Goal: Use online tool/utility: Utilize a website feature to perform a specific function

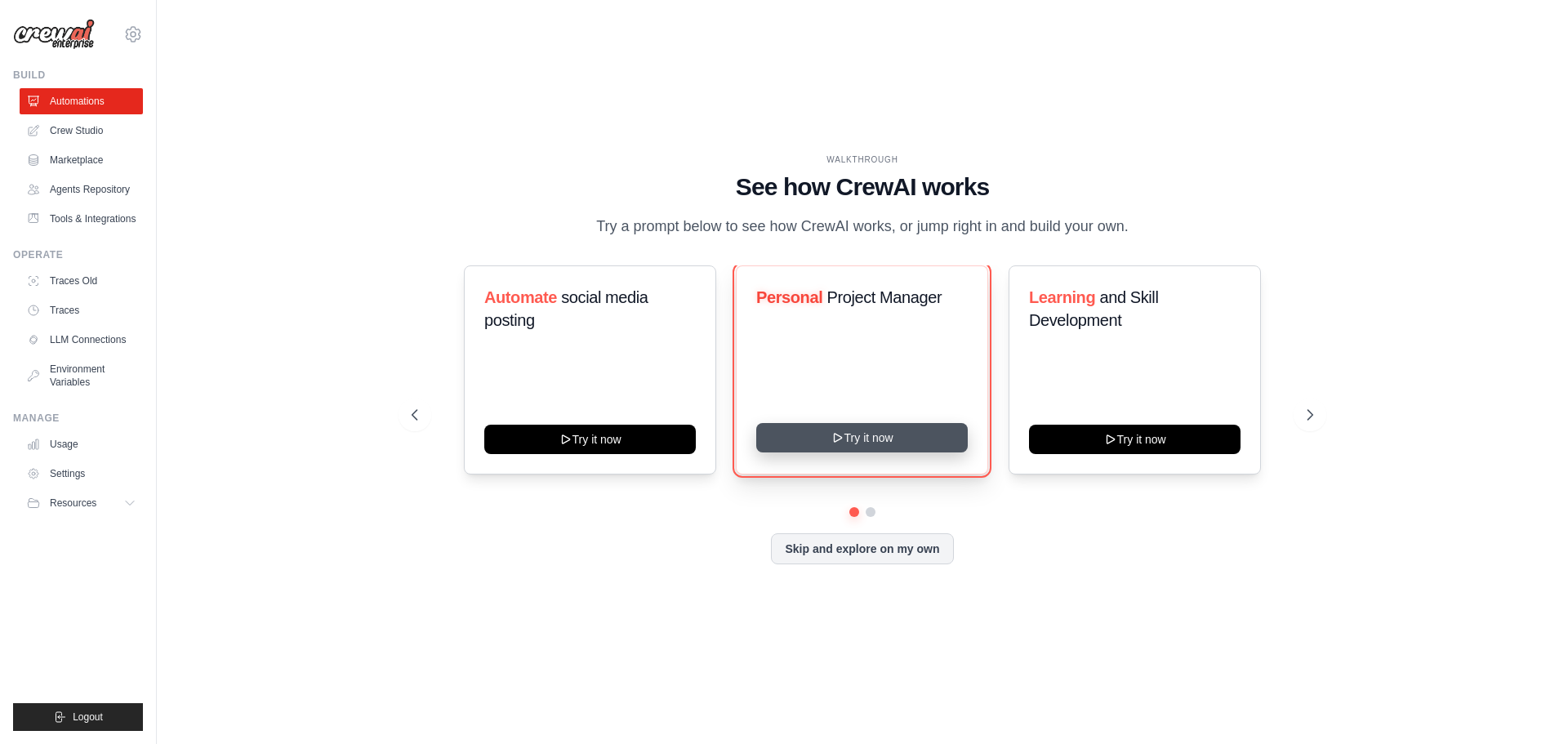
click at [851, 441] on button "Try it now" at bounding box center [862, 437] width 211 height 29
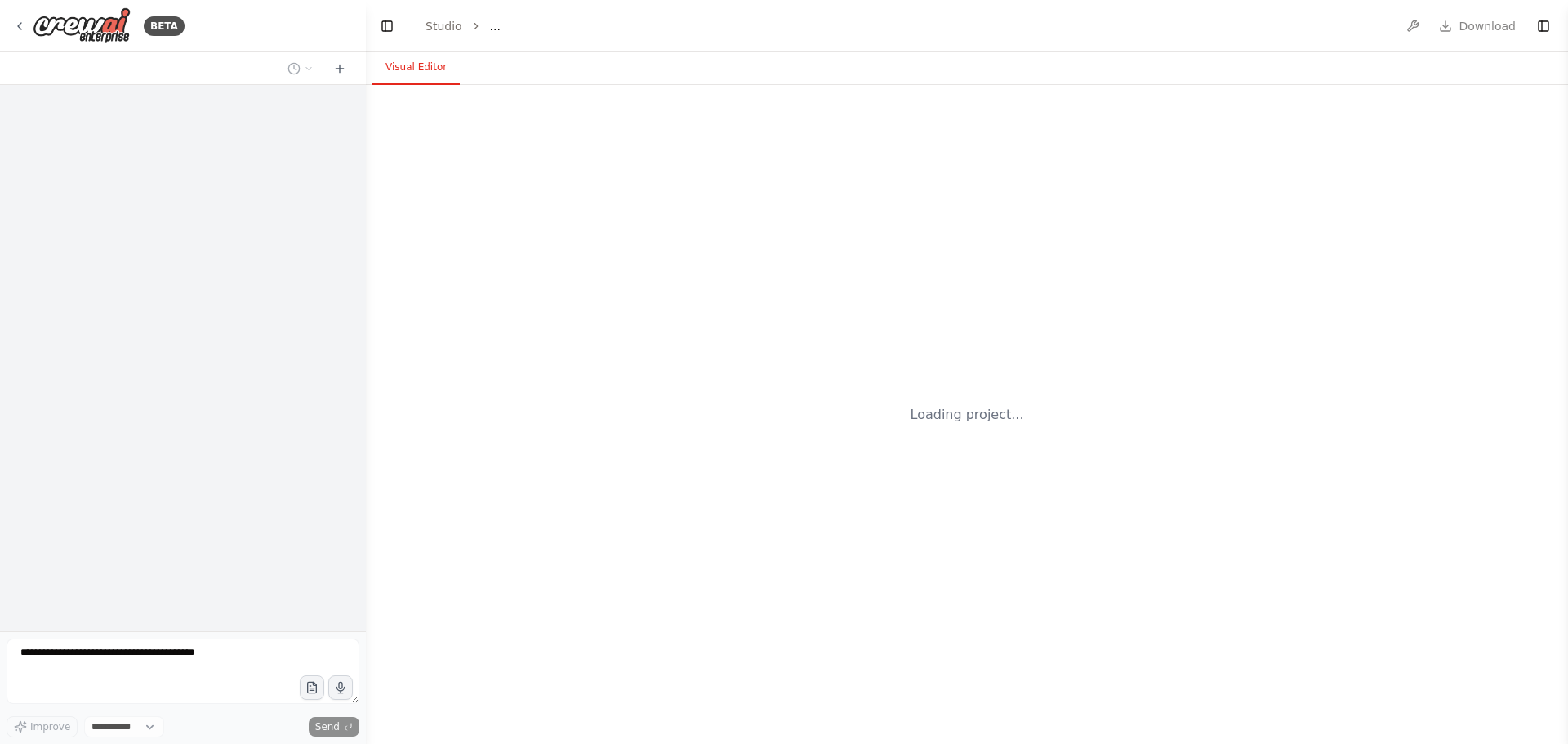
select select "****"
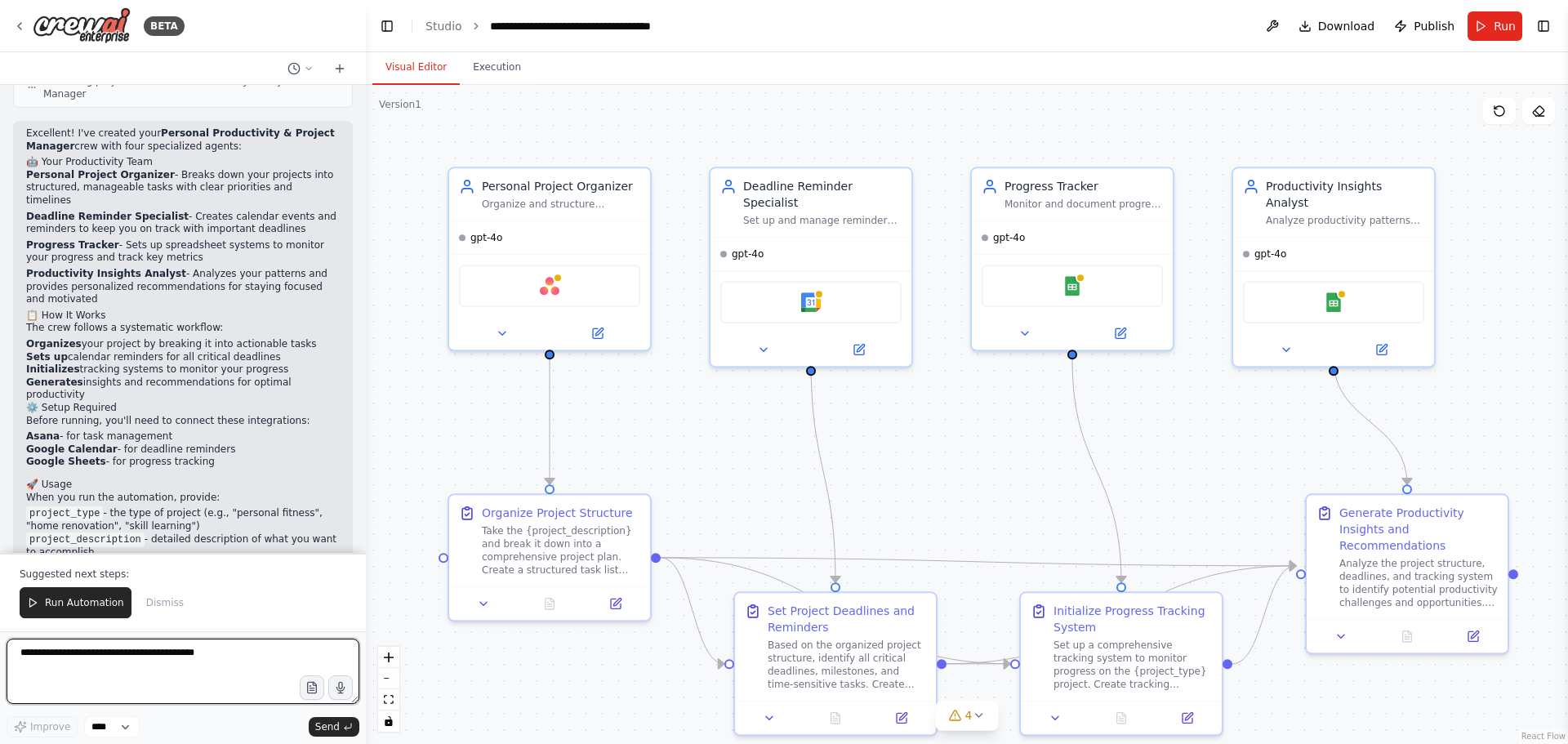
scroll to position [1176, 0]
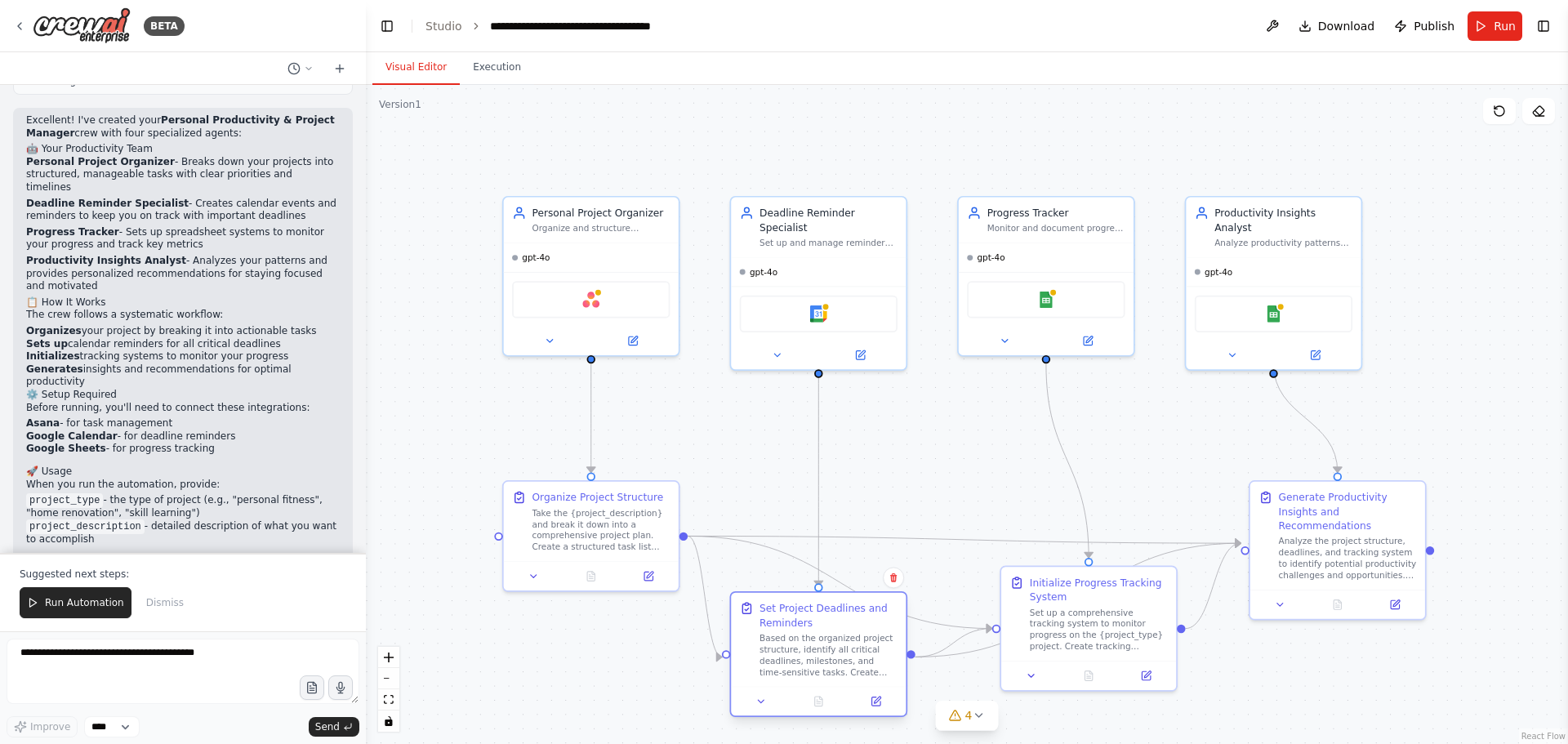
drag, startPoint x: 879, startPoint y: 596, endPoint x: 859, endPoint y: 626, distance: 36.1
click at [859, 626] on div "Set Project Deadlines and Reminders" at bounding box center [828, 615] width 138 height 29
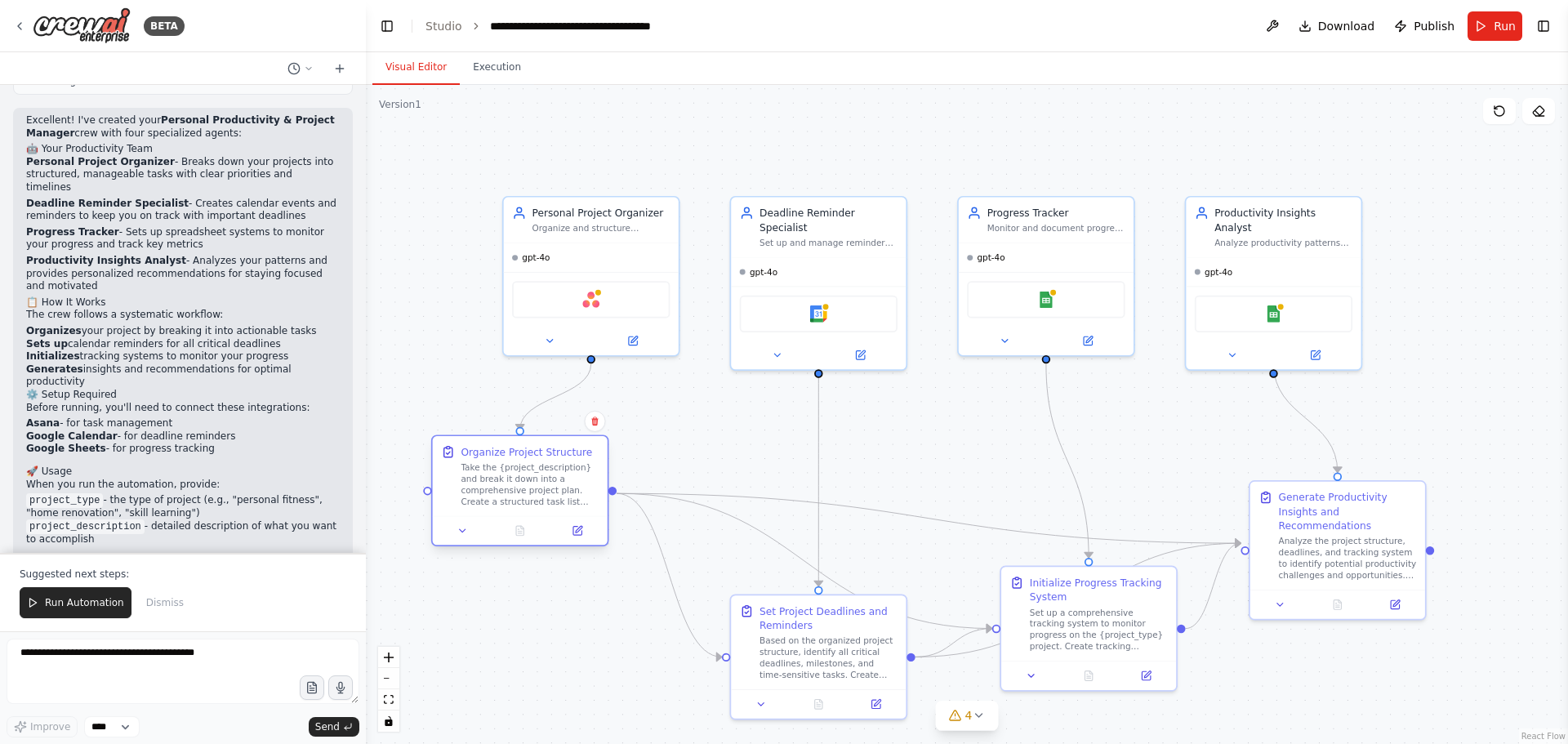
drag, startPoint x: 621, startPoint y: 523, endPoint x: 551, endPoint y: 480, distance: 82.2
click at [551, 480] on div "Take the {project_description} and break it down into a comprehensive project p…" at bounding box center [529, 484] width 138 height 46
drag, startPoint x: 872, startPoint y: 635, endPoint x: 814, endPoint y: 645, distance: 58.9
click at [814, 645] on div "Set Project Deadlines and Reminders Based on the organized project structure, i…" at bounding box center [771, 655] width 138 height 77
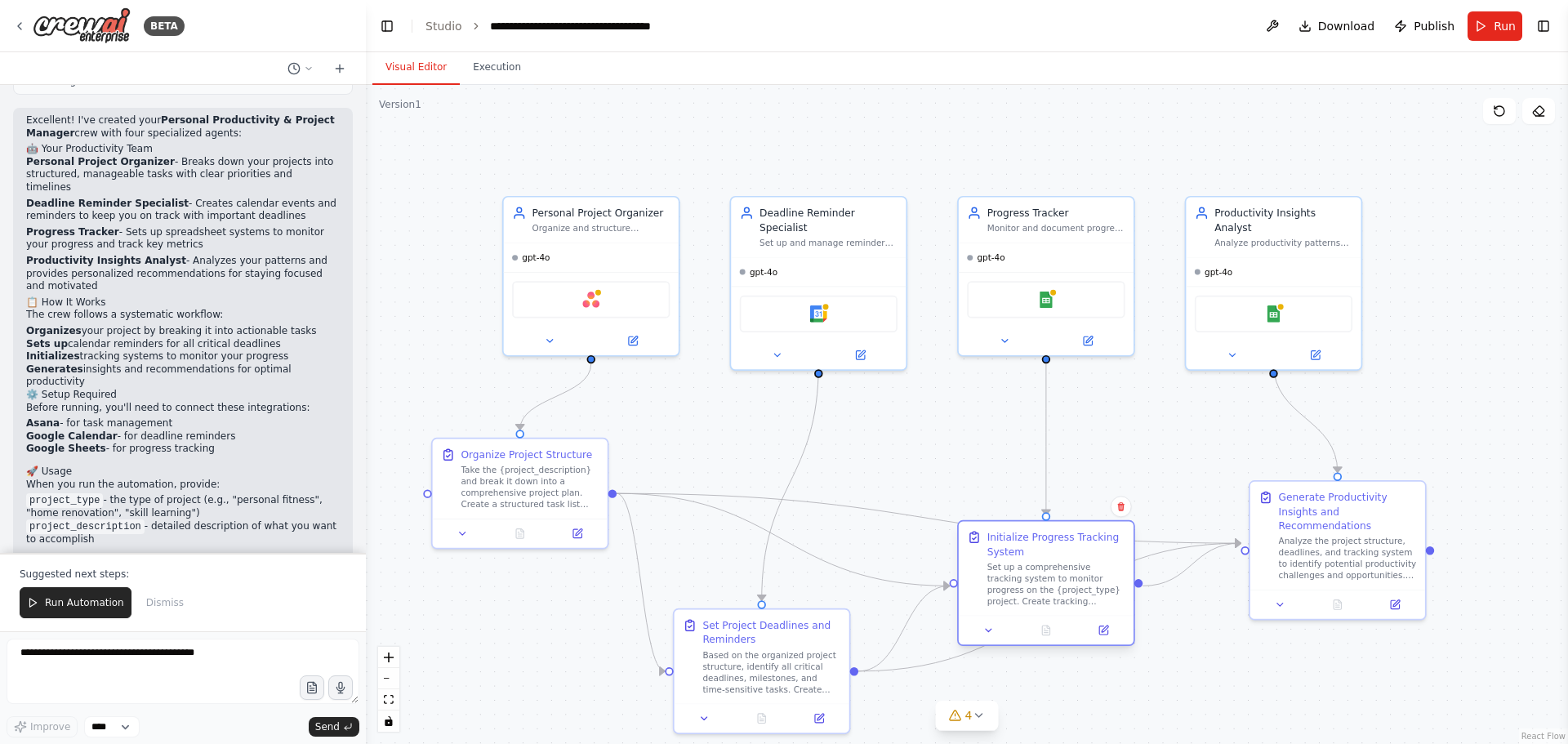
drag, startPoint x: 1047, startPoint y: 600, endPoint x: 1106, endPoint y: 543, distance: 82.0
click at [1009, 552] on div "Initialize Progress Tracking System" at bounding box center [1057, 545] width 138 height 29
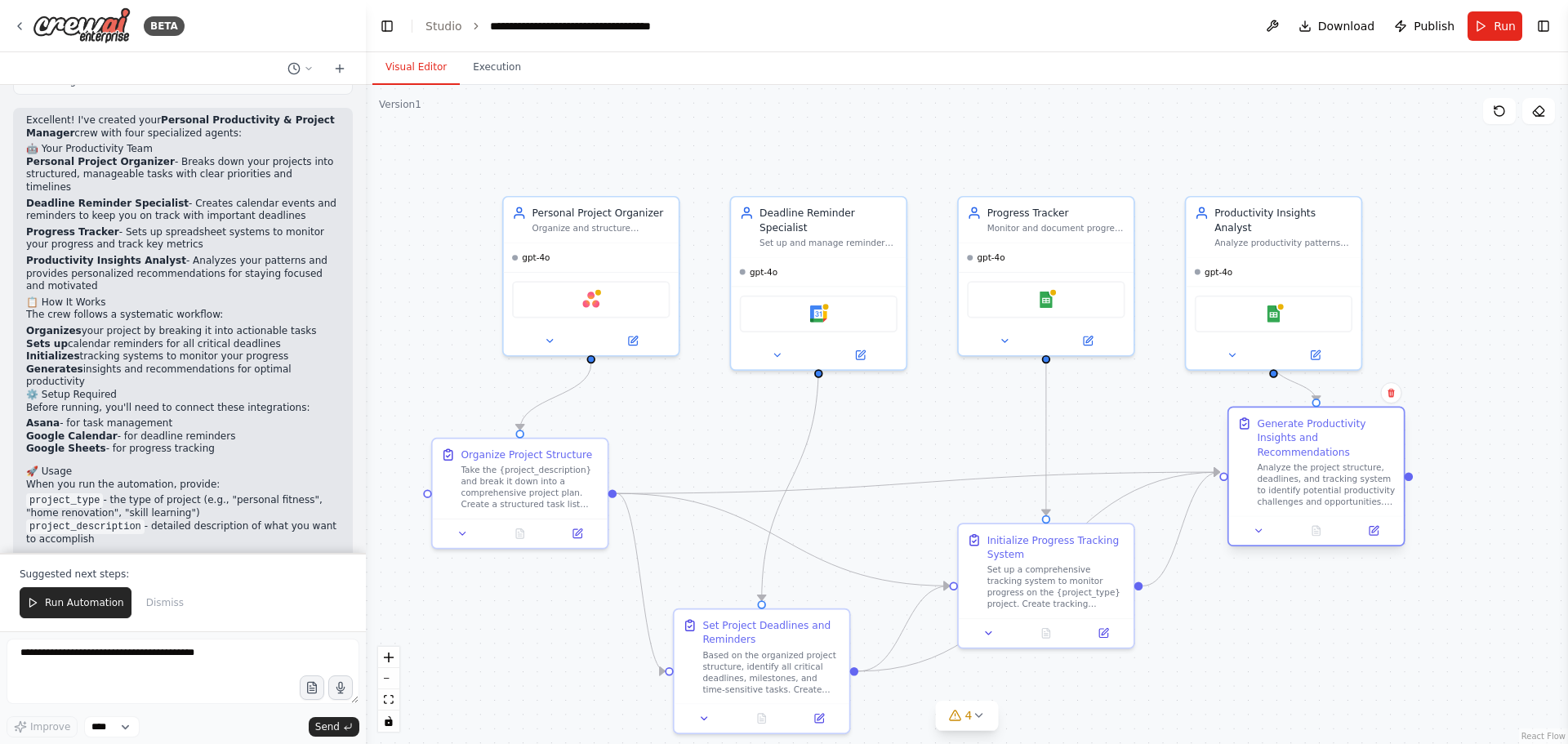
drag, startPoint x: 1306, startPoint y: 510, endPoint x: 1288, endPoint y: 438, distance: 74.2
click at [1288, 438] on div "Generate Productivity Insights and Recommendations" at bounding box center [1326, 438] width 138 height 43
drag, startPoint x: 886, startPoint y: 299, endPoint x: 885, endPoint y: 242, distance: 57.0
click at [885, 242] on div "Google Calendar" at bounding box center [818, 254] width 158 height 37
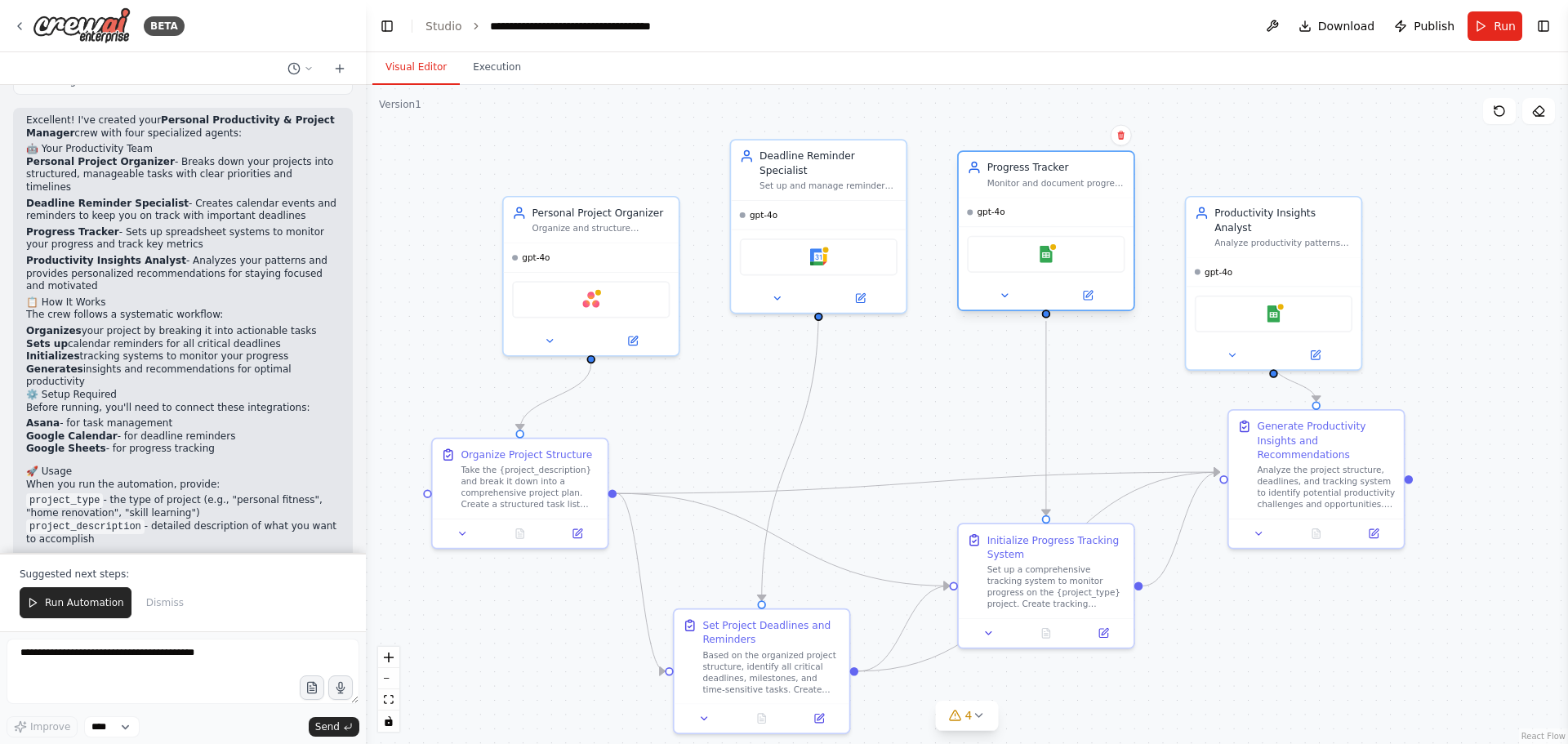
drag, startPoint x: 1013, startPoint y: 279, endPoint x: 1008, endPoint y: 239, distance: 40.3
click at [1008, 239] on div "Google Sheets" at bounding box center [1046, 254] width 158 height 37
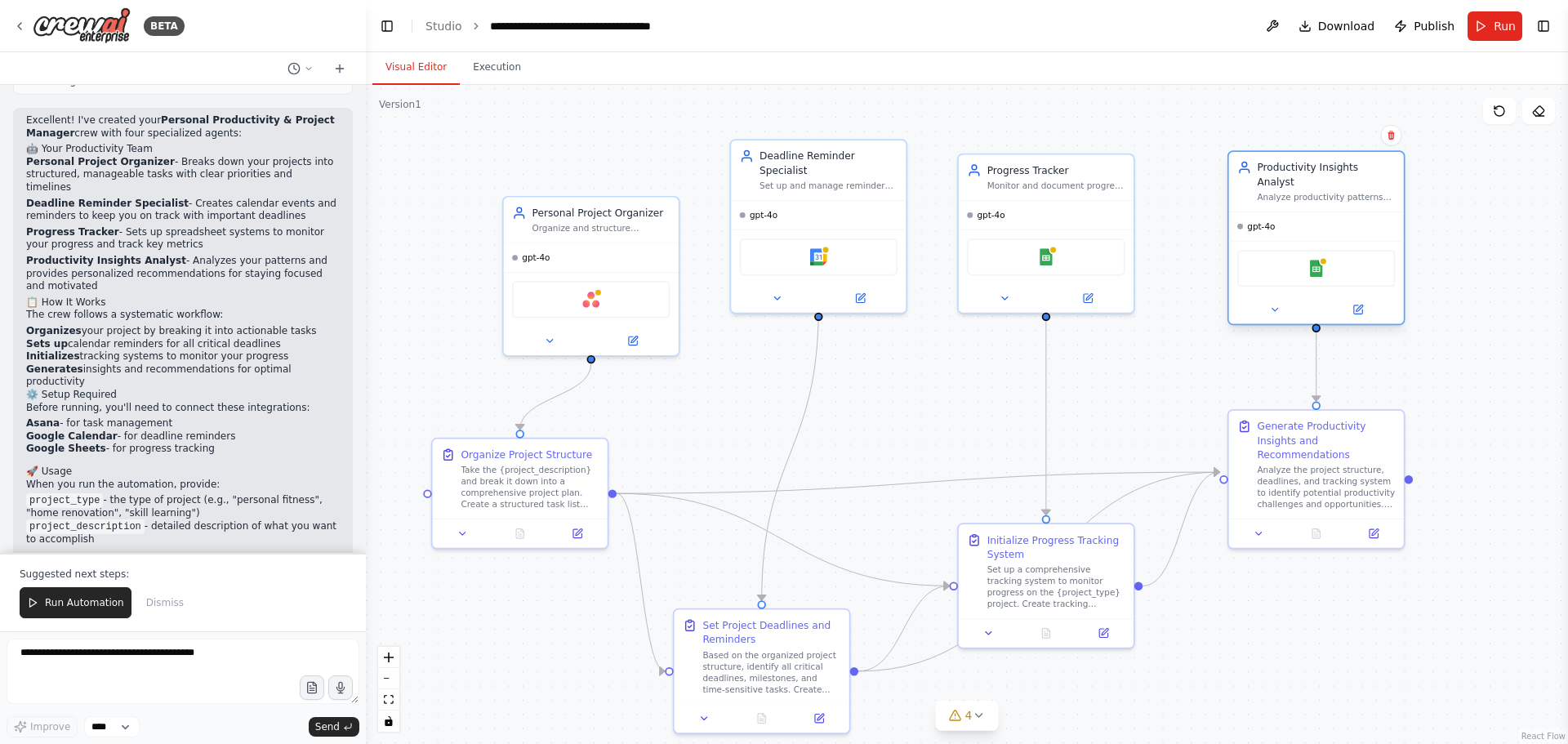
drag, startPoint x: 1225, startPoint y: 292, endPoint x: 1261, endPoint y: 243, distance: 60.8
click at [1261, 250] on div "Google Sheets" at bounding box center [1316, 268] width 158 height 37
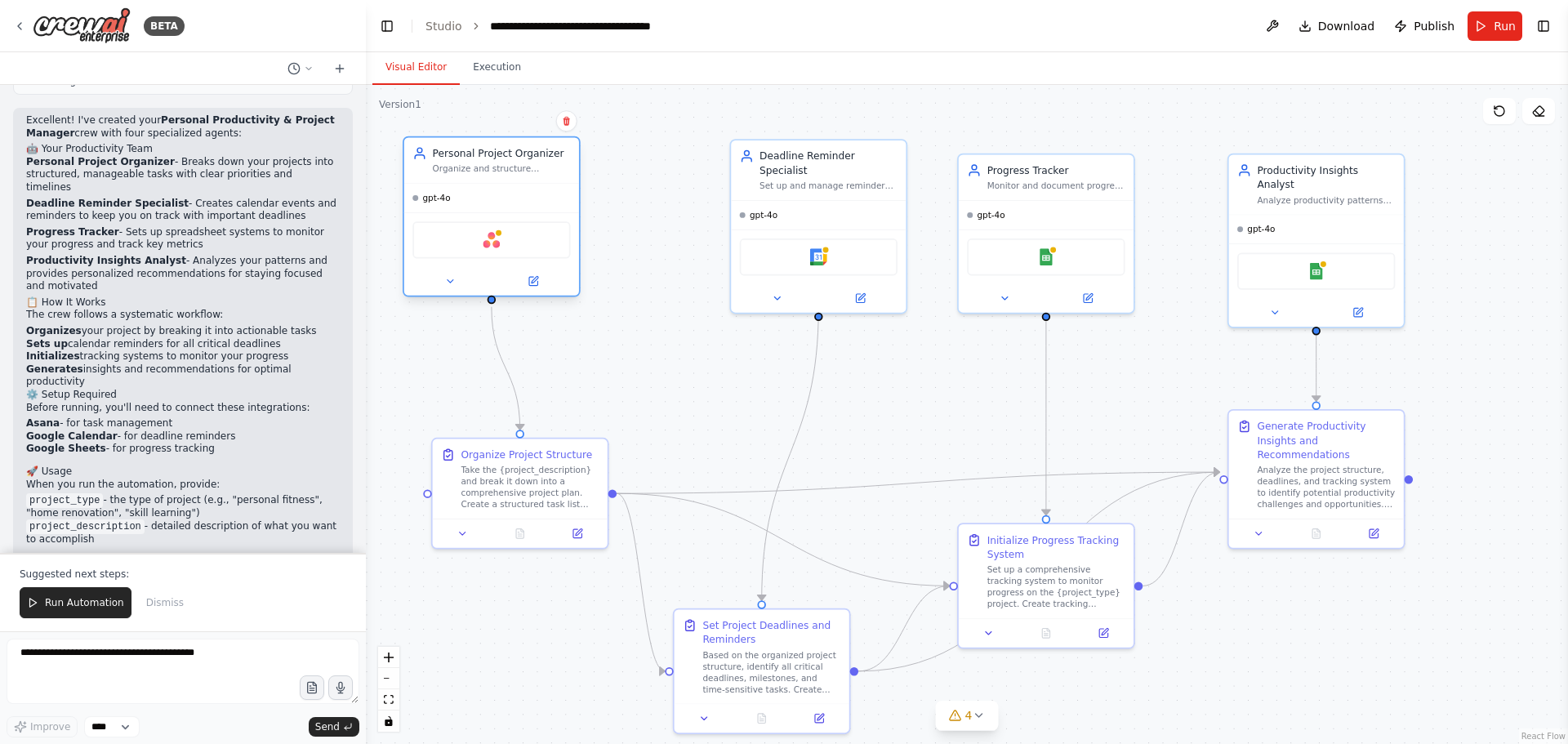
drag, startPoint x: 591, startPoint y: 252, endPoint x: 516, endPoint y: 218, distance: 82.3
click at [514, 209] on div "gpt-4o" at bounding box center [491, 199] width 175 height 29
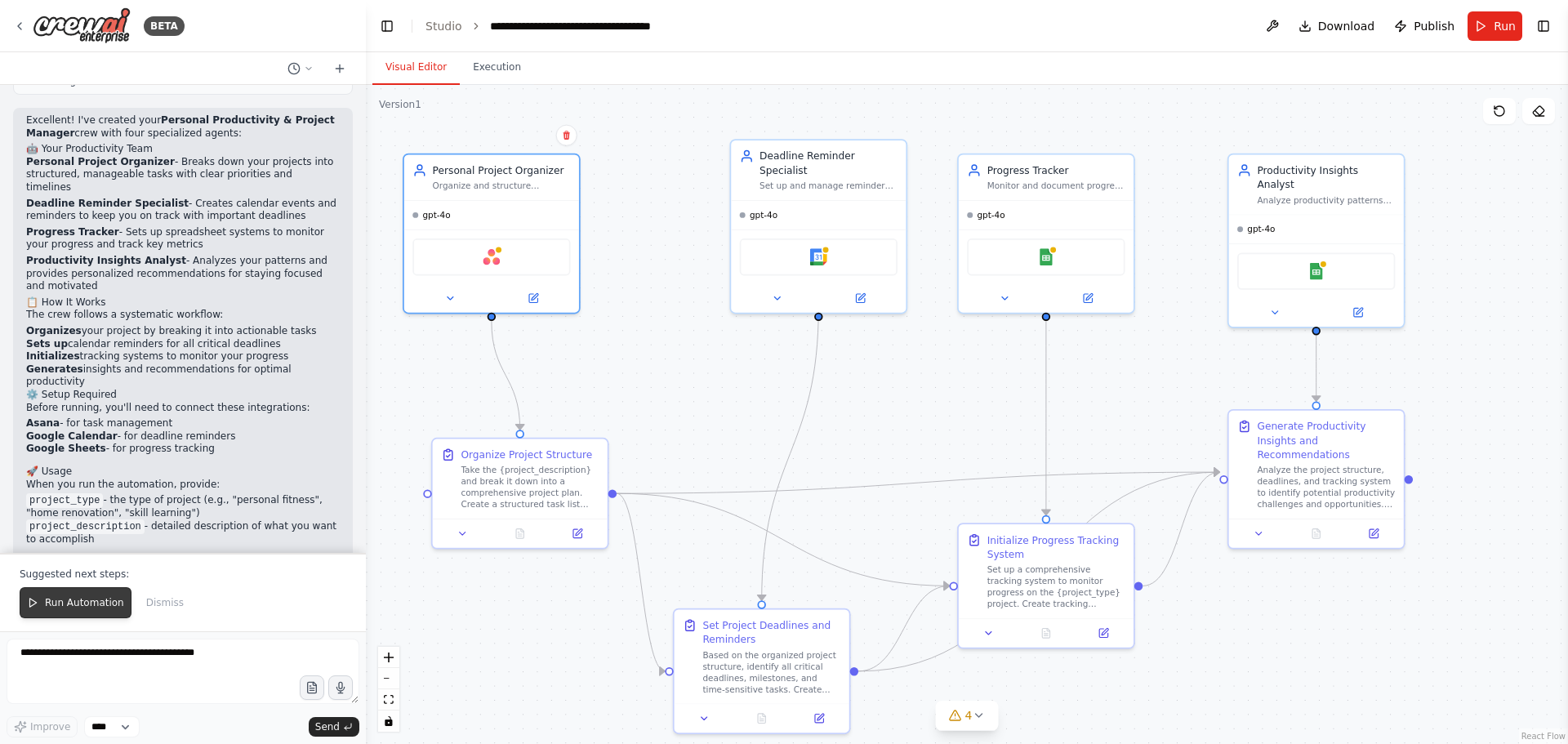
click at [96, 614] on button "Run Automation" at bounding box center [75, 603] width 112 height 31
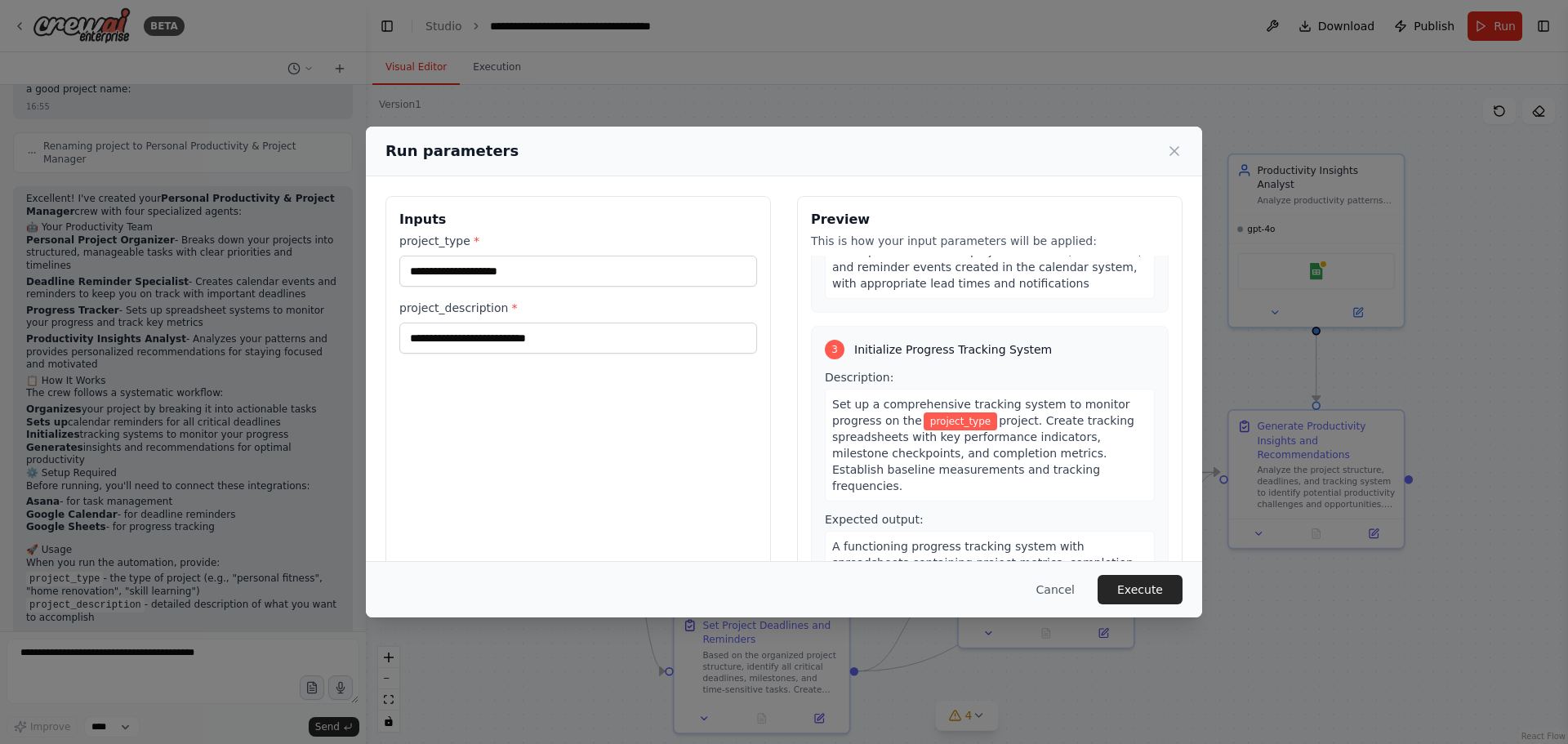
scroll to position [572, 0]
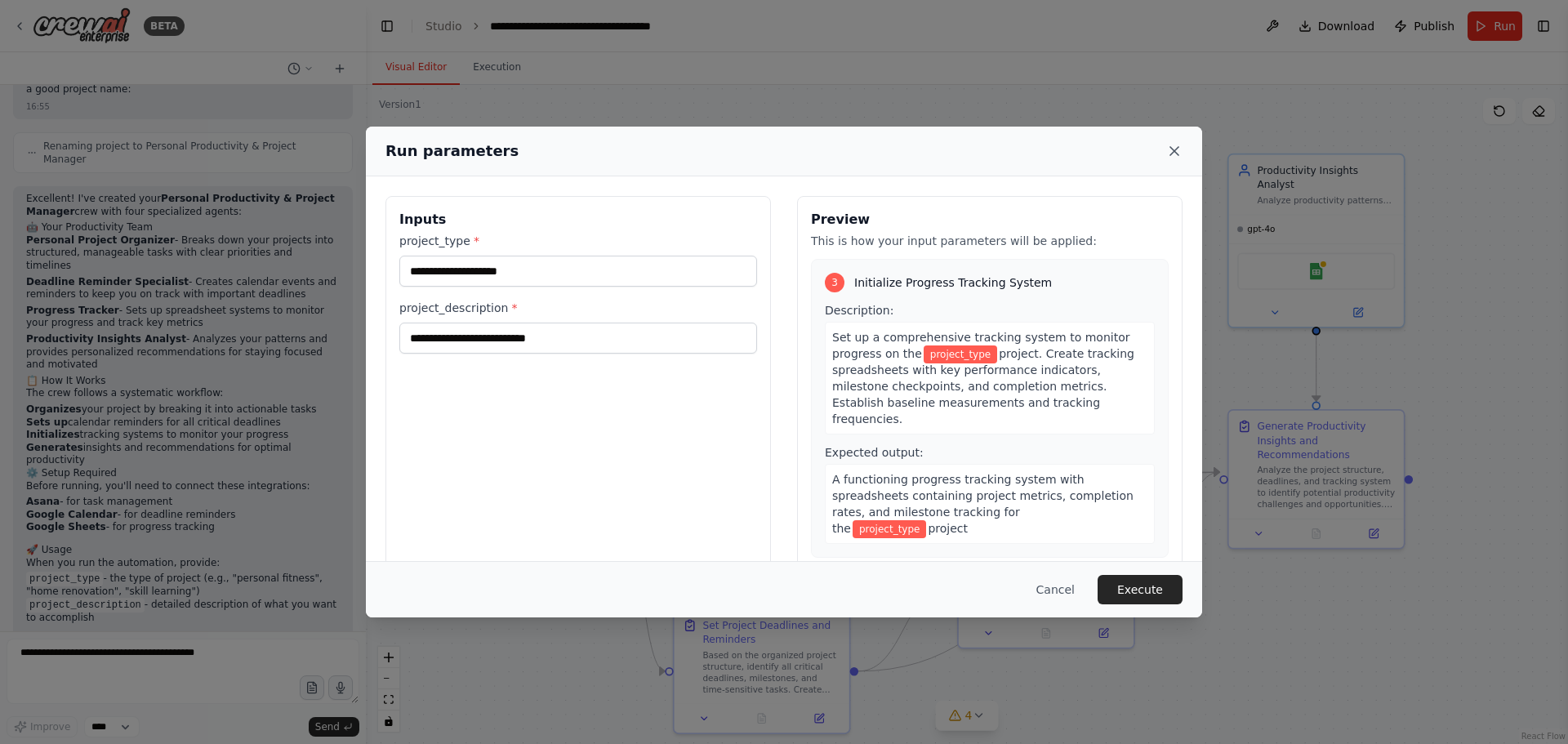
click at [1181, 148] on icon at bounding box center [1173, 151] width 16 height 16
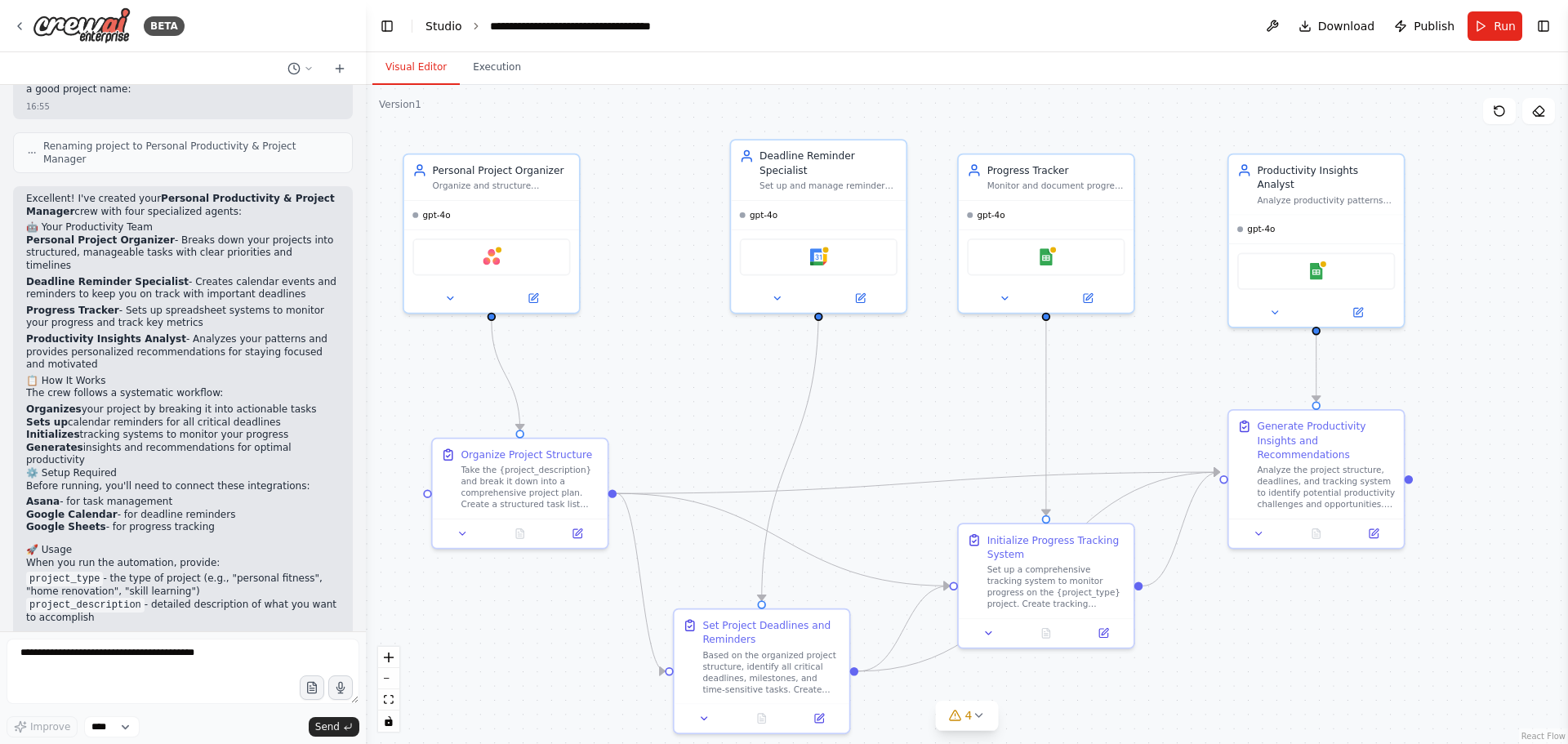
click at [444, 29] on link "Studio" at bounding box center [443, 26] width 37 height 13
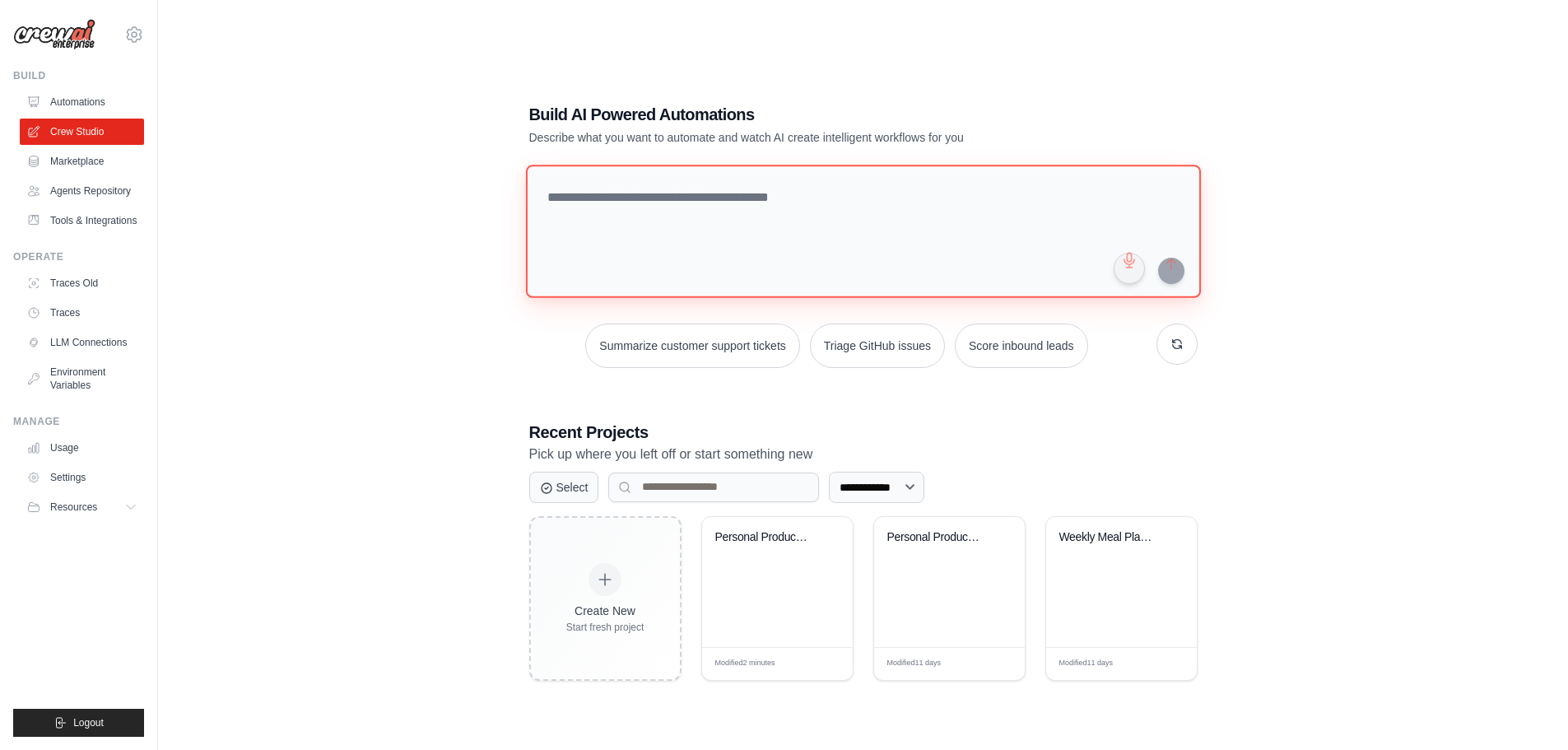
click at [650, 191] on textarea at bounding box center [862, 231] width 675 height 133
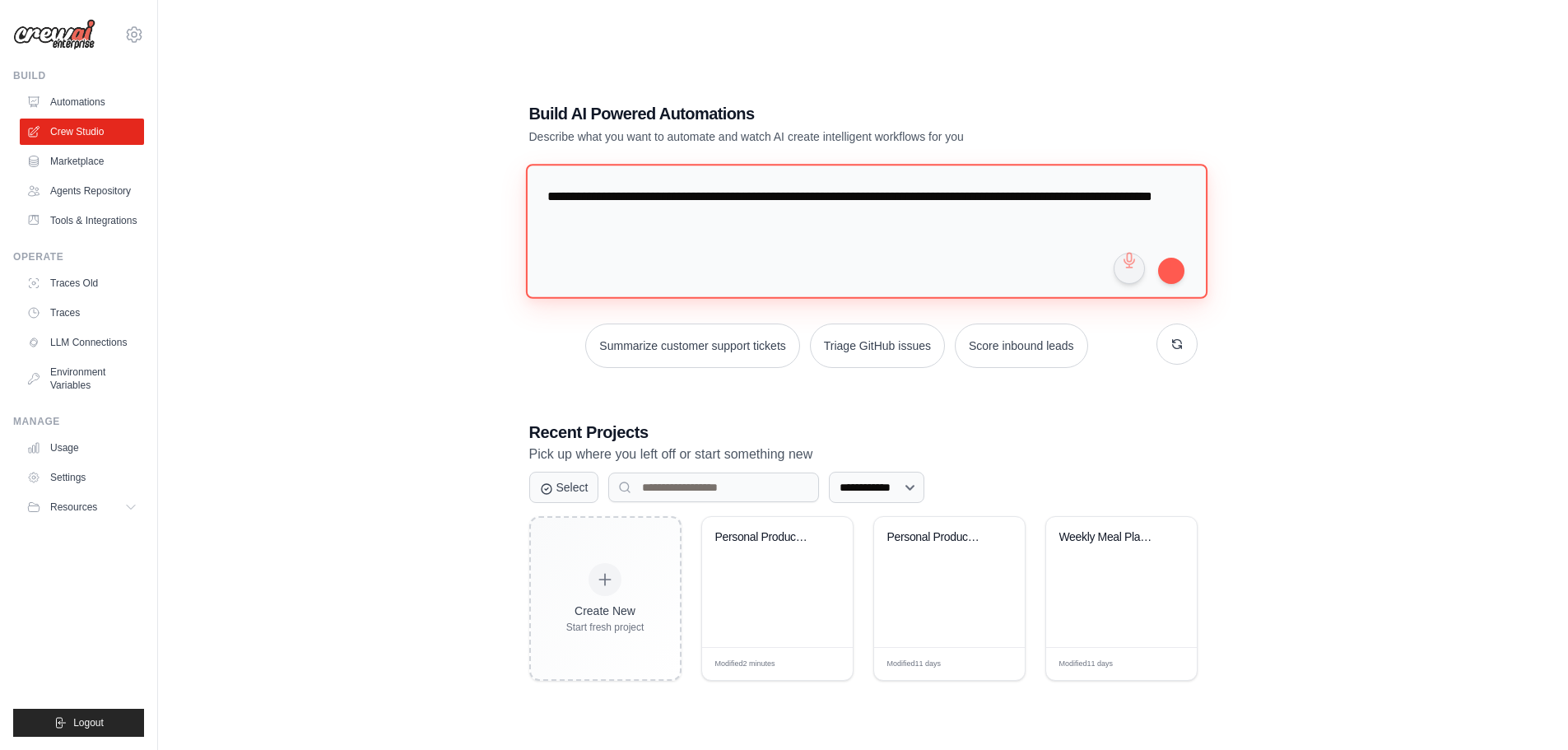
click at [571, 223] on textarea "**********" at bounding box center [865, 231] width 681 height 134
click at [639, 224] on textarea "**********" at bounding box center [865, 231] width 681 height 134
click at [753, 222] on textarea "**********" at bounding box center [865, 231] width 681 height 134
type textarea "**********"
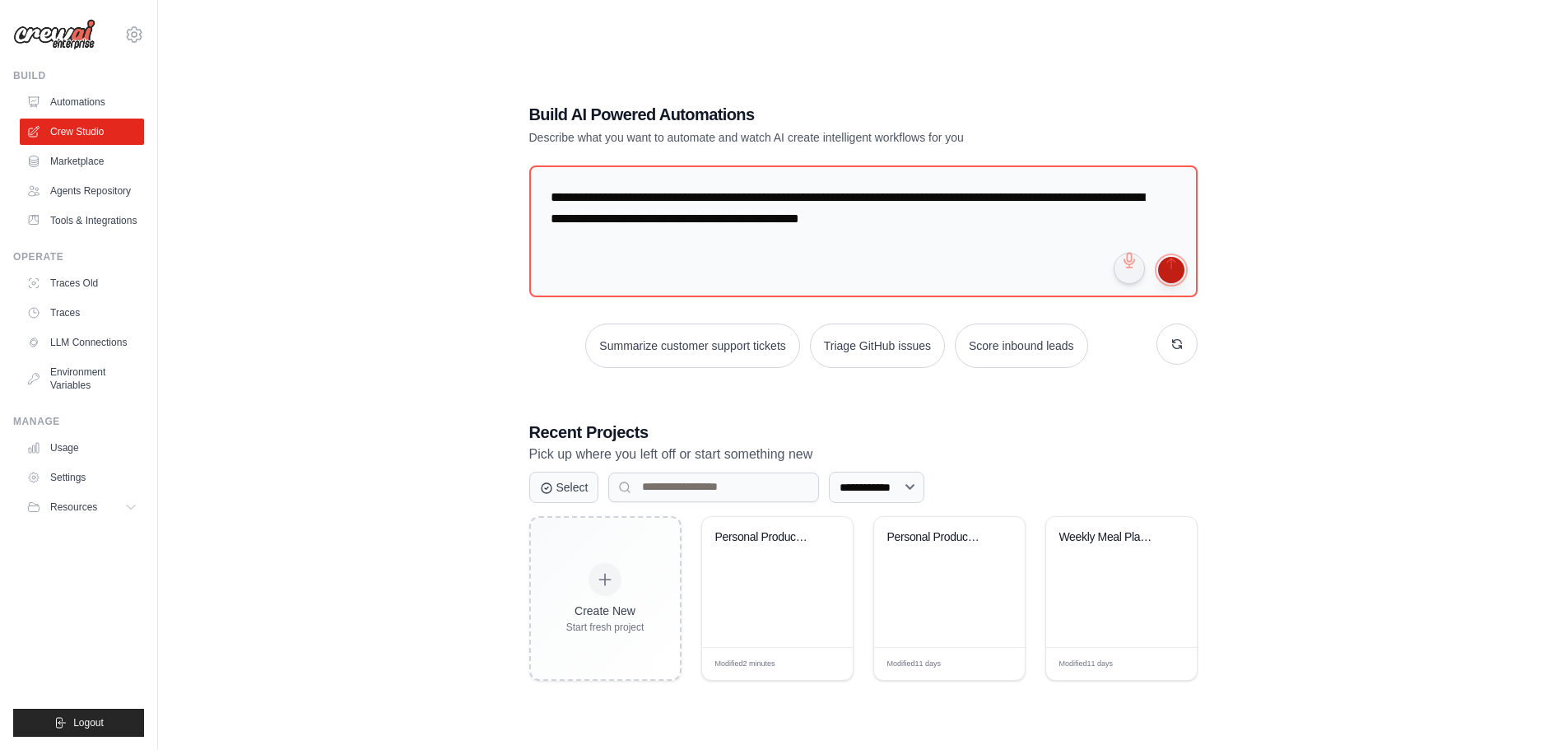
click at [1170, 276] on button "submit" at bounding box center [1170, 270] width 27 height 27
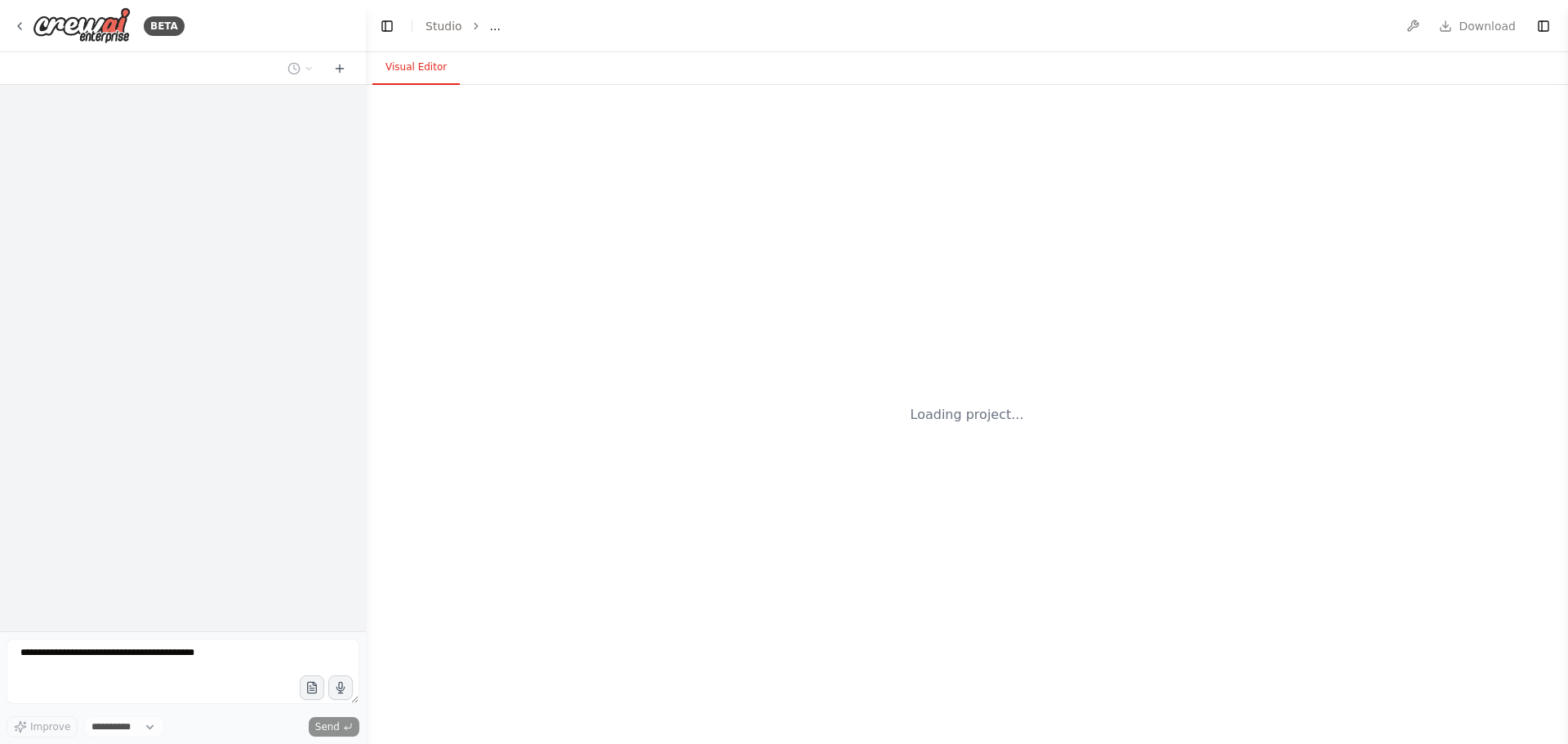
select select "****"
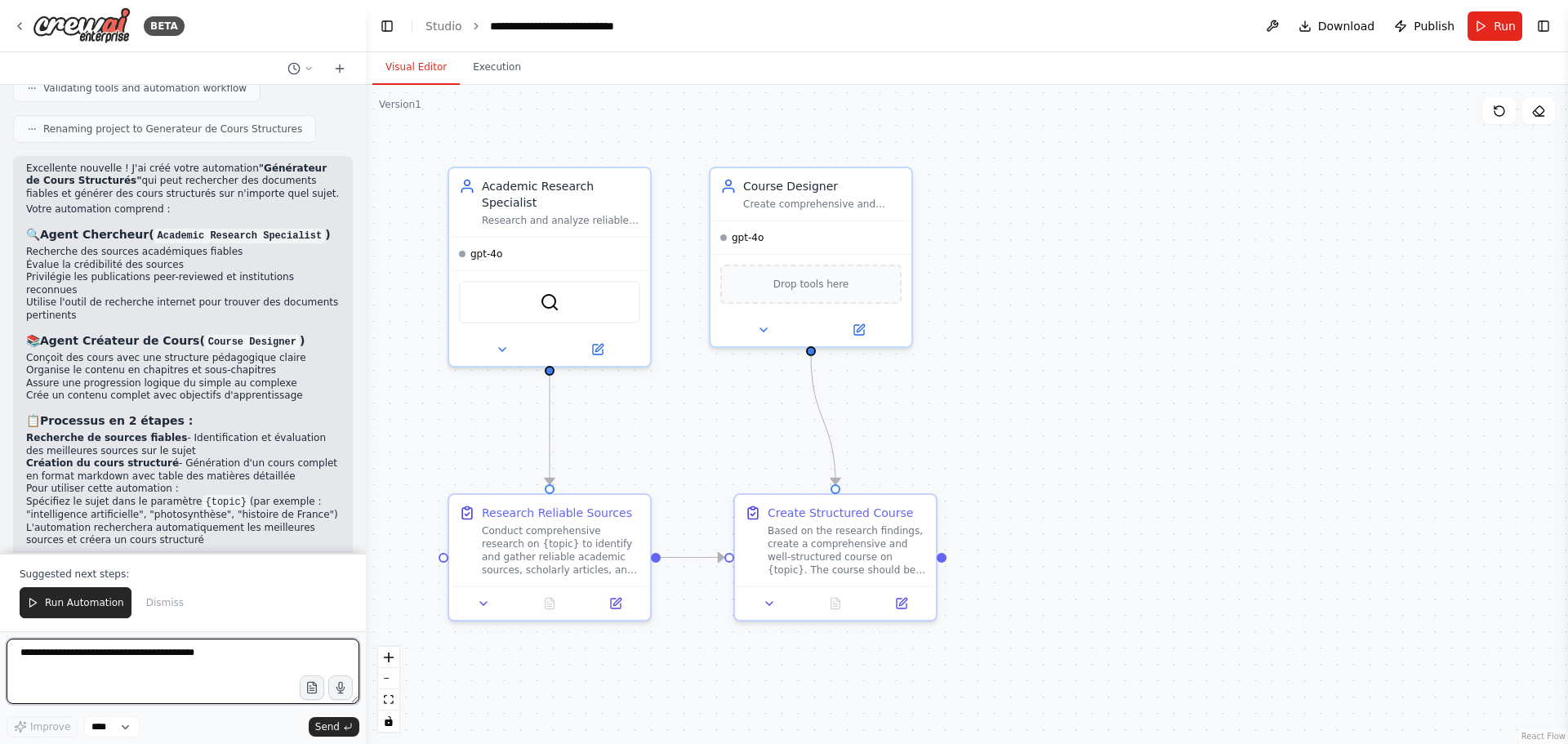
scroll to position [812, 0]
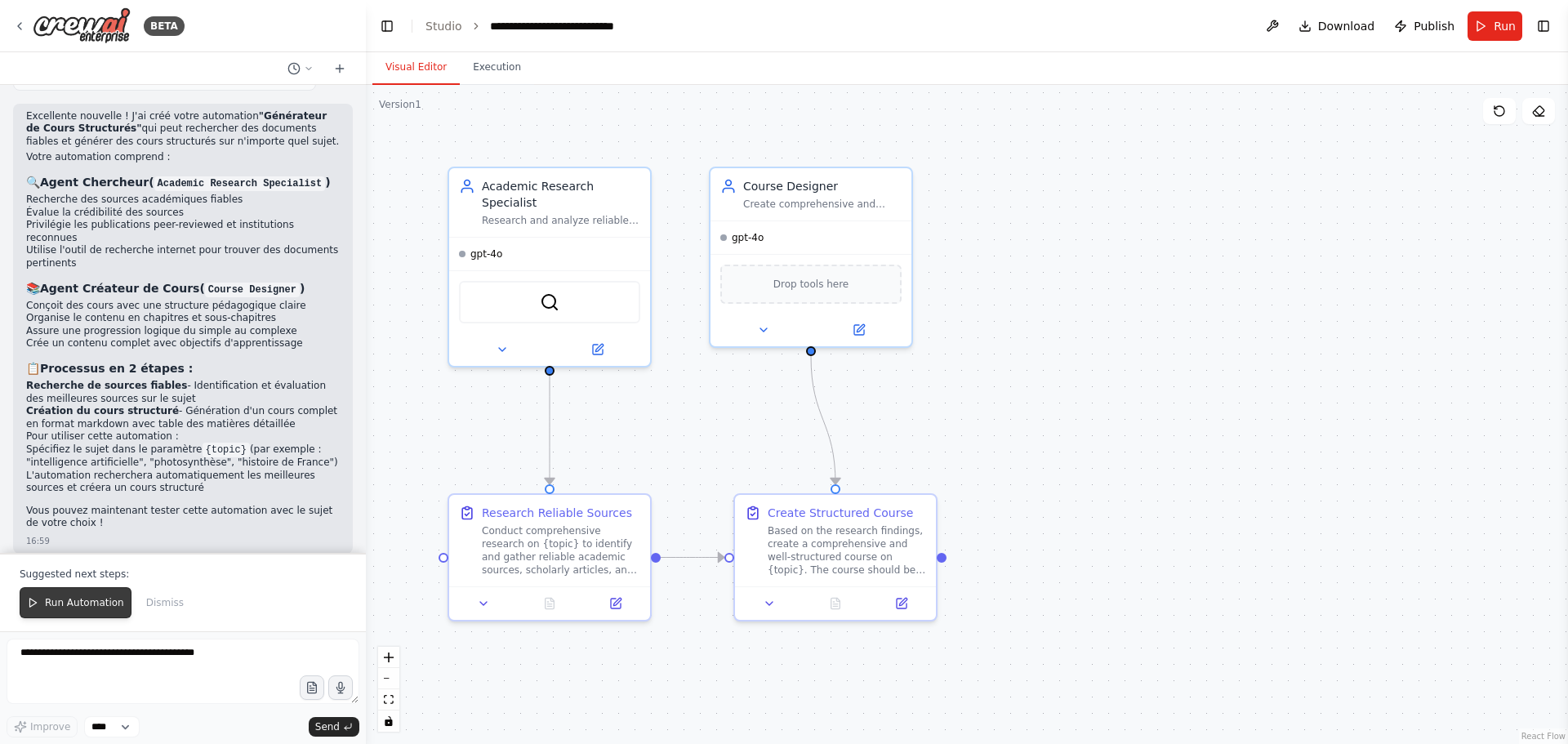
click at [89, 608] on span "Run Automation" at bounding box center [84, 603] width 79 height 13
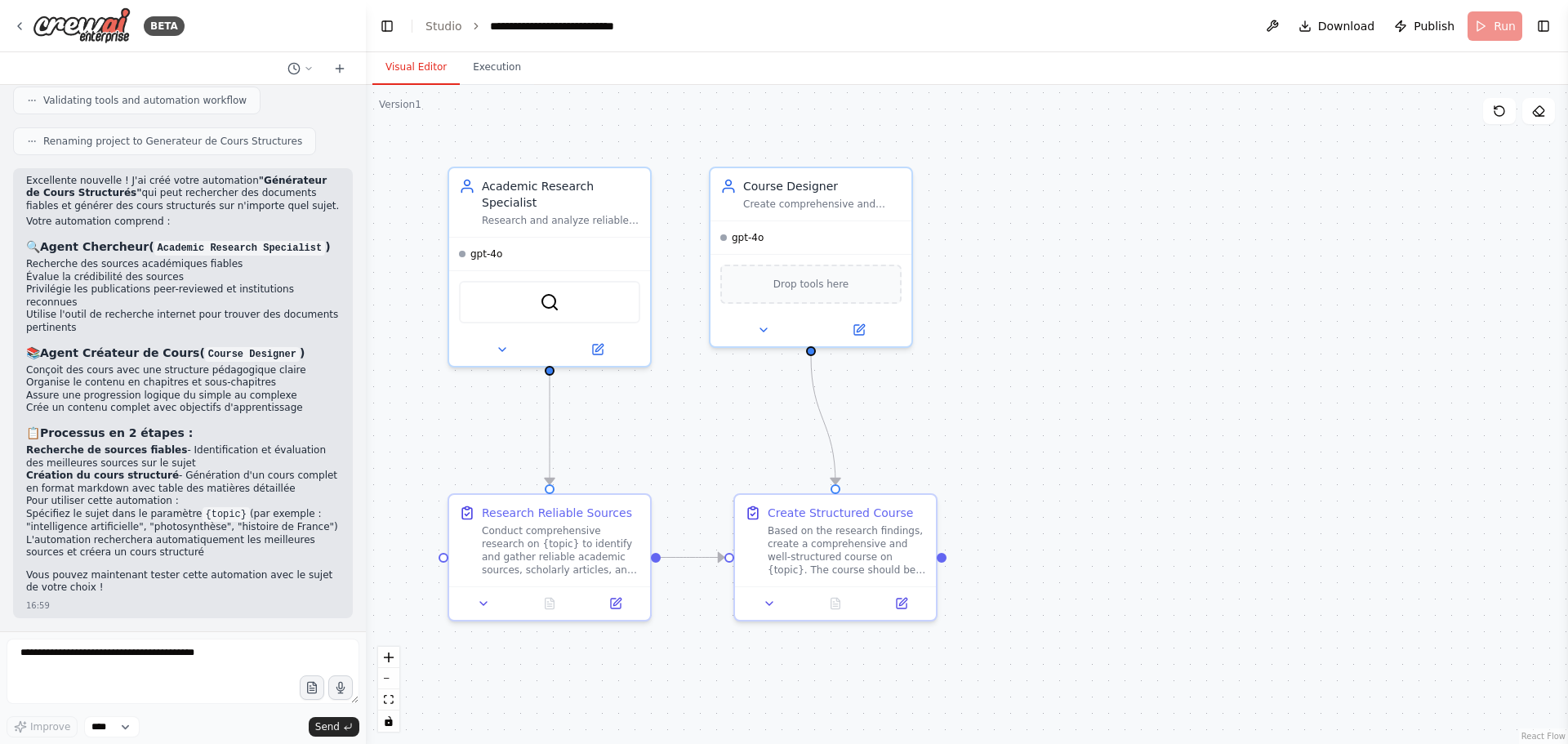
scroll to position [734, 0]
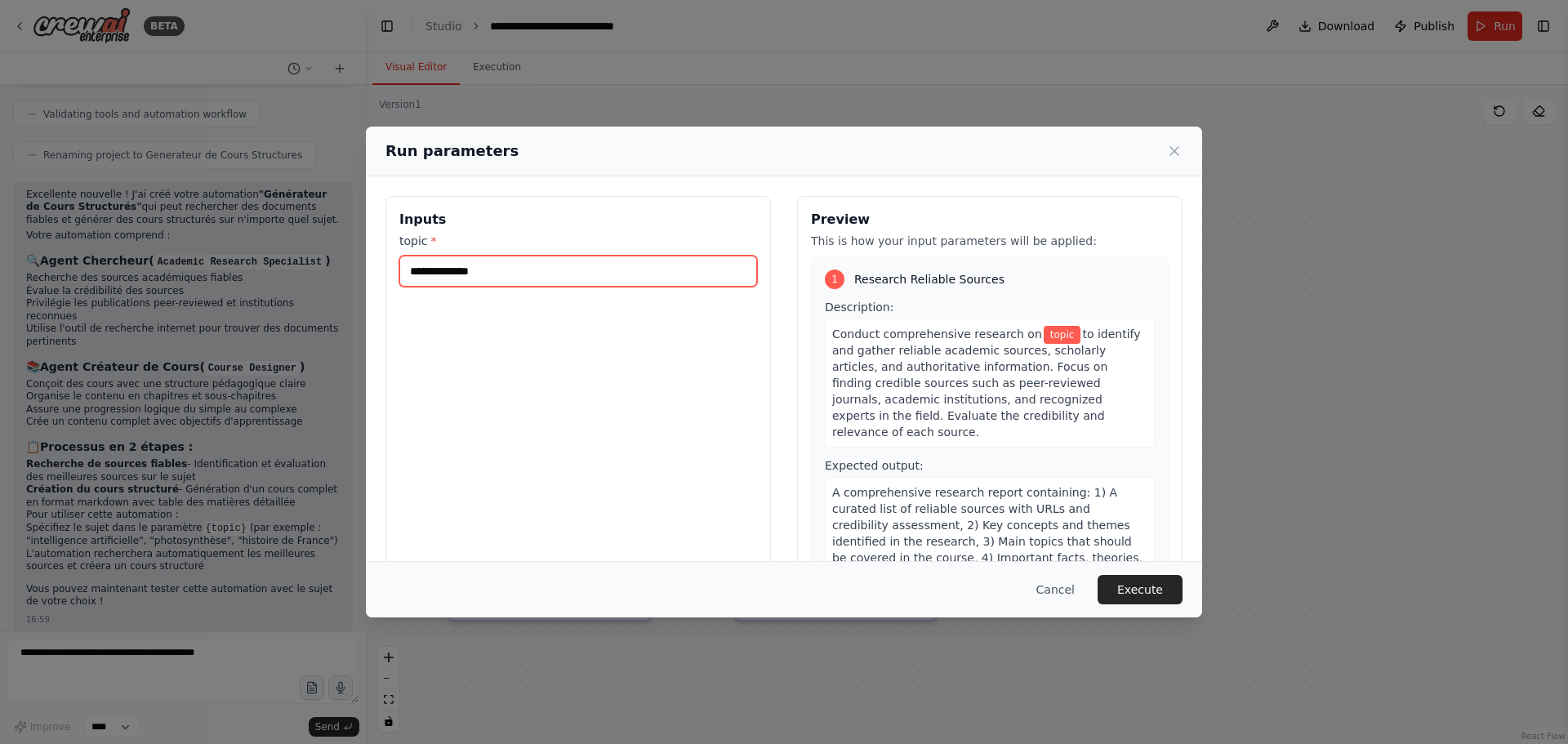
click at [487, 272] on input "topic *" at bounding box center [579, 271] width 358 height 31
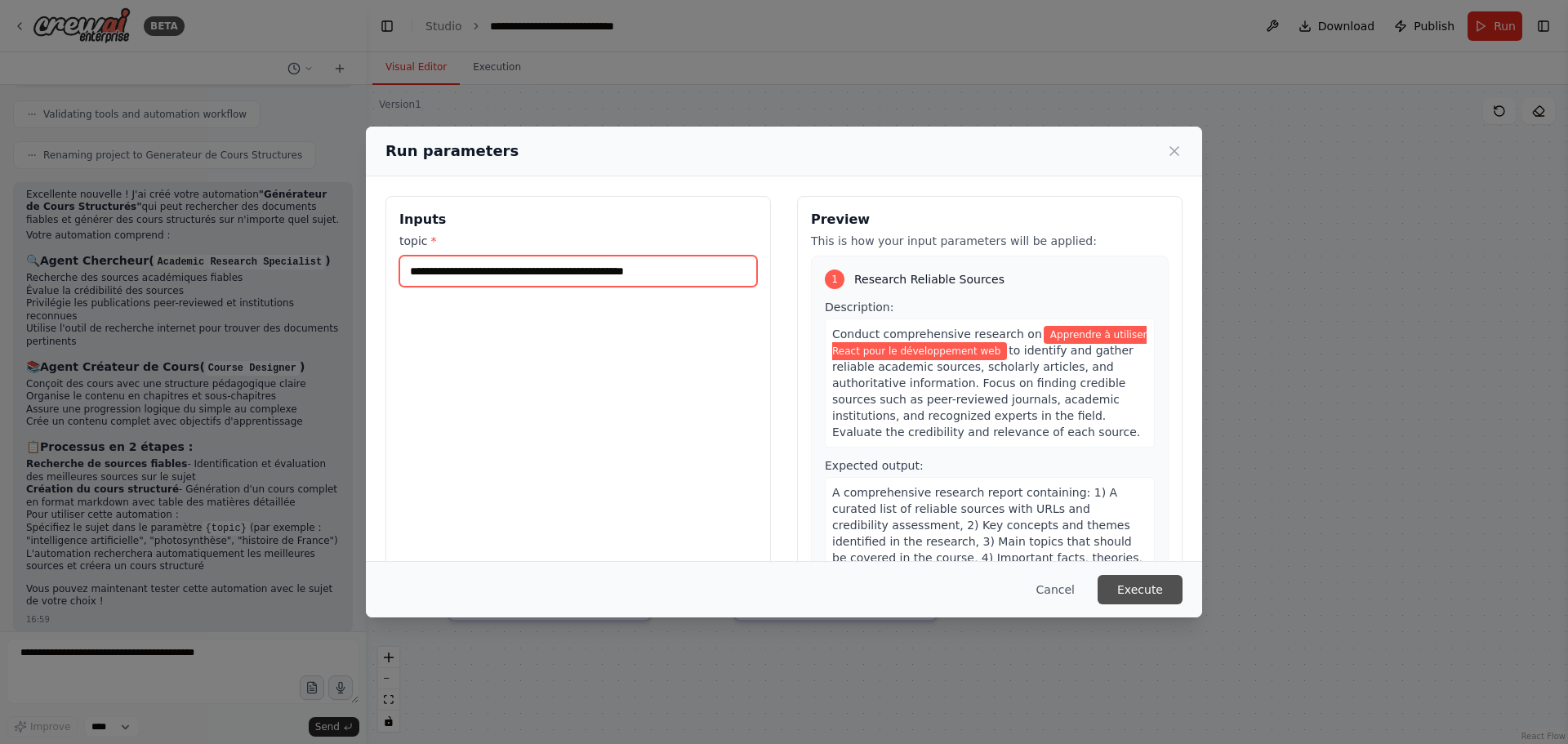
type input "**********"
click at [1158, 596] on button "Execute" at bounding box center [1140, 590] width 85 height 29
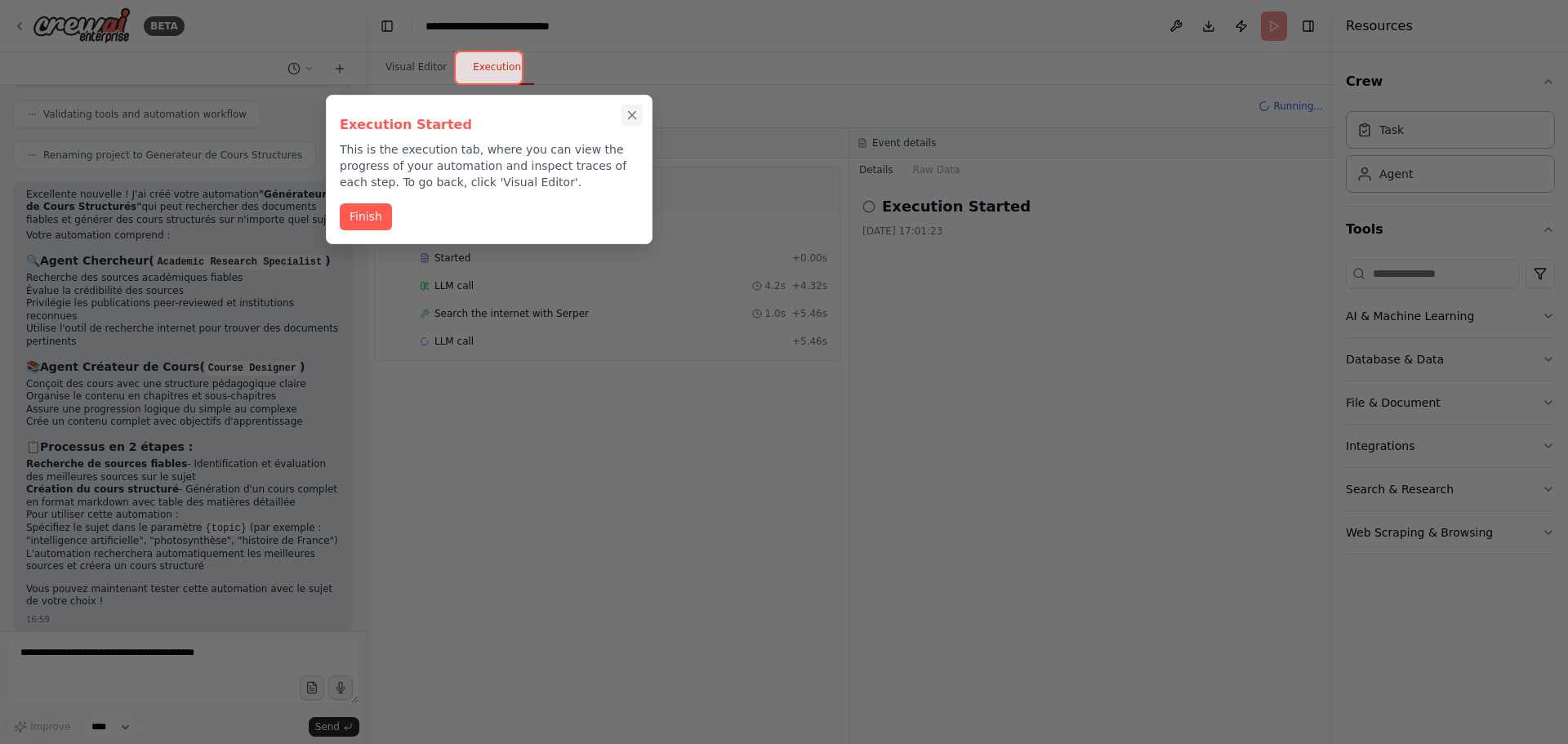
click at [633, 118] on icon "Close walkthrough" at bounding box center [631, 114] width 14 height 14
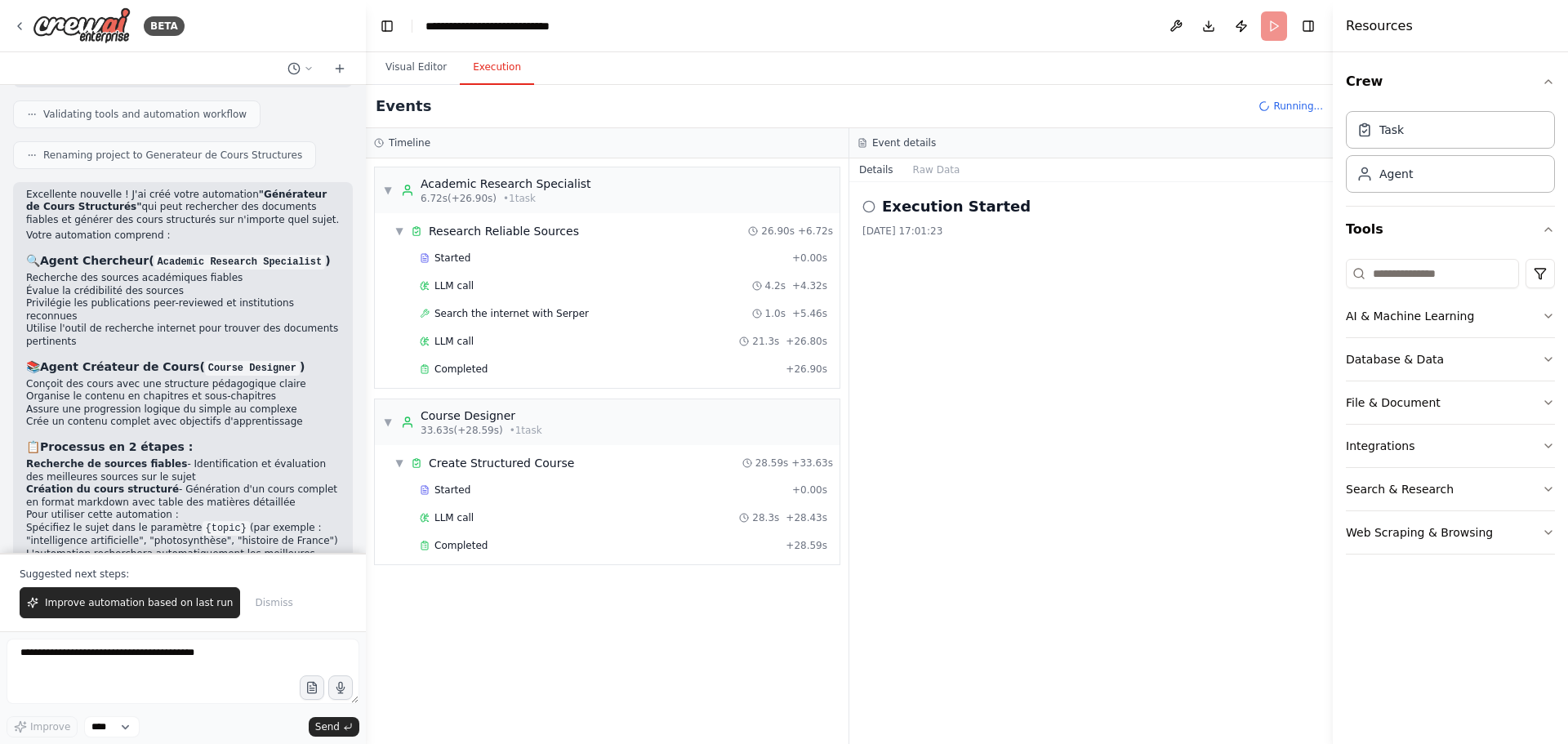
scroll to position [812, 0]
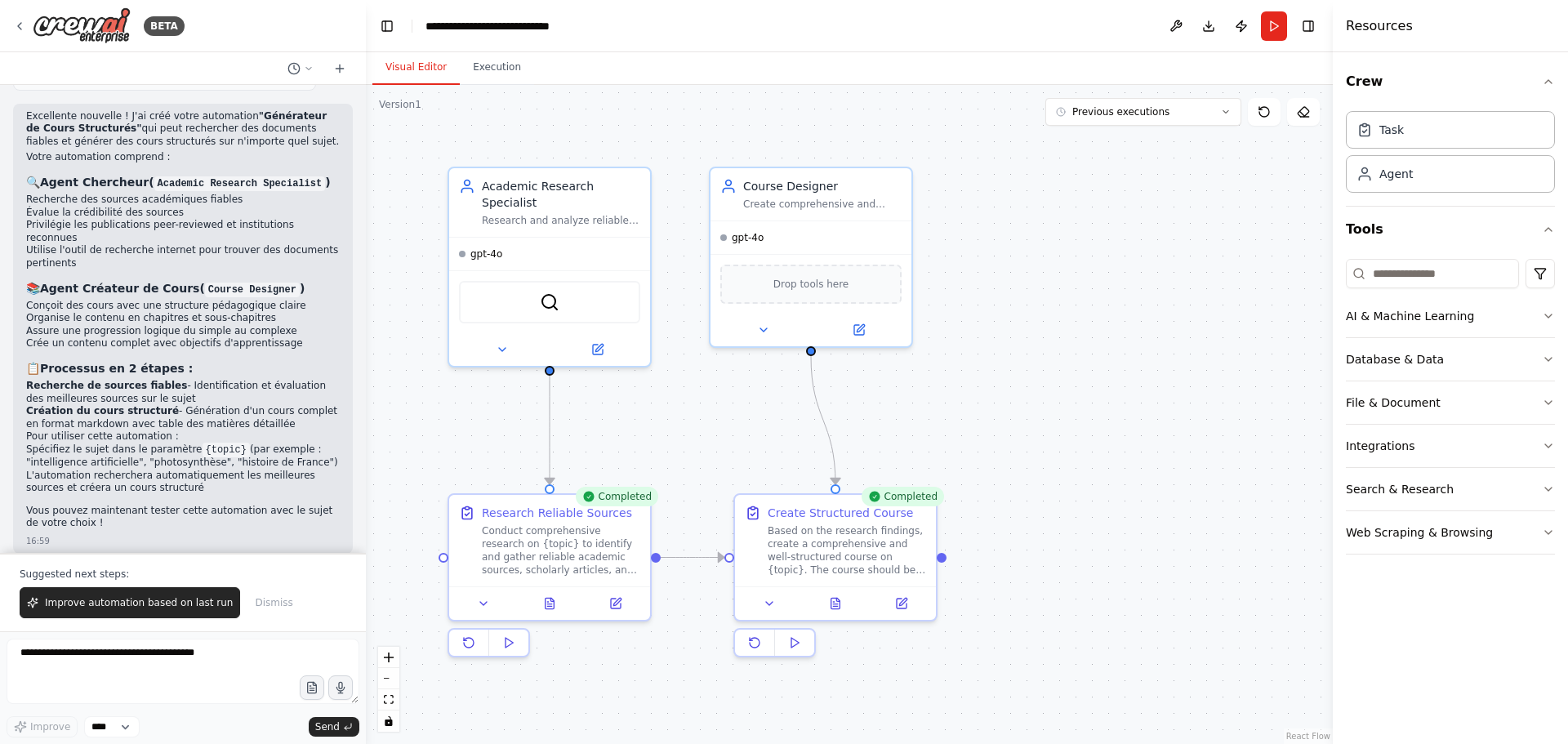
click at [417, 66] on button "Visual Editor" at bounding box center [416, 67] width 88 height 34
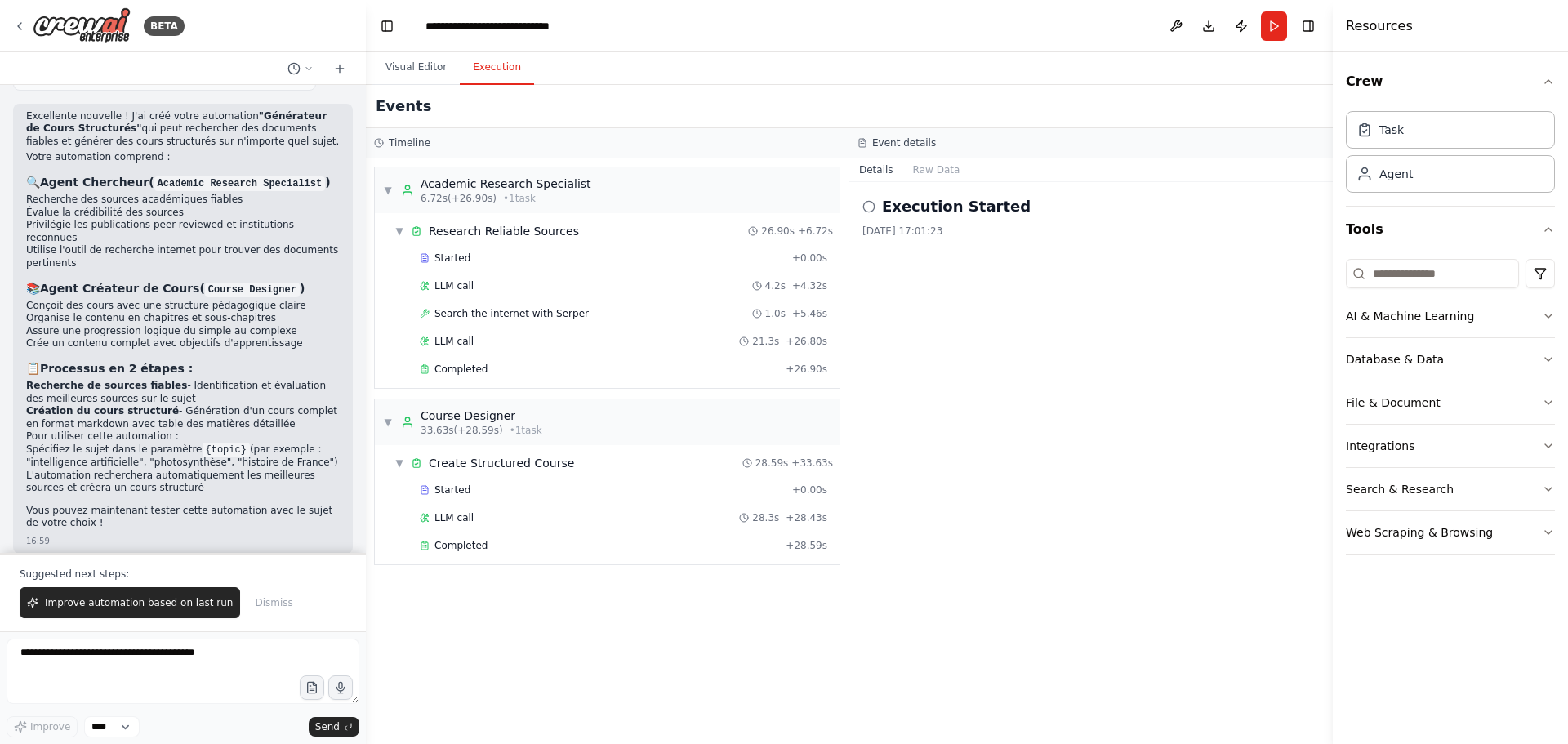
click at [485, 73] on button "Execution" at bounding box center [497, 67] width 74 height 34
click at [1208, 30] on button "Download" at bounding box center [1208, 26] width 26 height 29
click at [1542, 404] on icon "button" at bounding box center [1548, 402] width 13 height 13
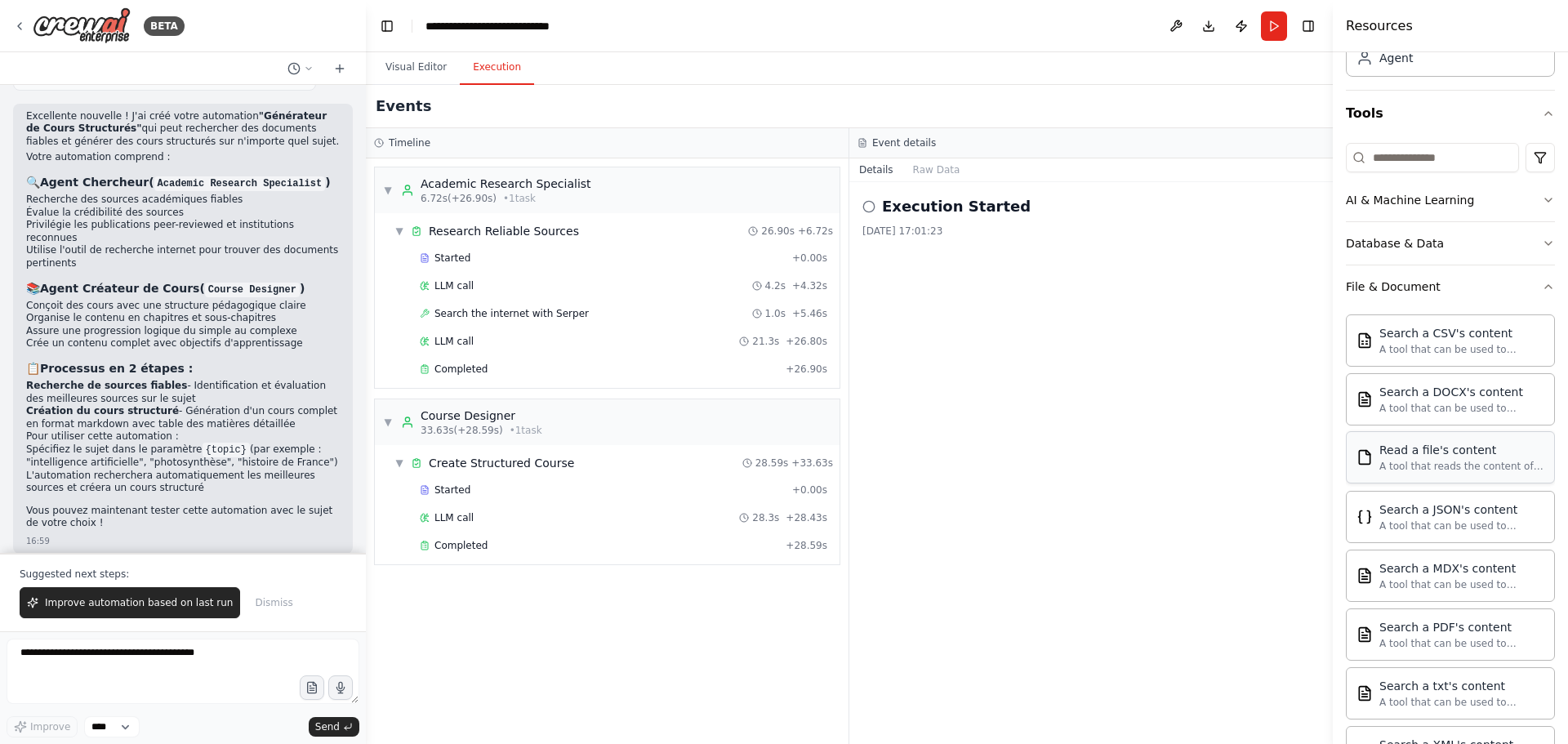
scroll to position [164, 0]
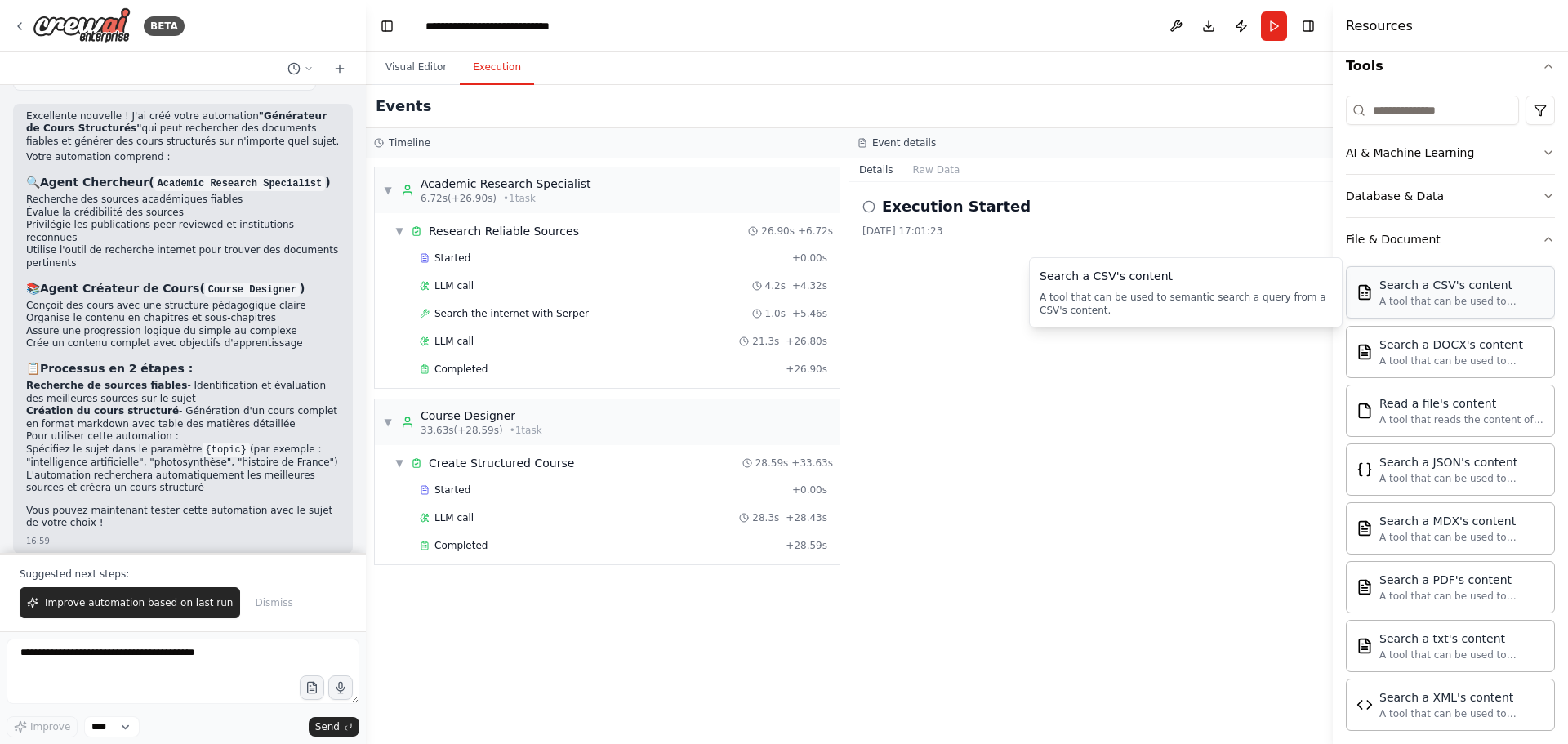
click at [1430, 301] on div "A tool that can be used to semantic search a query from a CSV's content." at bounding box center [1462, 301] width 165 height 13
click at [470, 550] on span "Completed" at bounding box center [461, 545] width 53 height 13
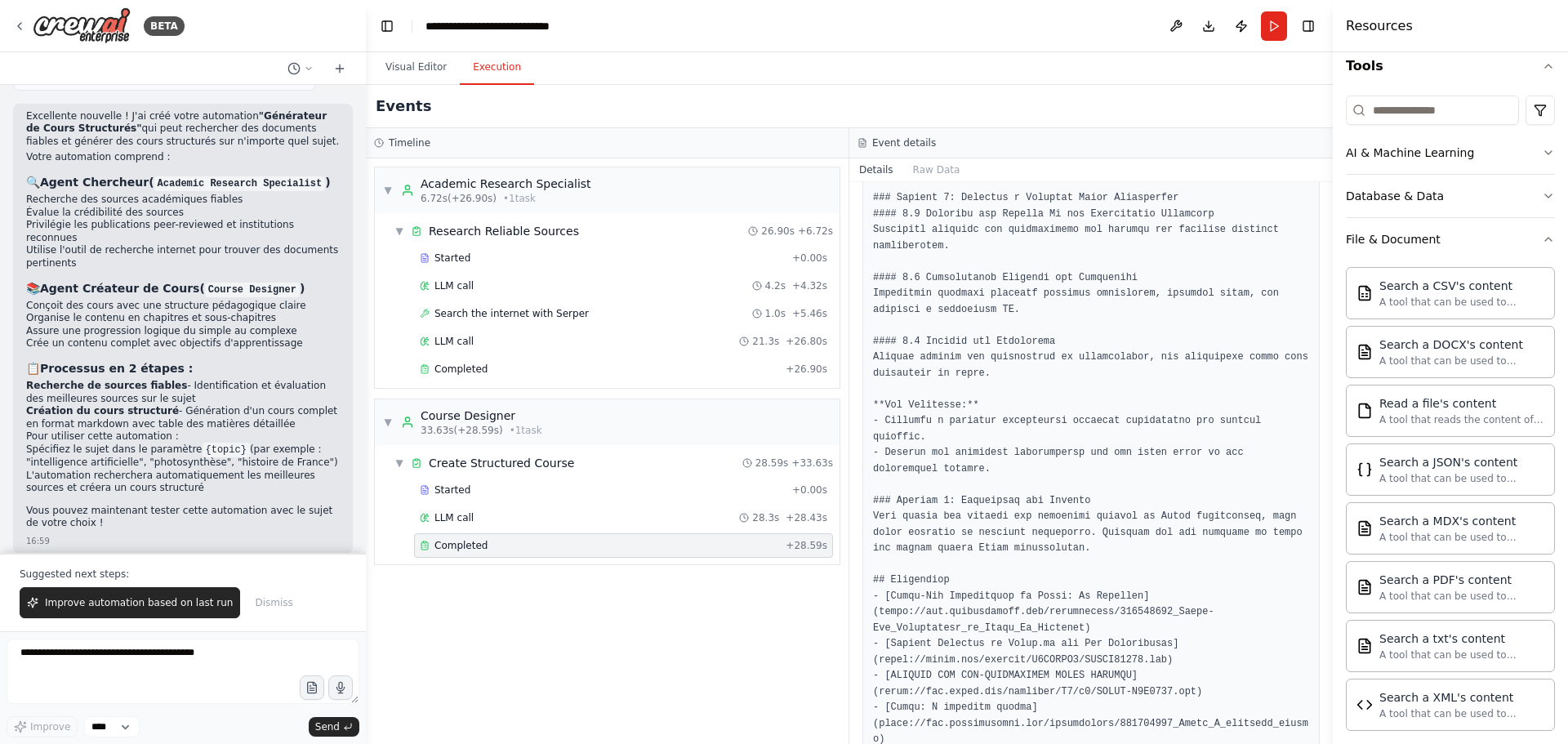
scroll to position [3027, 0]
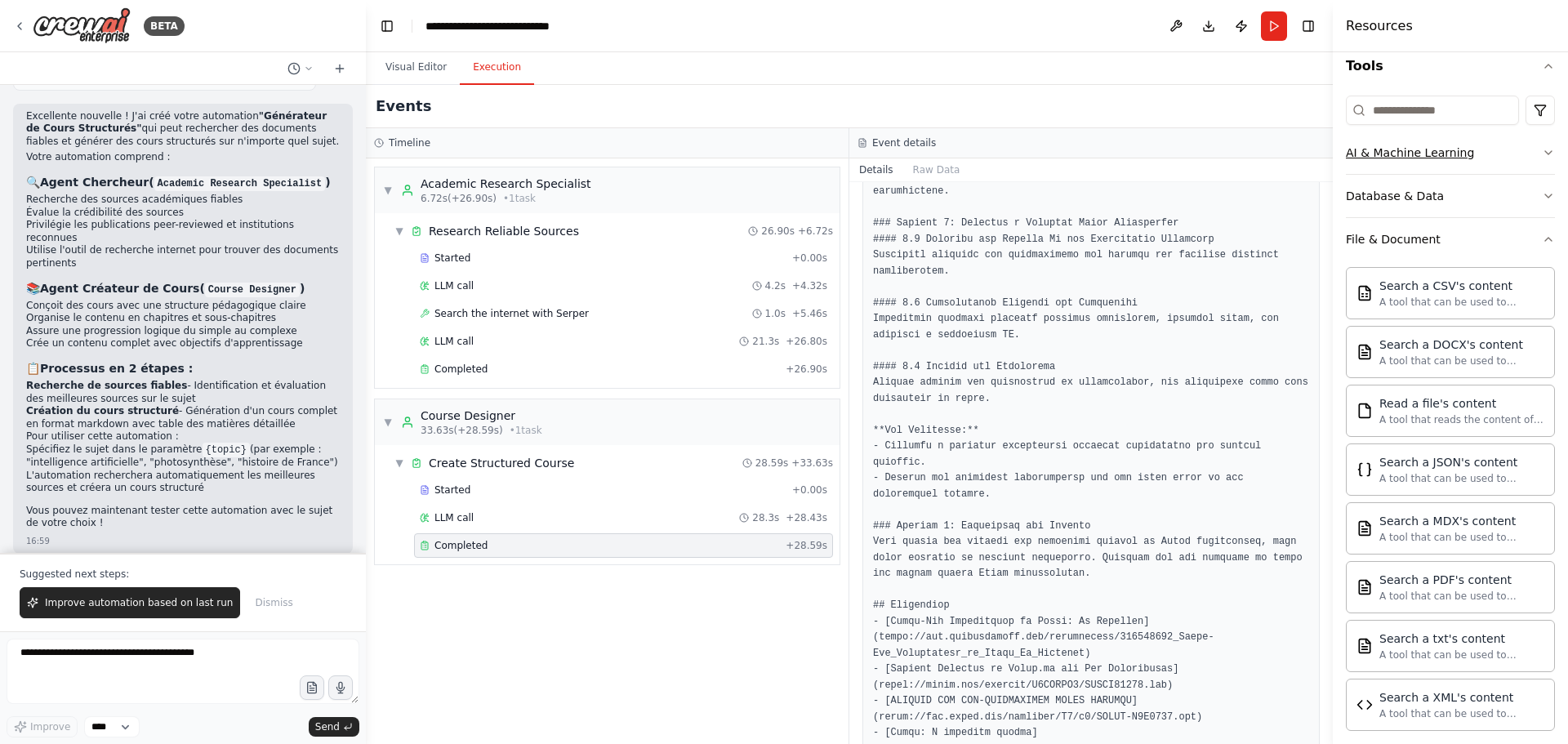
click at [1542, 152] on icon "button" at bounding box center [1548, 153] width 13 height 13
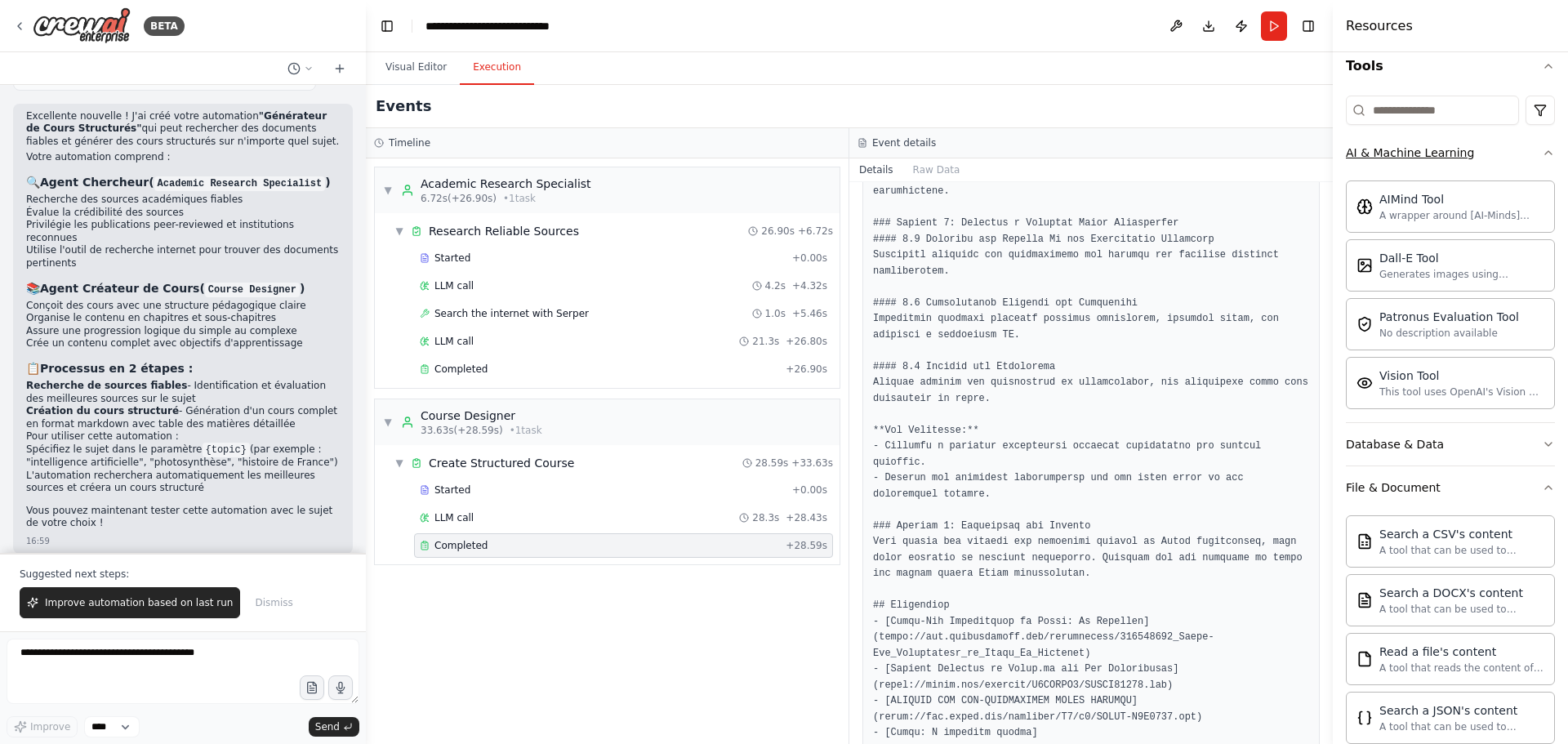
click at [1542, 153] on icon "button" at bounding box center [1548, 153] width 13 height 13
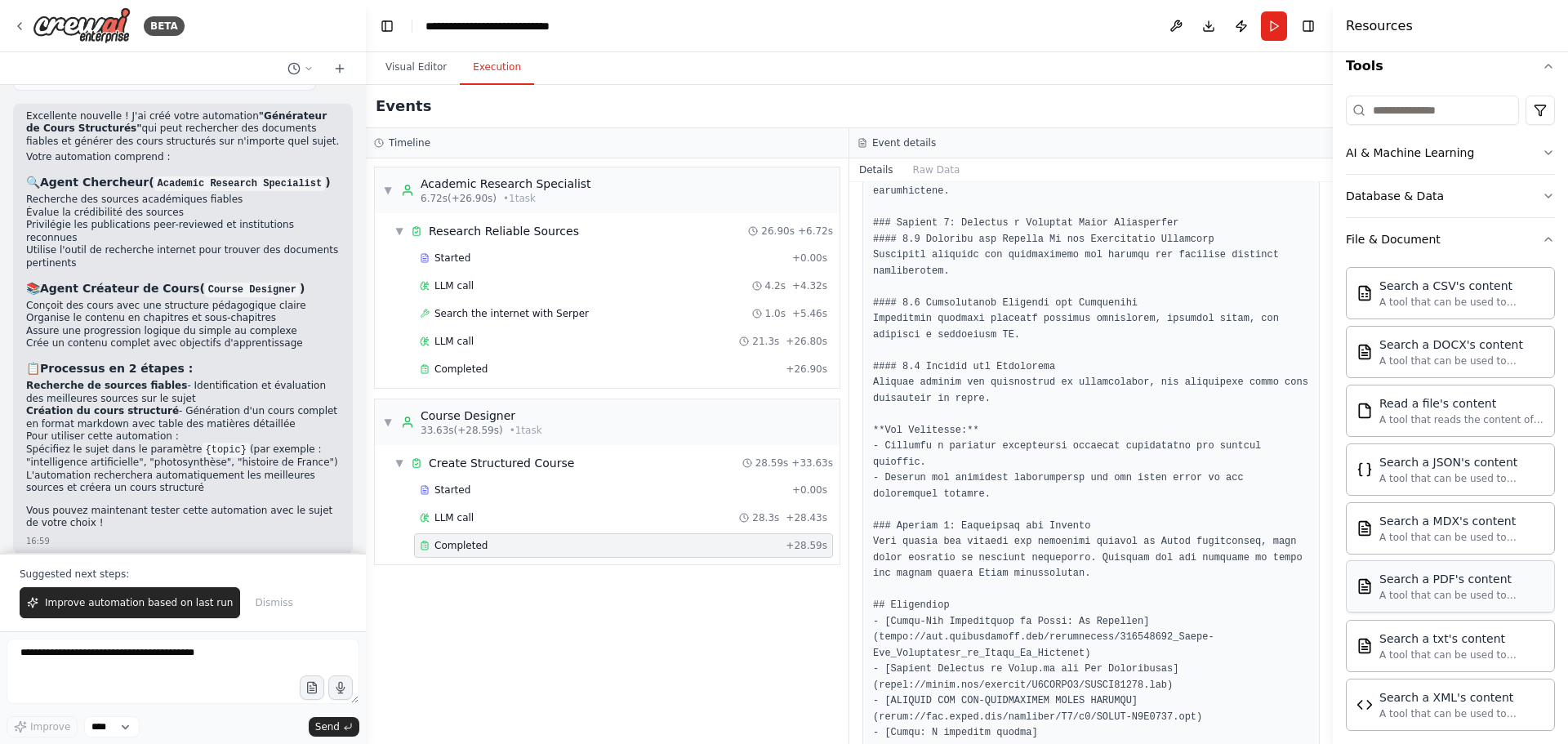
click at [1437, 582] on div "Search a PDF's content" at bounding box center [1462, 579] width 165 height 16
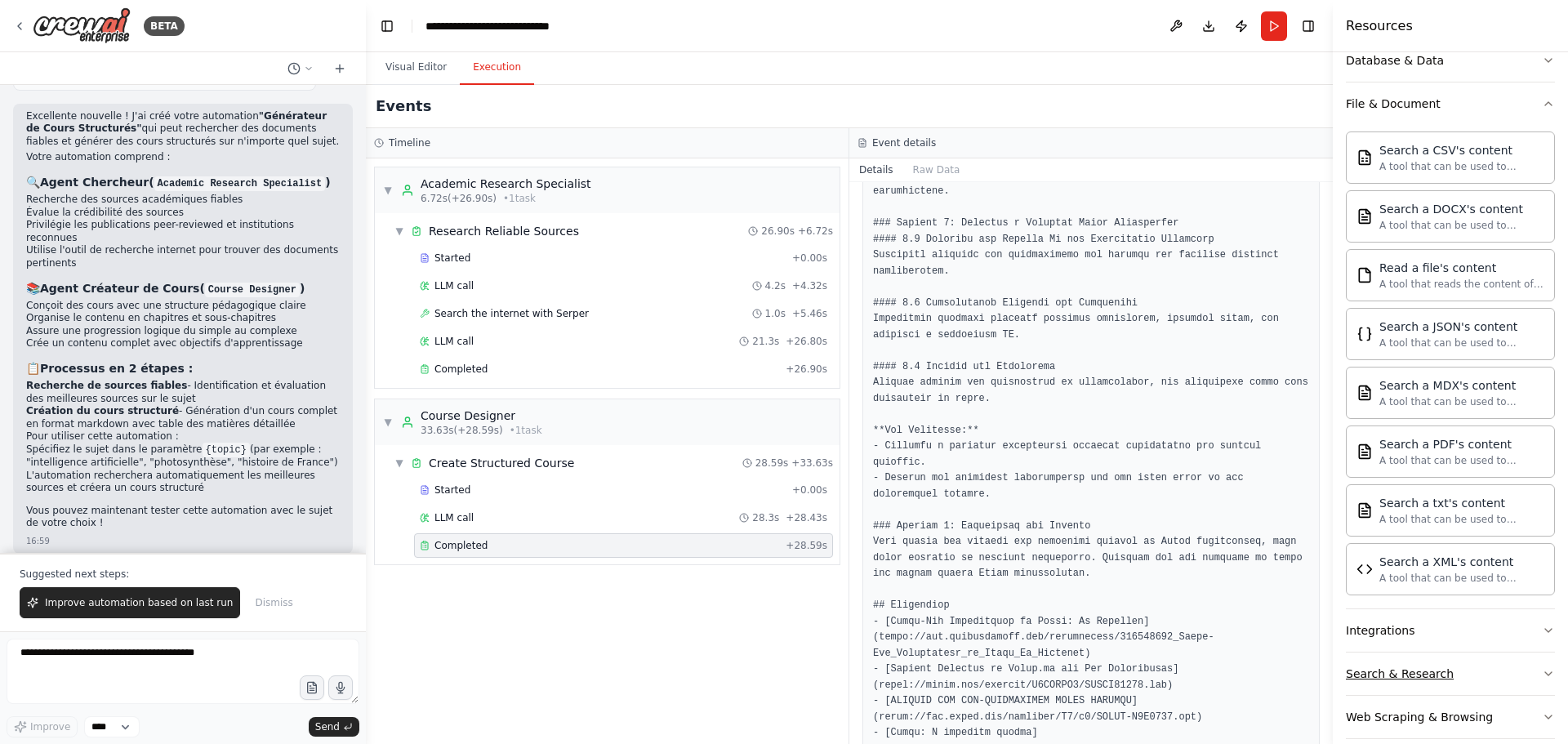
scroll to position [320, 0]
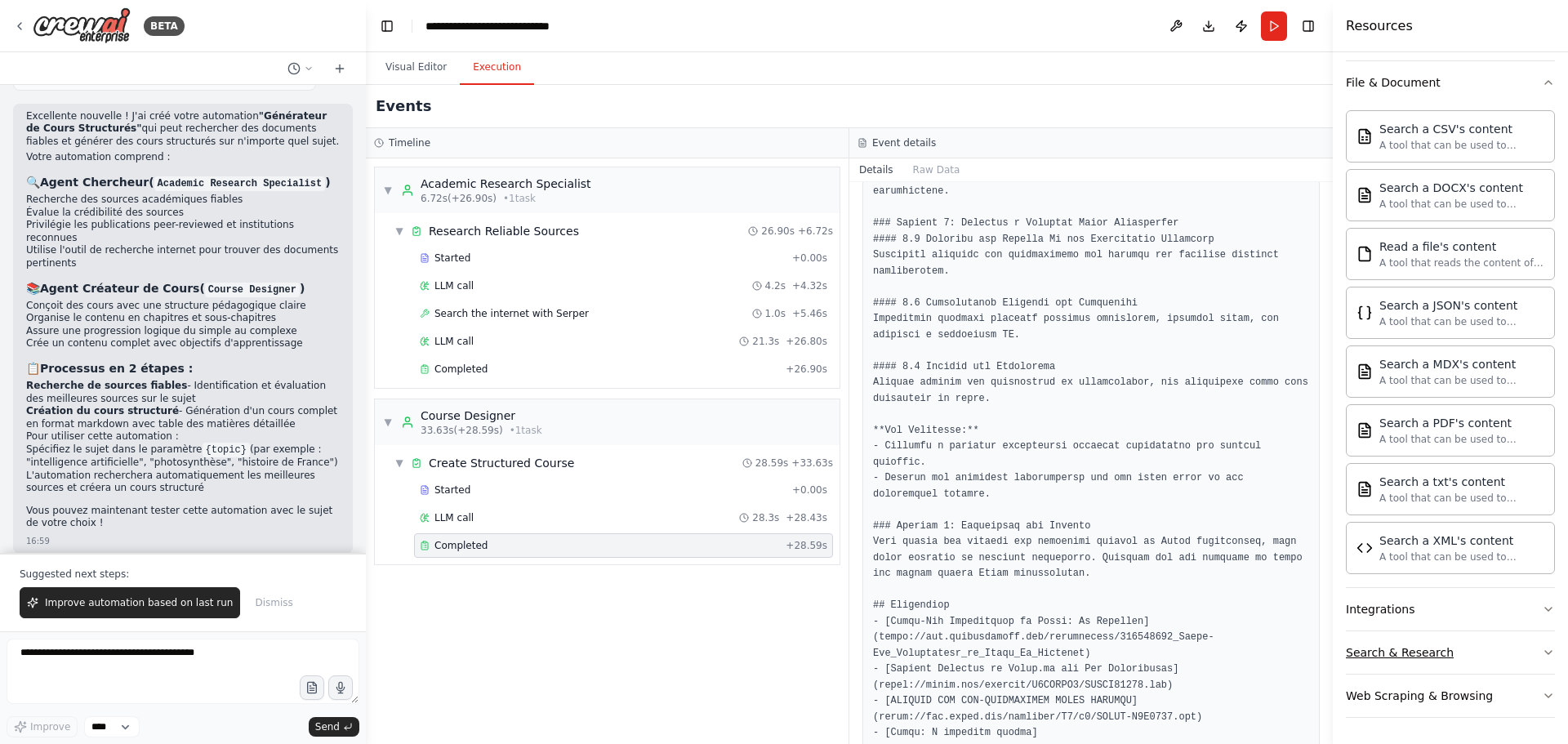
click at [1542, 654] on icon "button" at bounding box center [1548, 652] width 13 height 13
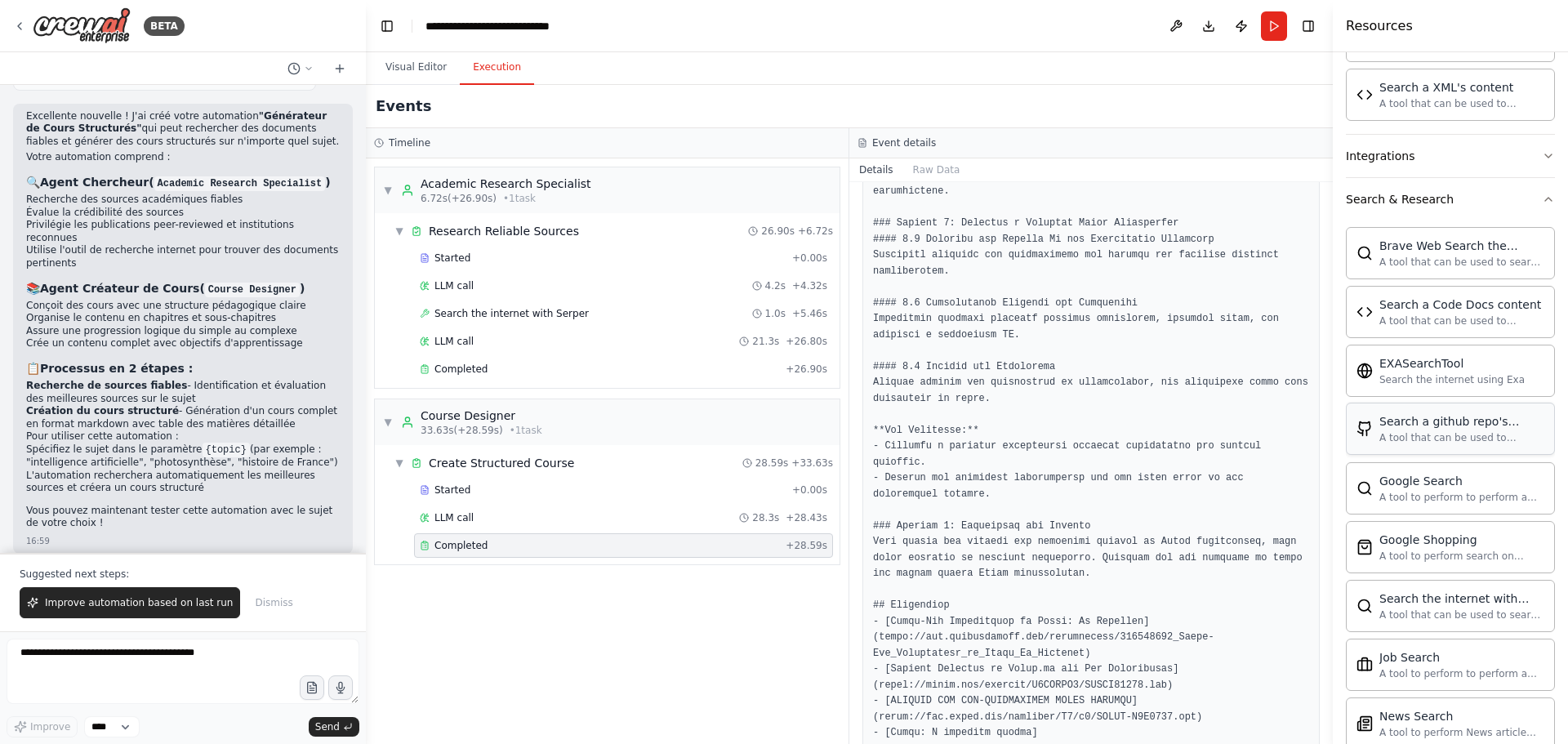
scroll to position [810, 0]
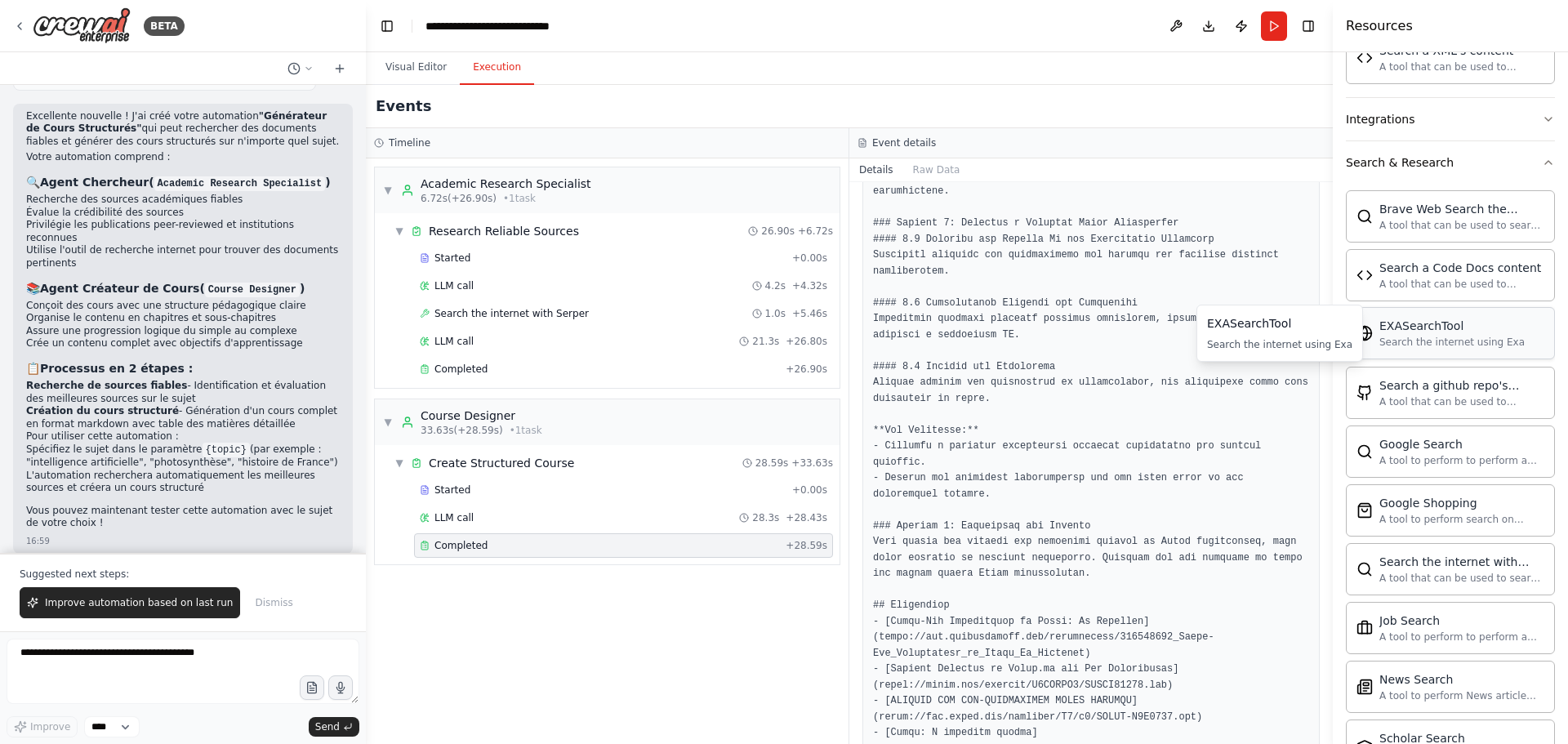
click at [1391, 348] on div "Search the internet using Exa" at bounding box center [1452, 342] width 146 height 13
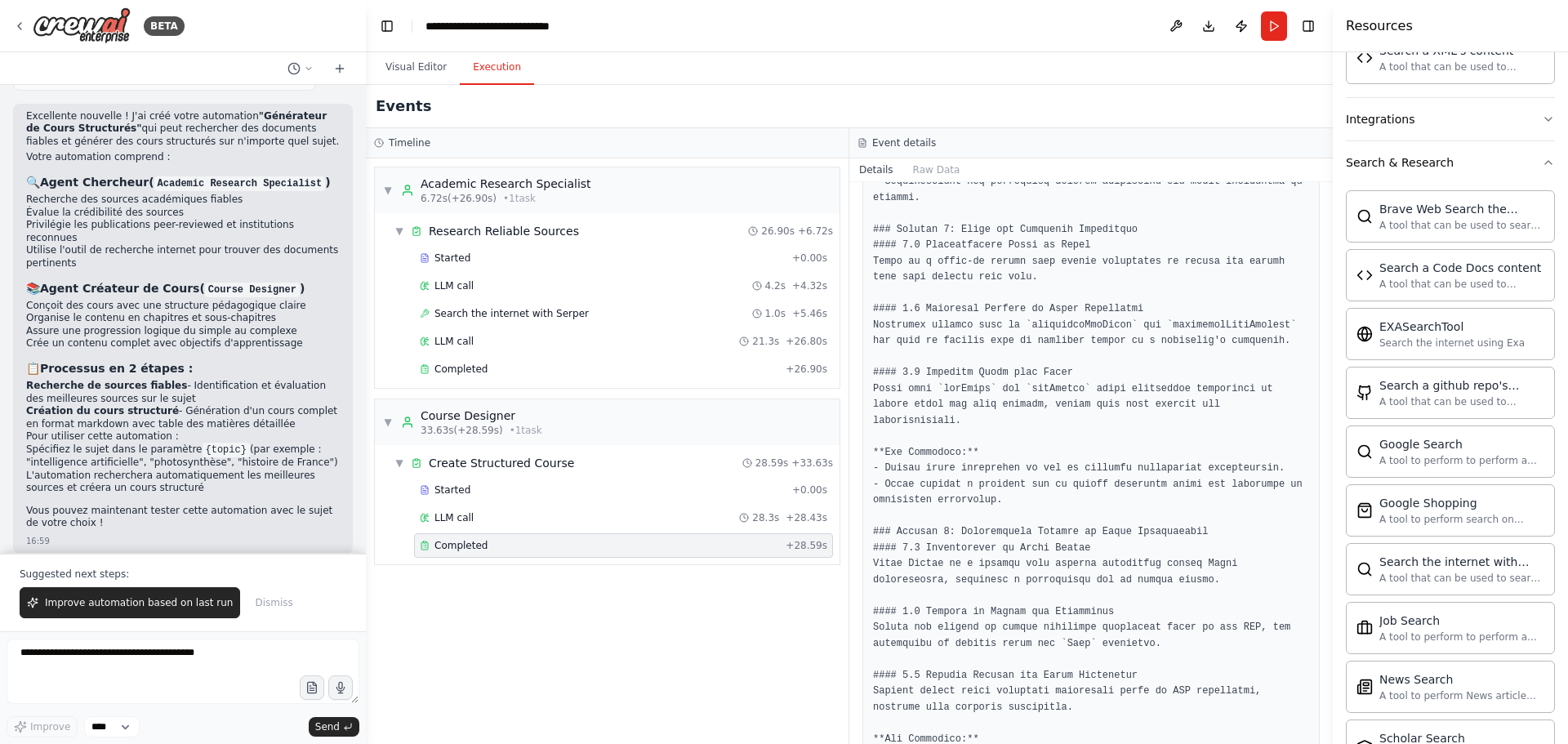
scroll to position [2129, 0]
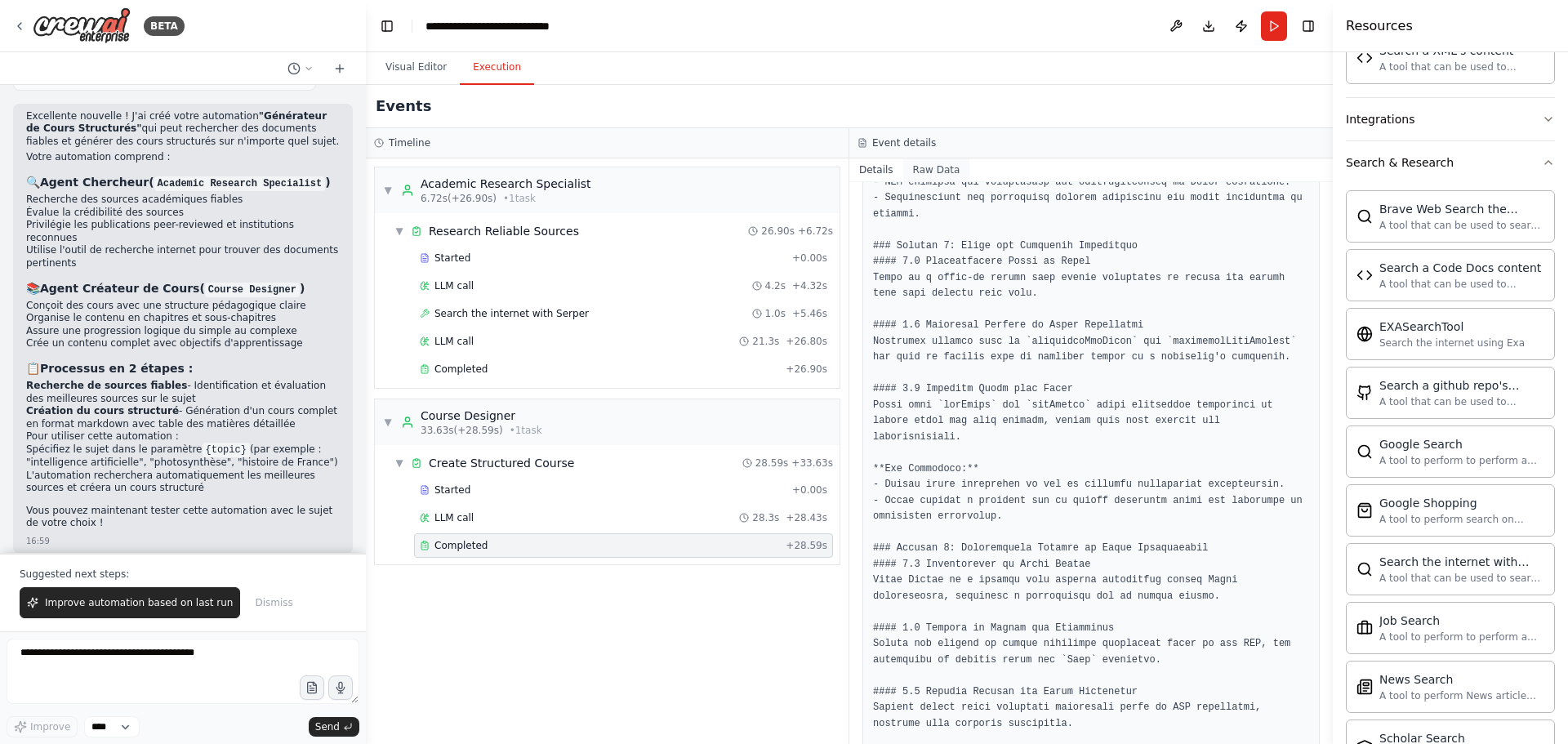
click at [939, 167] on button "Raw Data" at bounding box center [937, 170] width 67 height 23
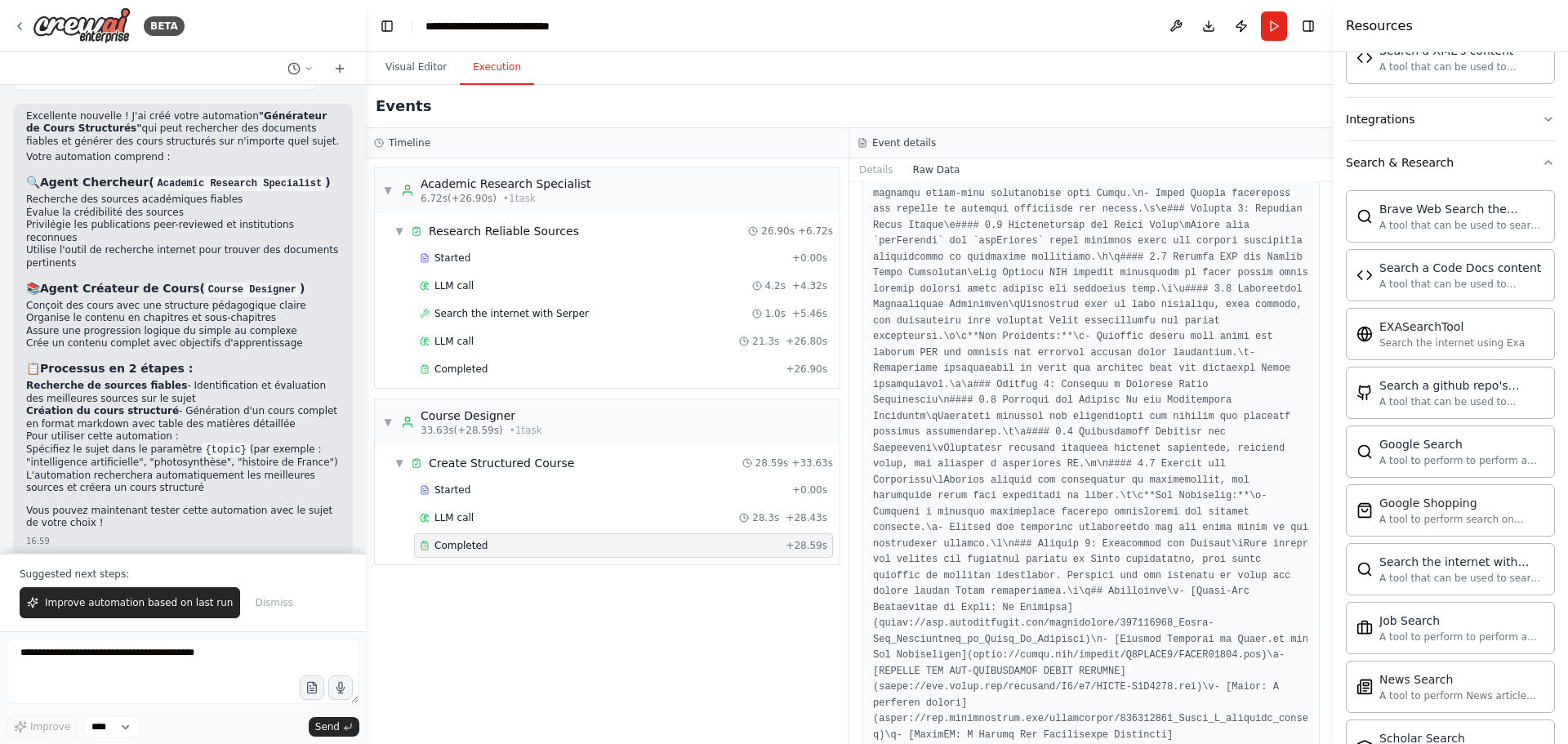
scroll to position [4455, 0]
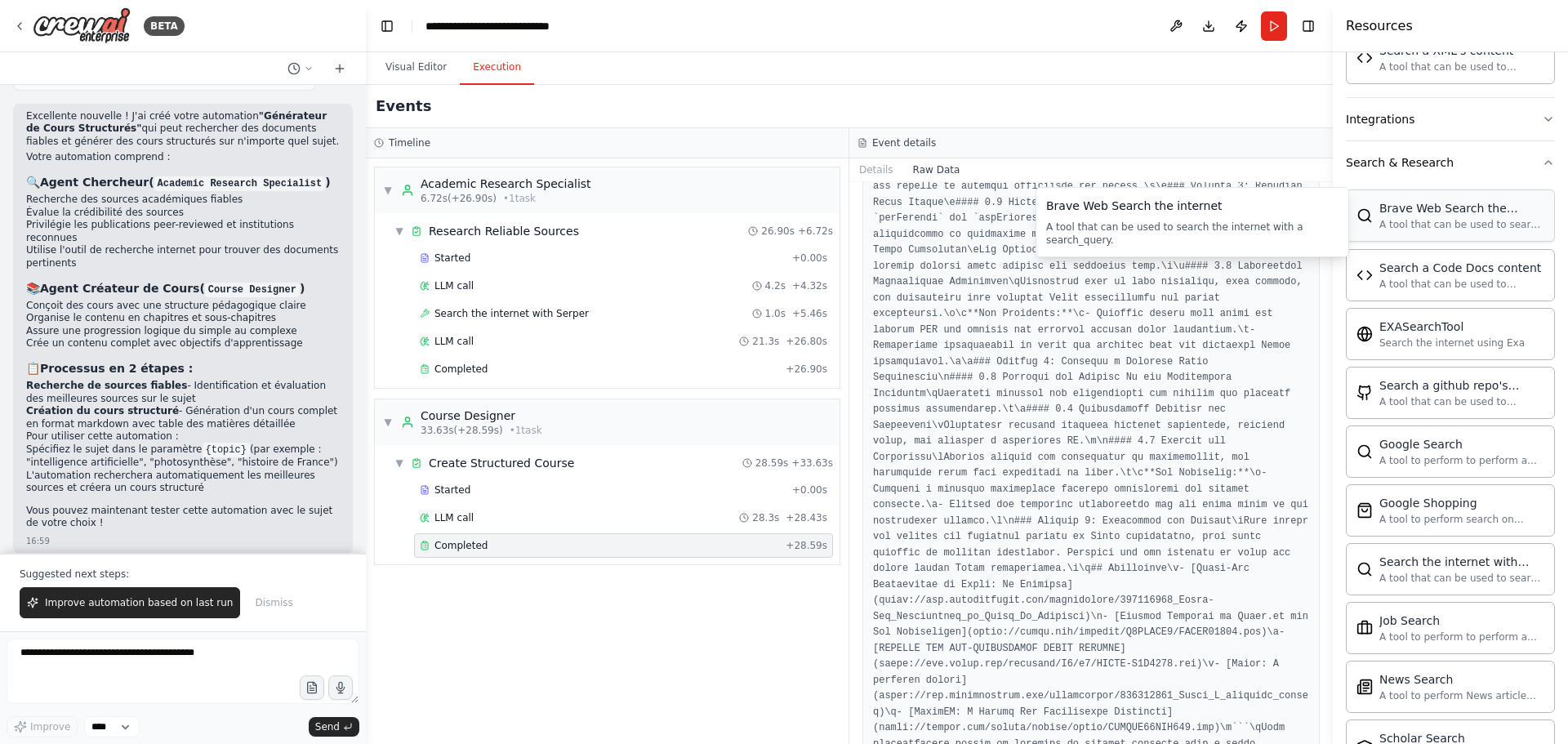
click at [1459, 217] on div "Brave Web Search the internet A tool that can be used to search the internet wi…" at bounding box center [1462, 216] width 165 height 31
click at [1542, 123] on icon "button" at bounding box center [1548, 118] width 13 height 13
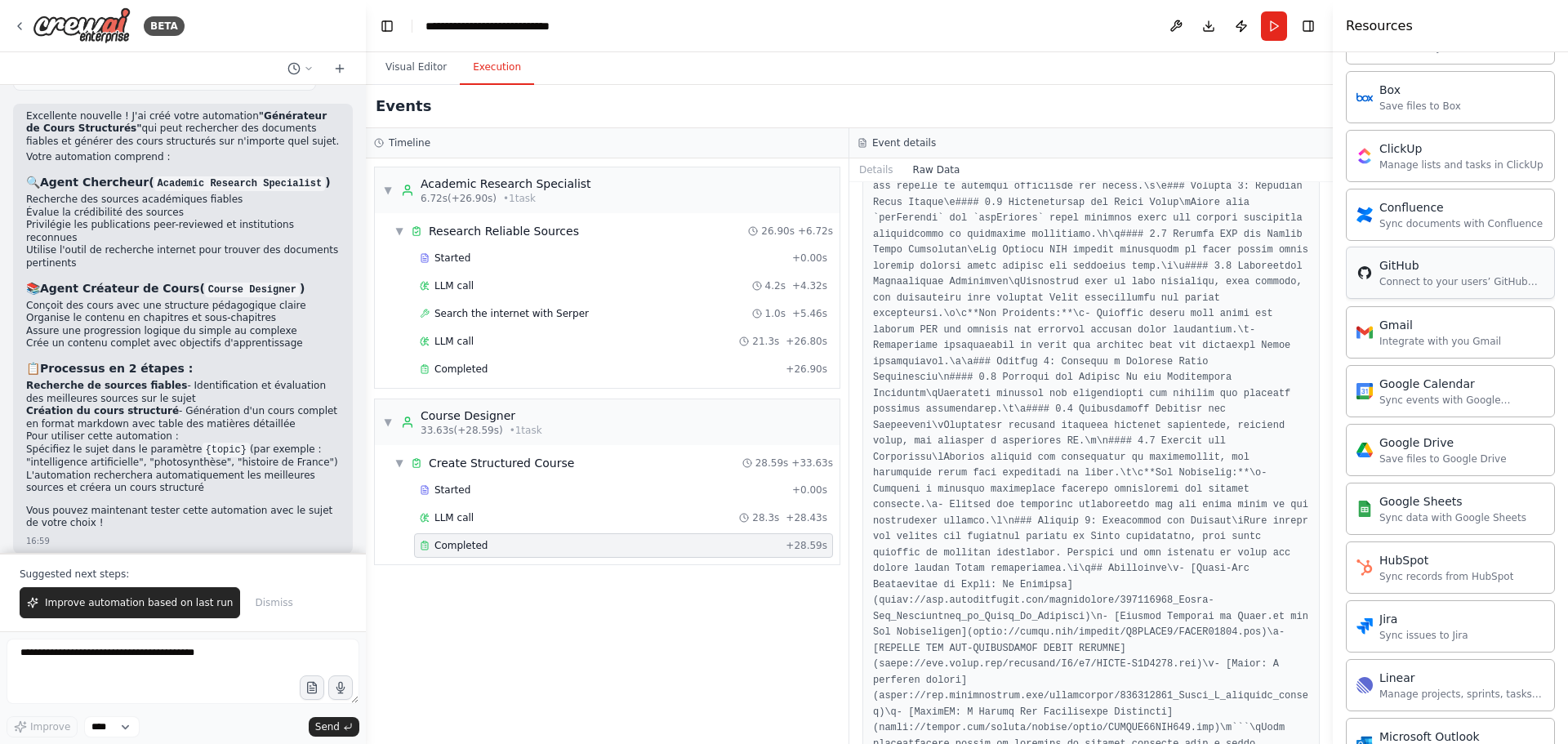
scroll to position [973, 0]
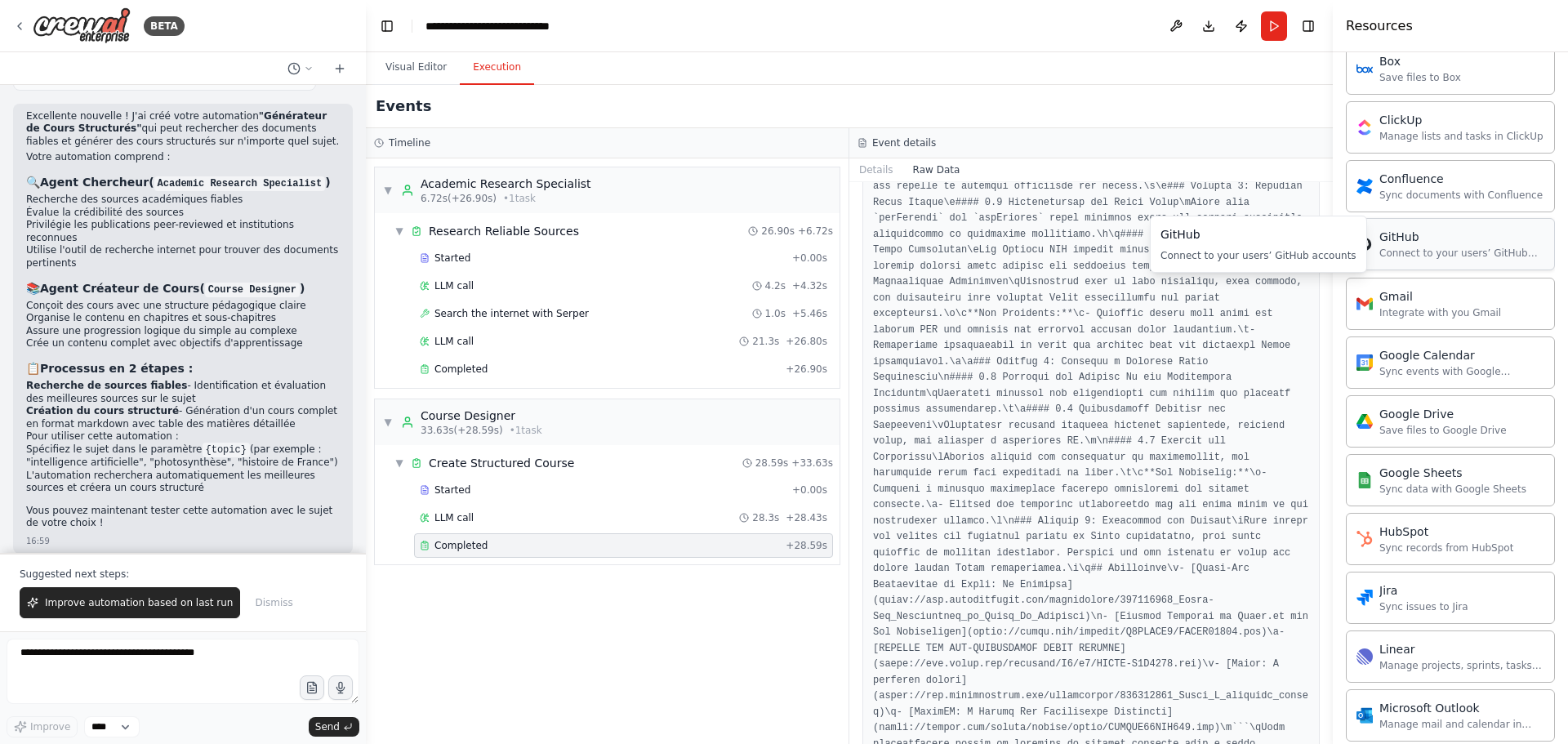
click at [1381, 245] on div "GitHub Connect to your users’ GitHub accounts" at bounding box center [1462, 244] width 165 height 31
click at [1438, 258] on div "Connect to your users’ GitHub accounts" at bounding box center [1462, 252] width 165 height 13
click at [1400, 242] on div "GitHub" at bounding box center [1462, 236] width 165 height 16
click at [1409, 245] on div "GitHub" at bounding box center [1462, 236] width 165 height 16
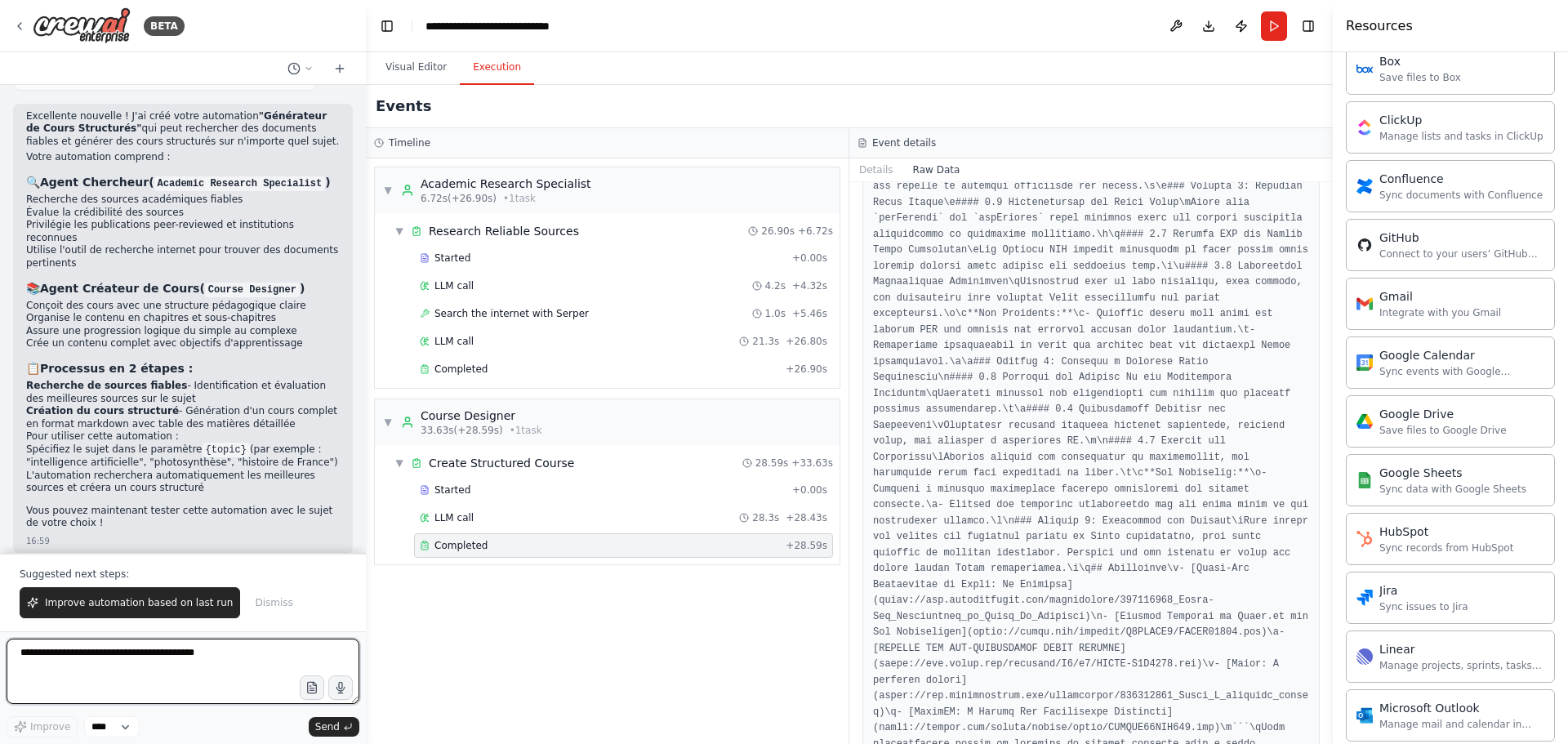
click at [156, 655] on textarea at bounding box center [183, 671] width 353 height 66
click at [1304, 29] on button "Toggle Right Sidebar" at bounding box center [1308, 26] width 23 height 23
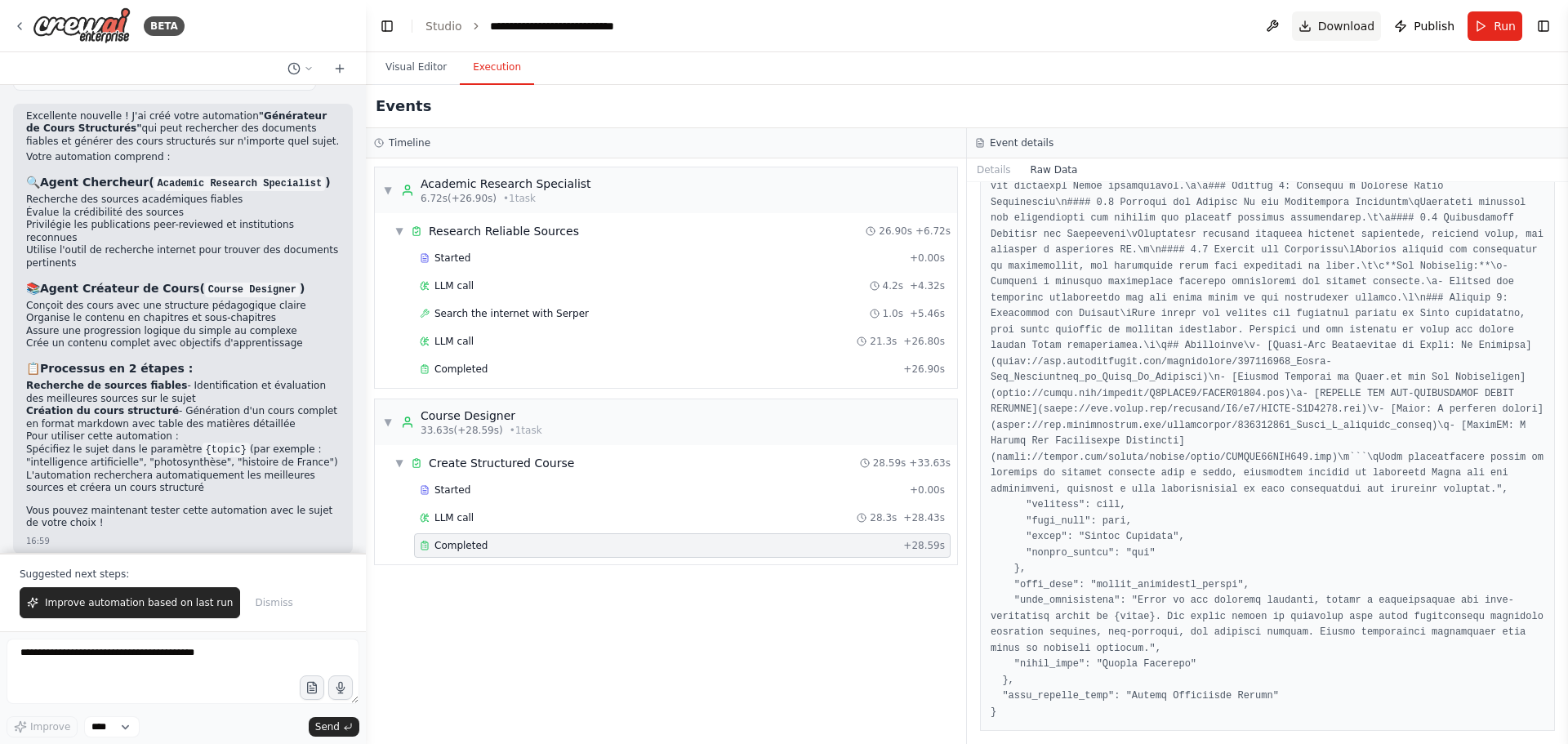
scroll to position [3452, 0]
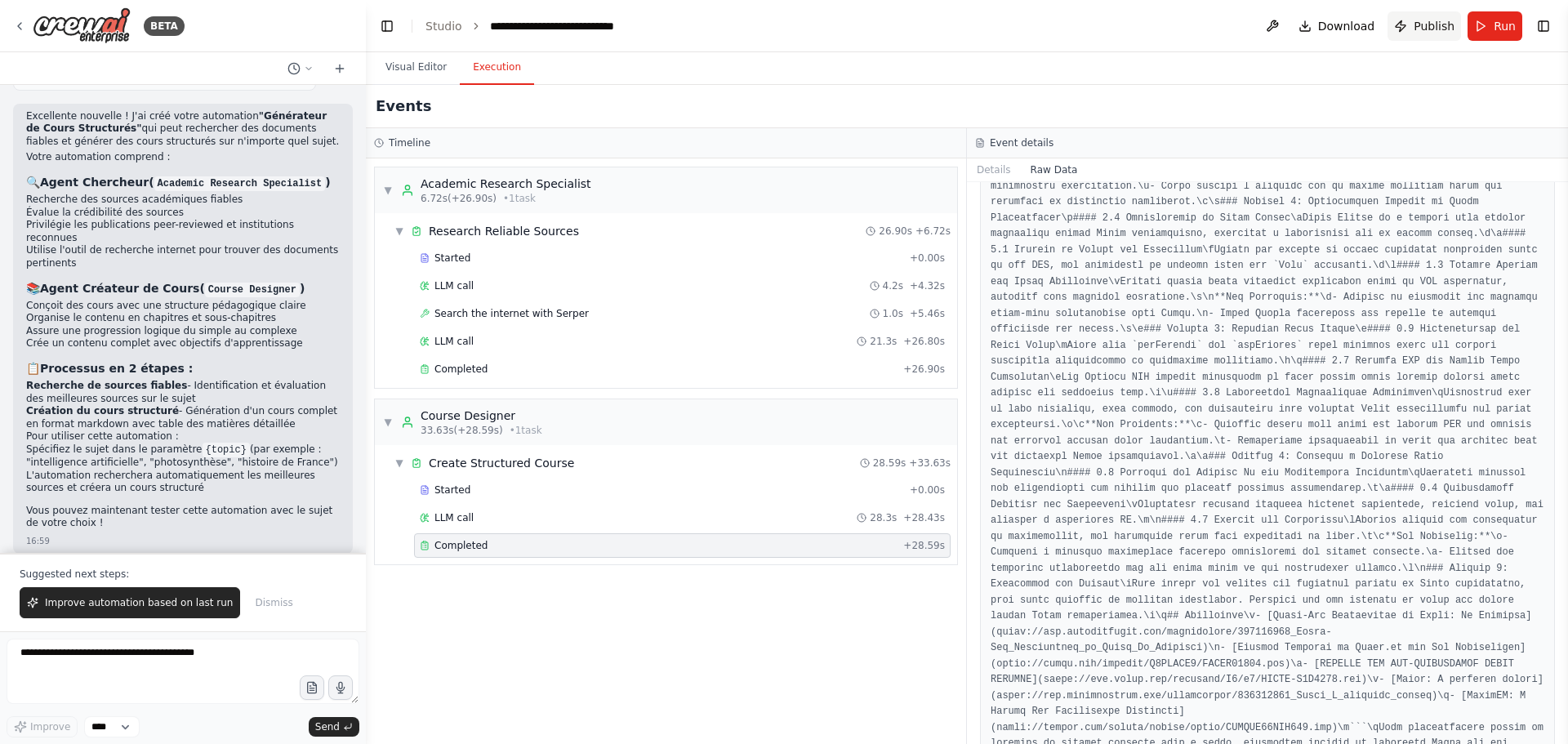
click at [1408, 31] on button "Publish" at bounding box center [1424, 26] width 73 height 29
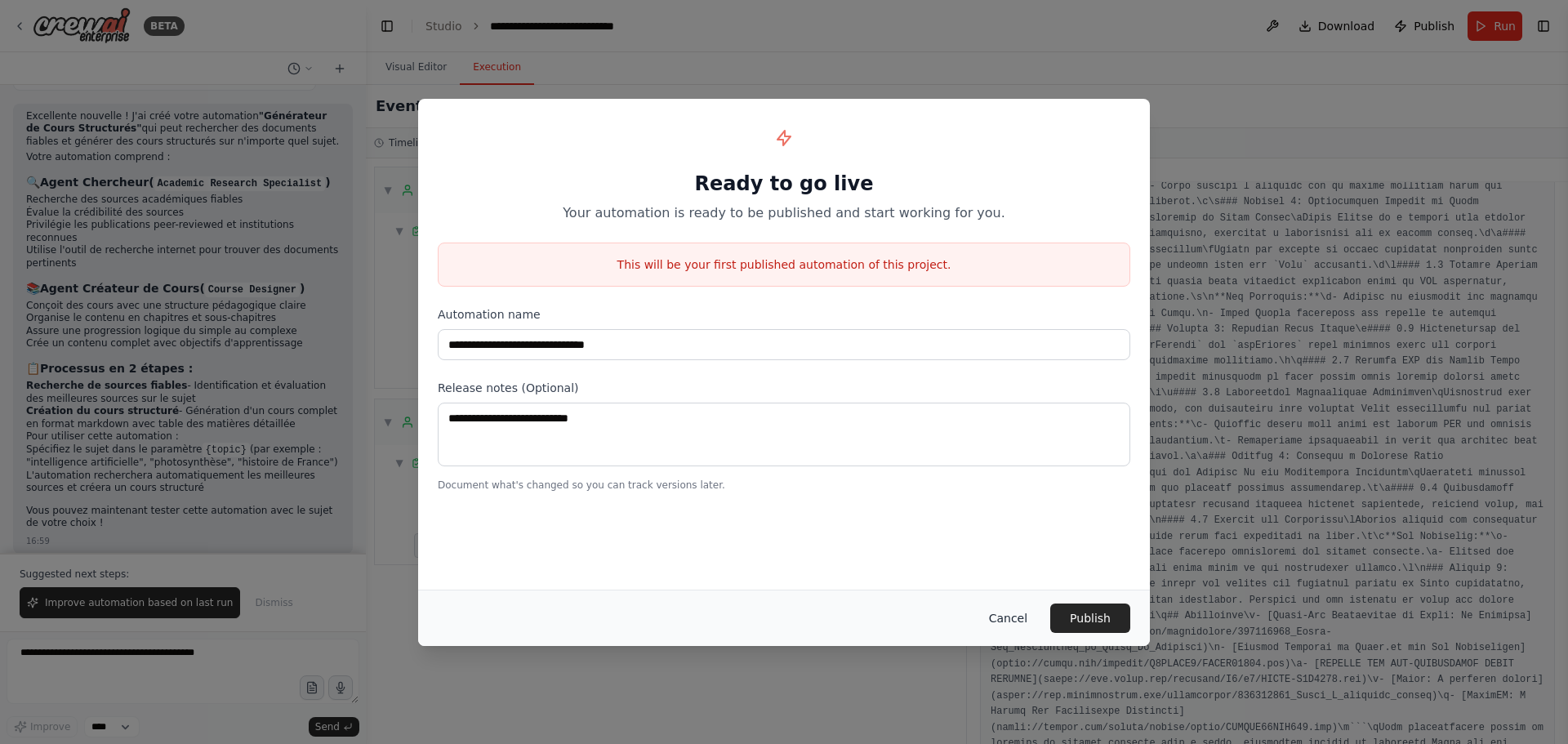
click at [1002, 611] on button "Cancel" at bounding box center [1008, 618] width 65 height 29
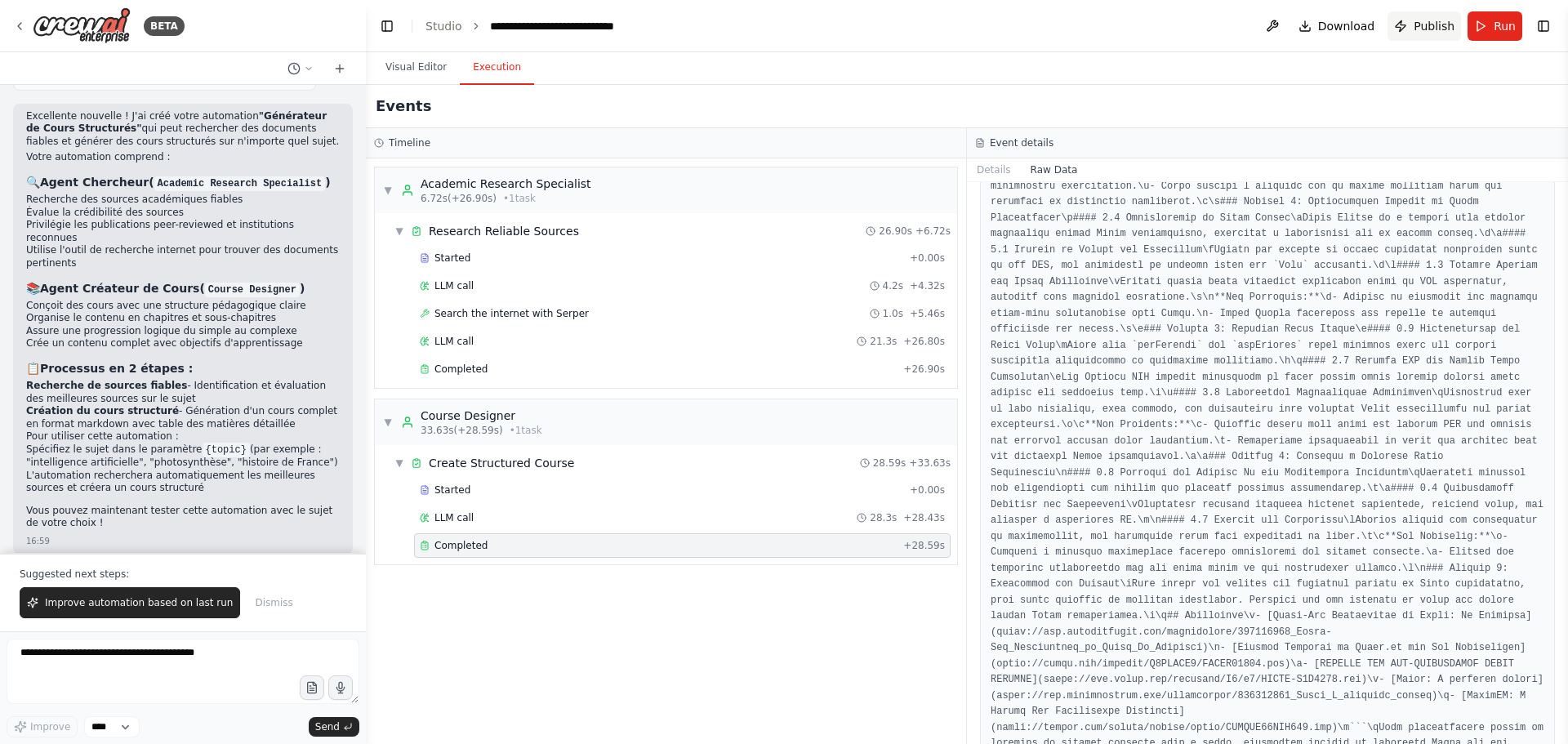
click at [1433, 32] on span "Publish" at bounding box center [1434, 26] width 41 height 16
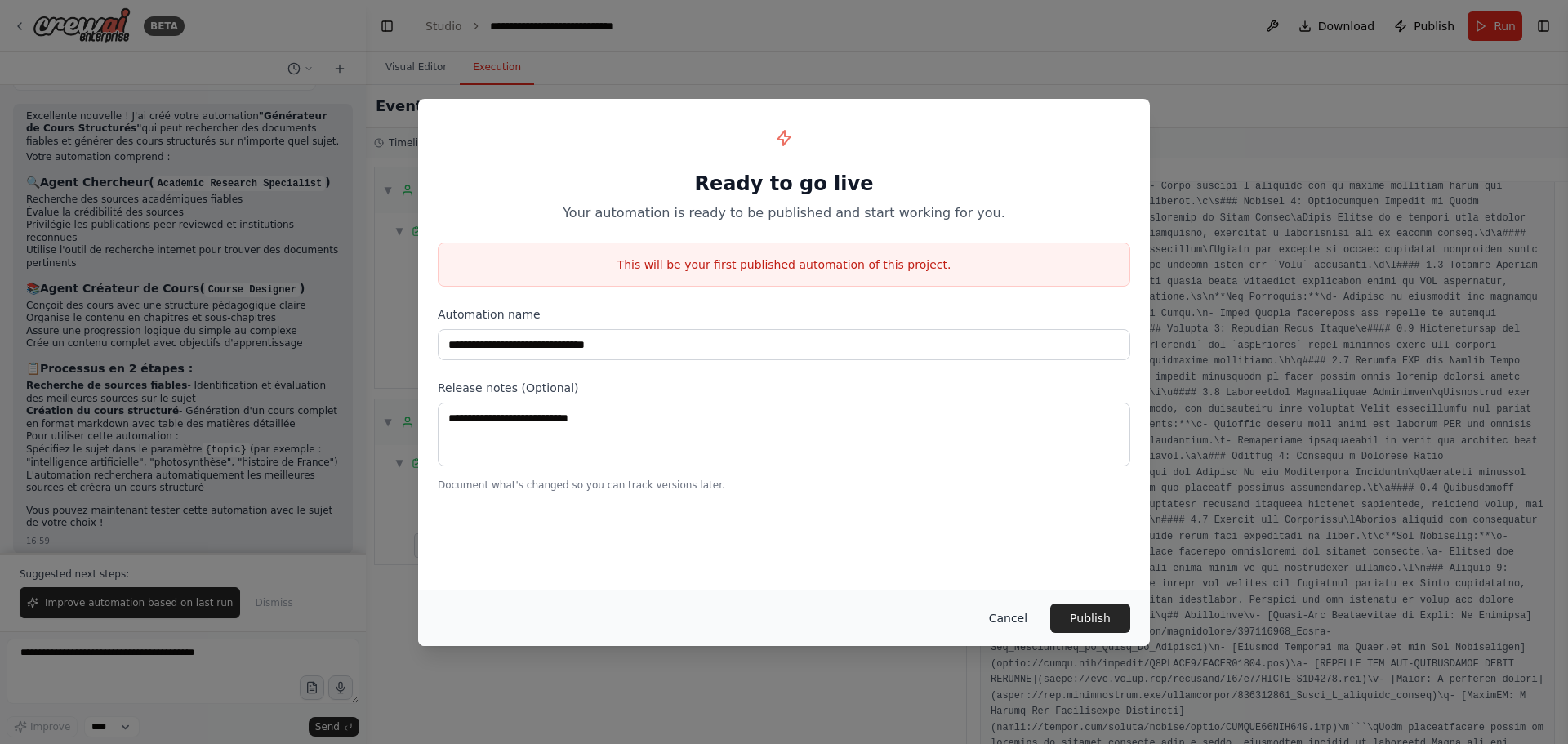
click at [1005, 620] on button "Cancel" at bounding box center [1008, 618] width 65 height 29
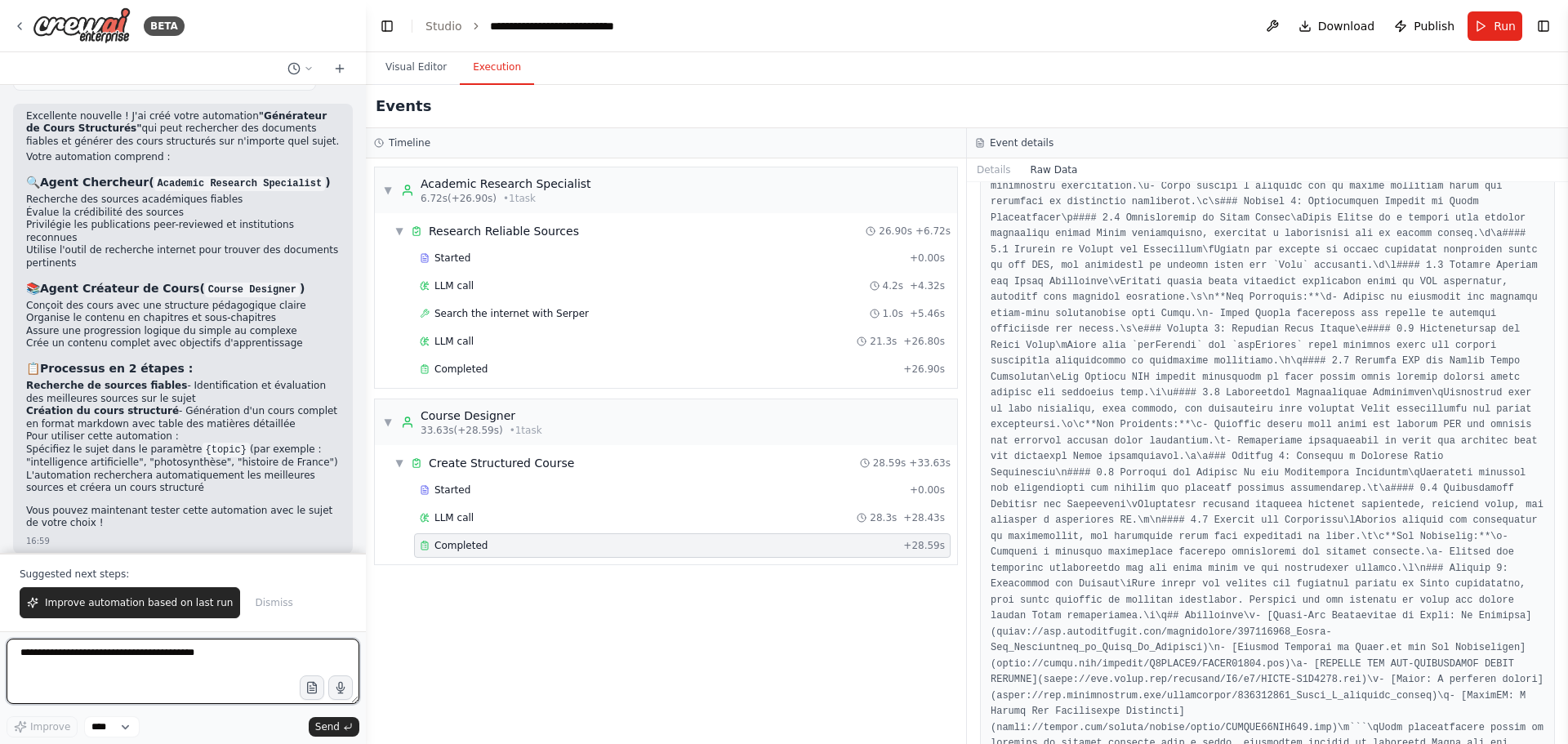
click at [96, 664] on textarea at bounding box center [183, 671] width 353 height 66
type textarea "**********"
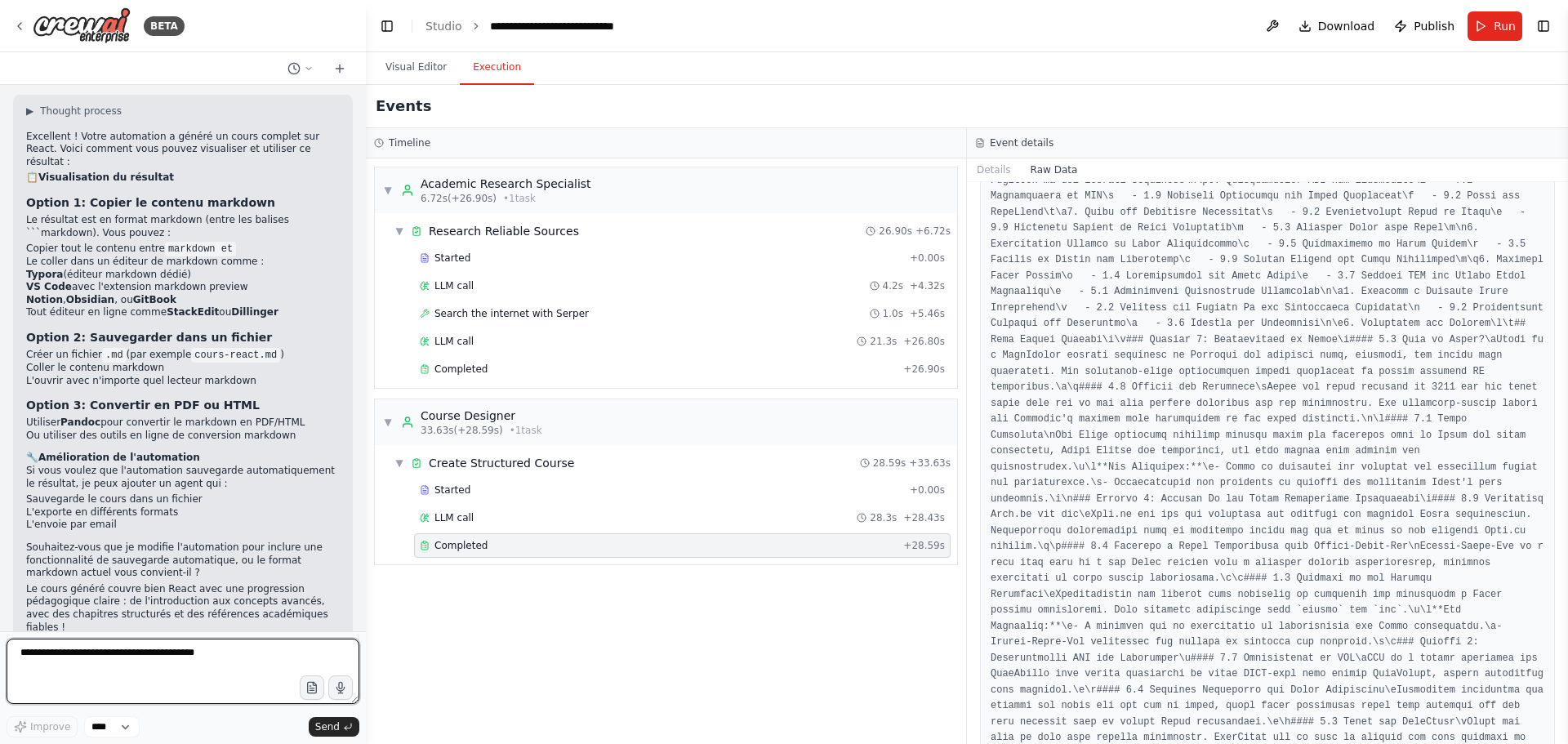
scroll to position [2717, 0]
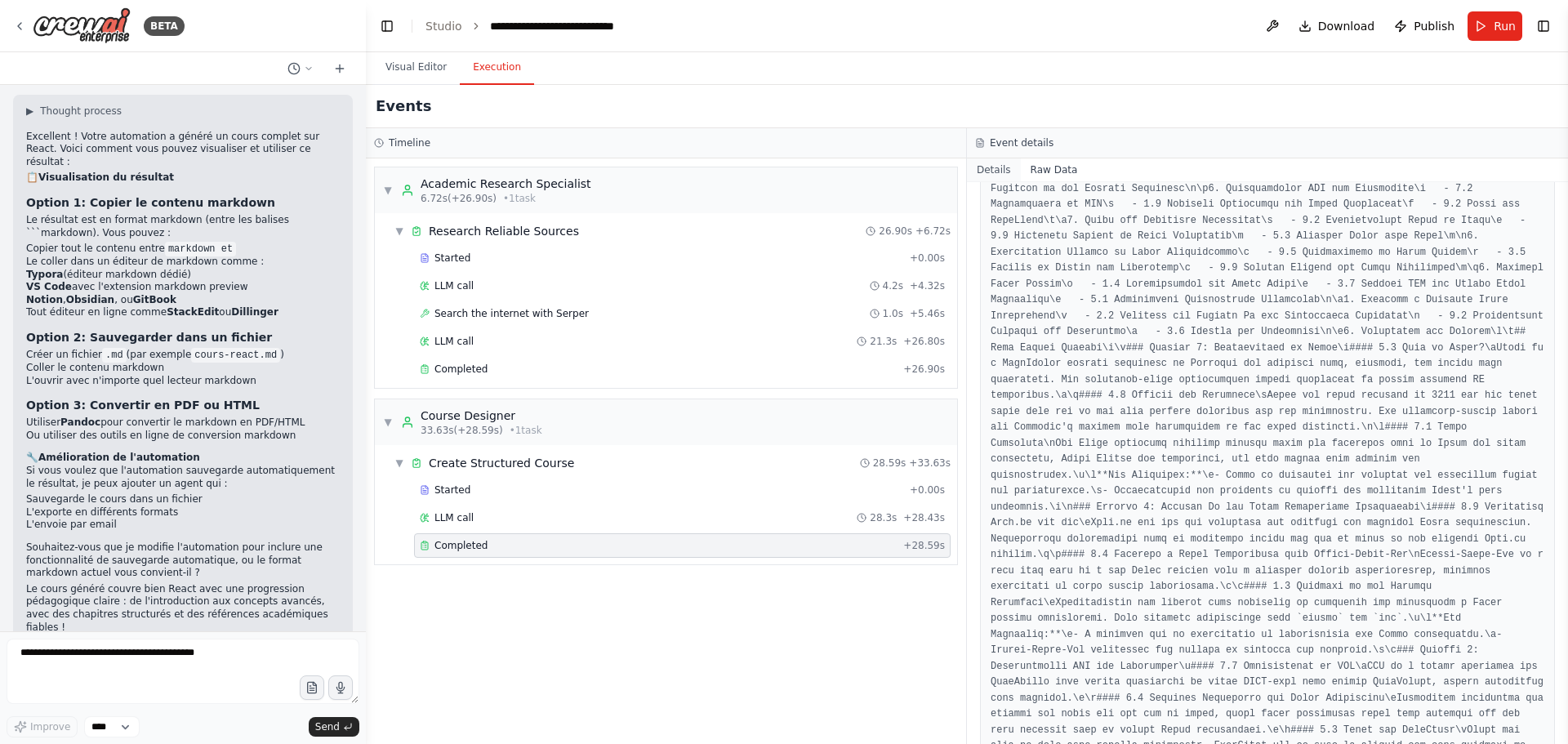
click at [987, 165] on button "Details" at bounding box center [994, 170] width 54 height 23
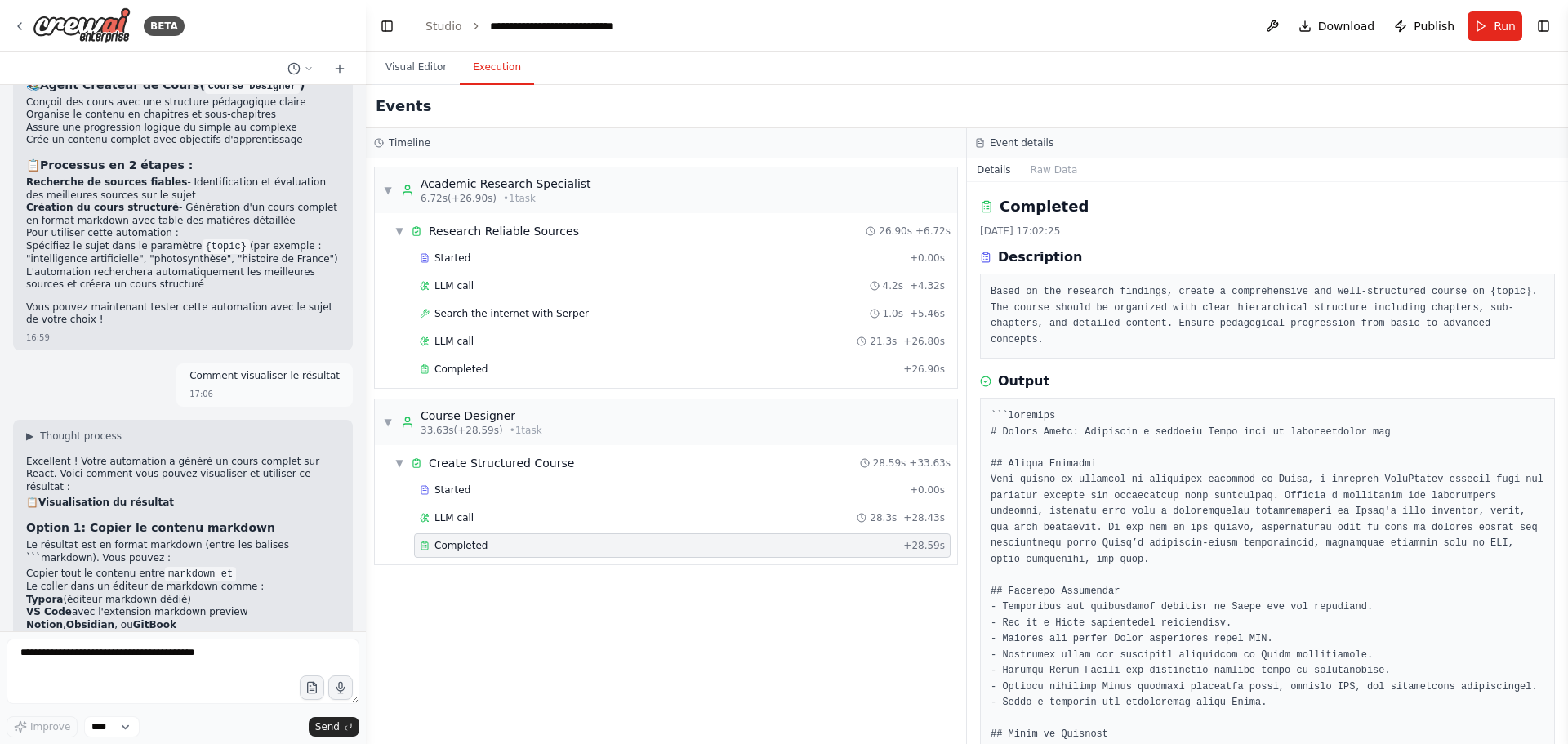
scroll to position [1013, 0]
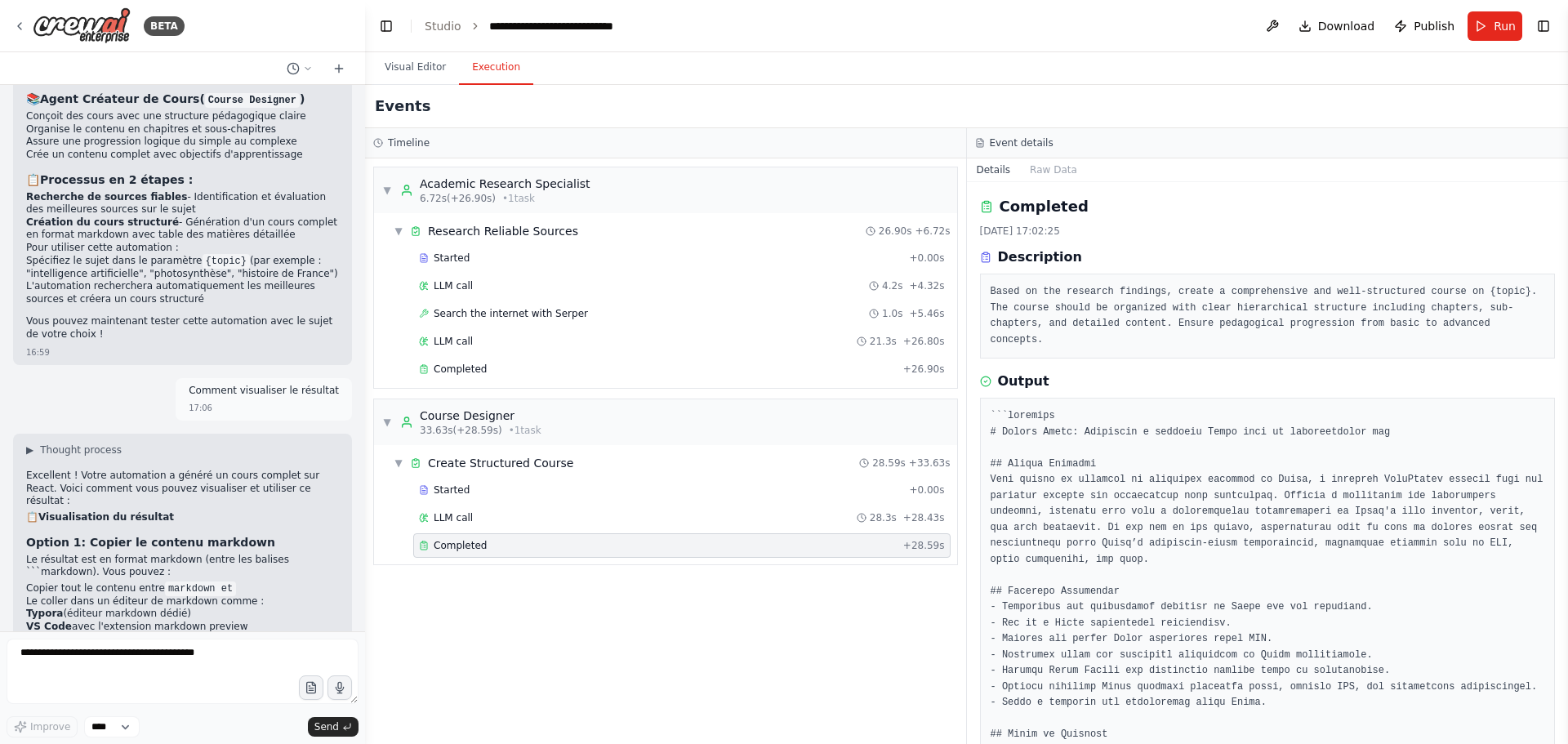
drag, startPoint x: 361, startPoint y: 393, endPoint x: 365, endPoint y: 285, distance: 108.1
click at [365, 285] on div "BETA Je veux un cours sur un sujet quelconque. Il faute rechercher les document…" at bounding box center [784, 372] width 1568 height 744
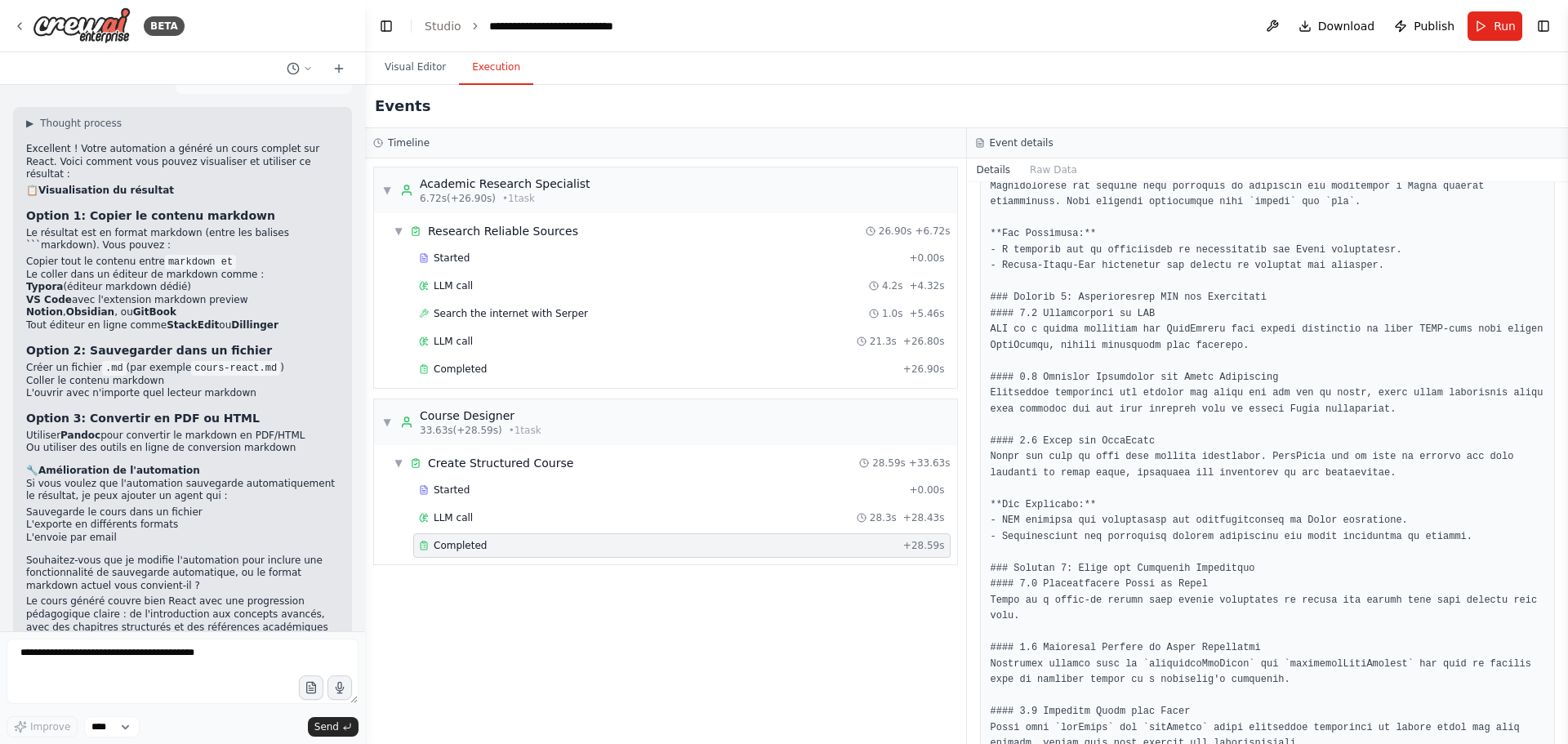
scroll to position [1797, 0]
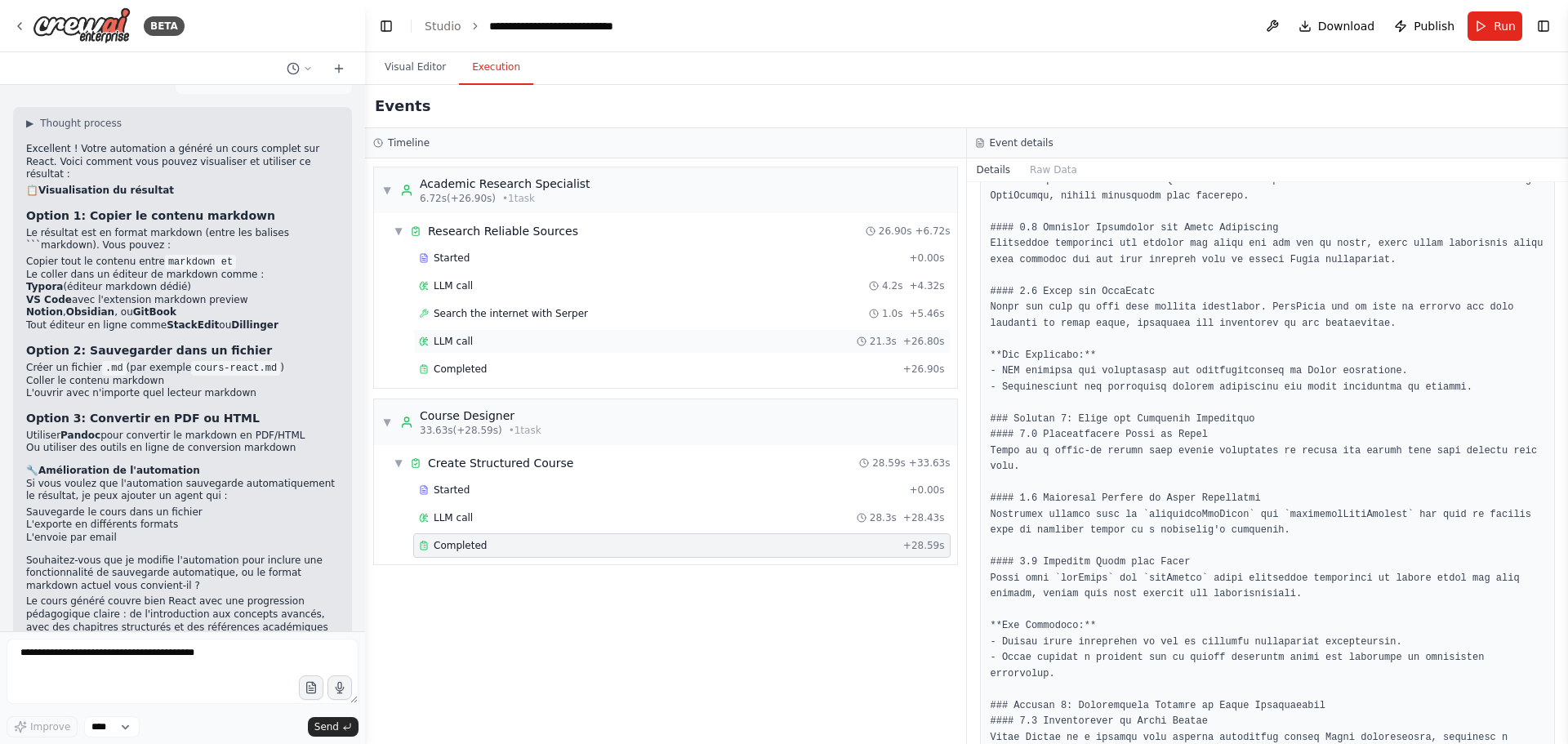
click at [475, 345] on div "LLM call 21.3s + 26.80s" at bounding box center [682, 341] width 526 height 13
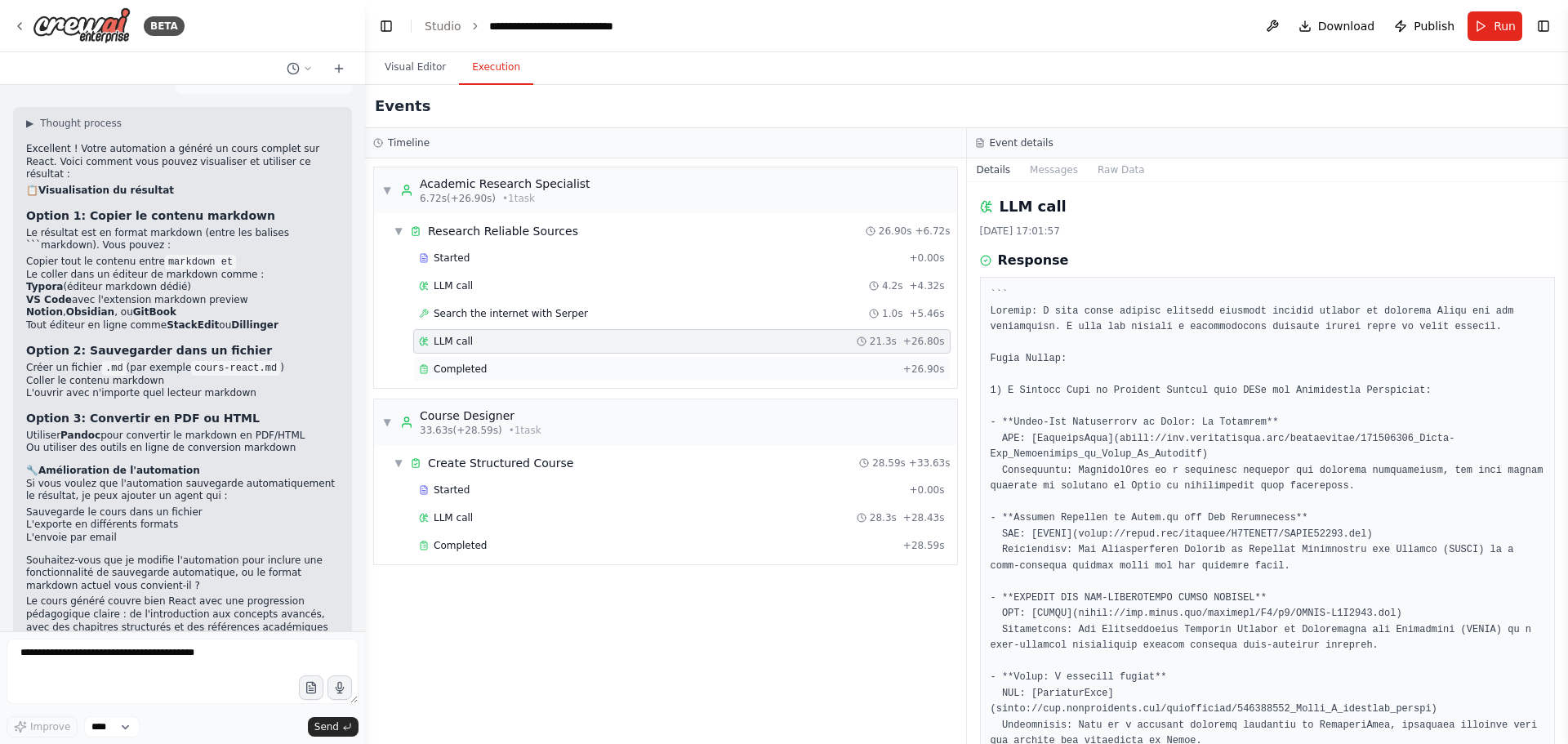
click at [496, 371] on div "Completed" at bounding box center [658, 368] width 478 height 13
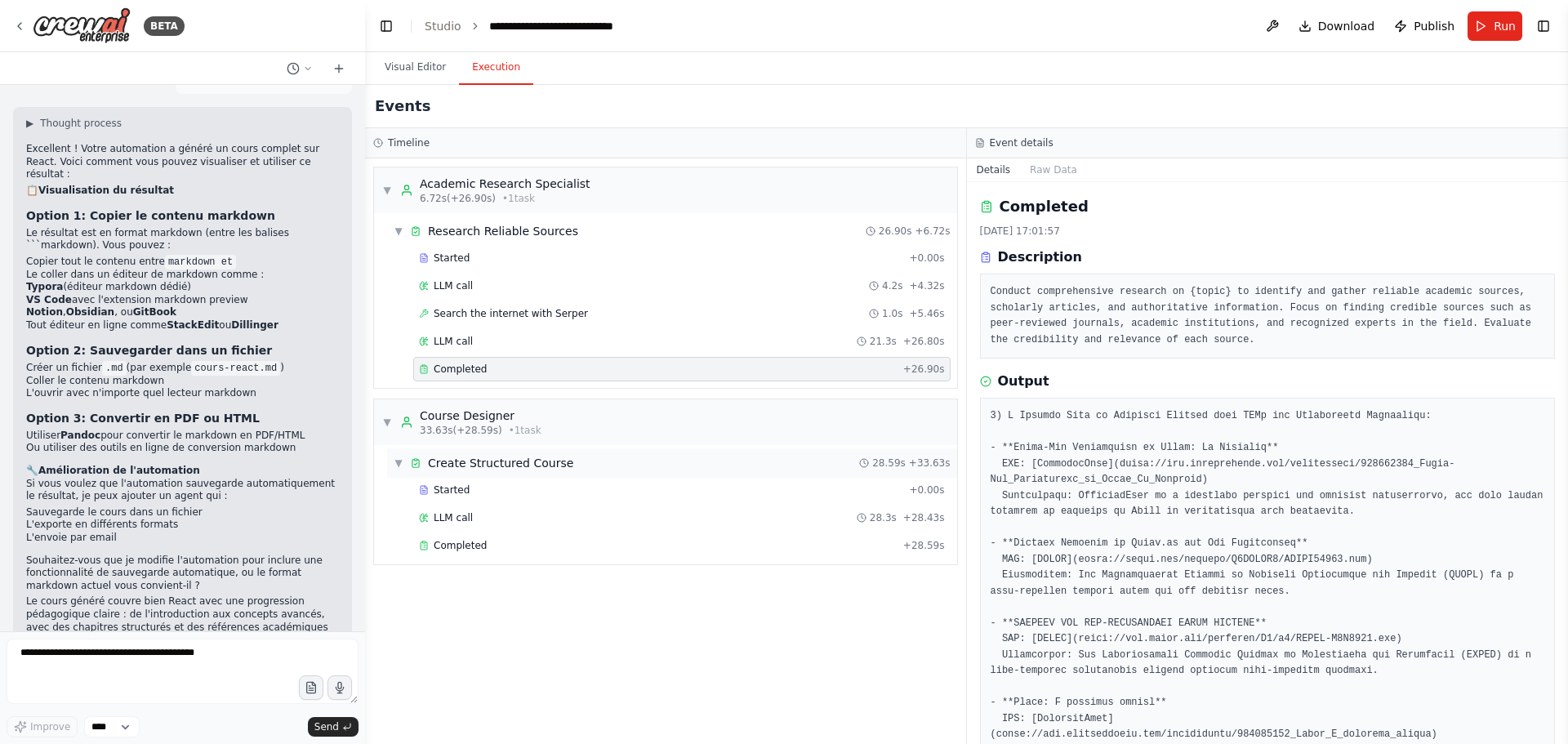
click at [526, 465] on span "Create Structured Course" at bounding box center [500, 463] width 146 height 16
click at [453, 496] on span "Started" at bounding box center [452, 489] width 36 height 13
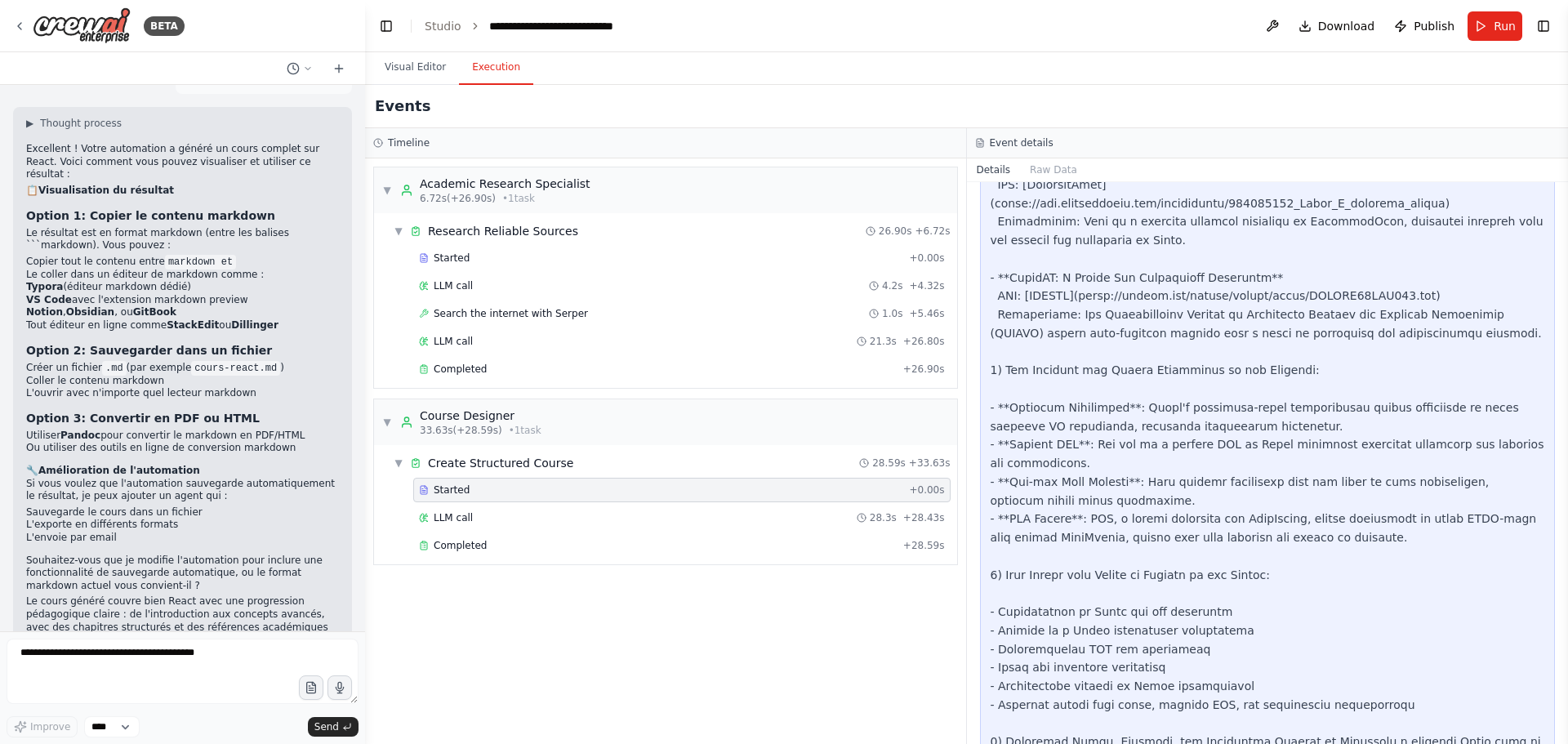
scroll to position [1195, 0]
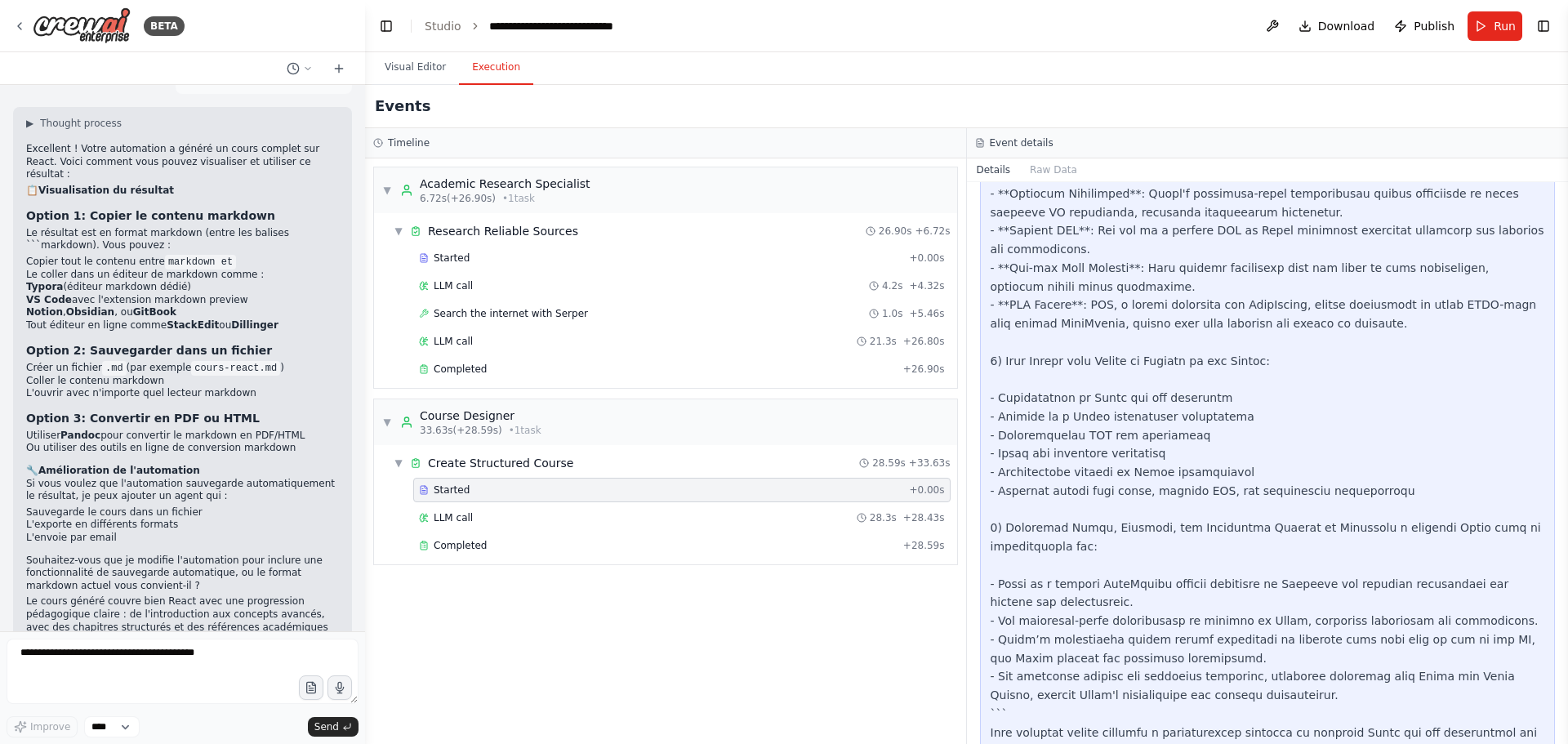
click at [1430, 37] on button "Publish" at bounding box center [1424, 26] width 73 height 29
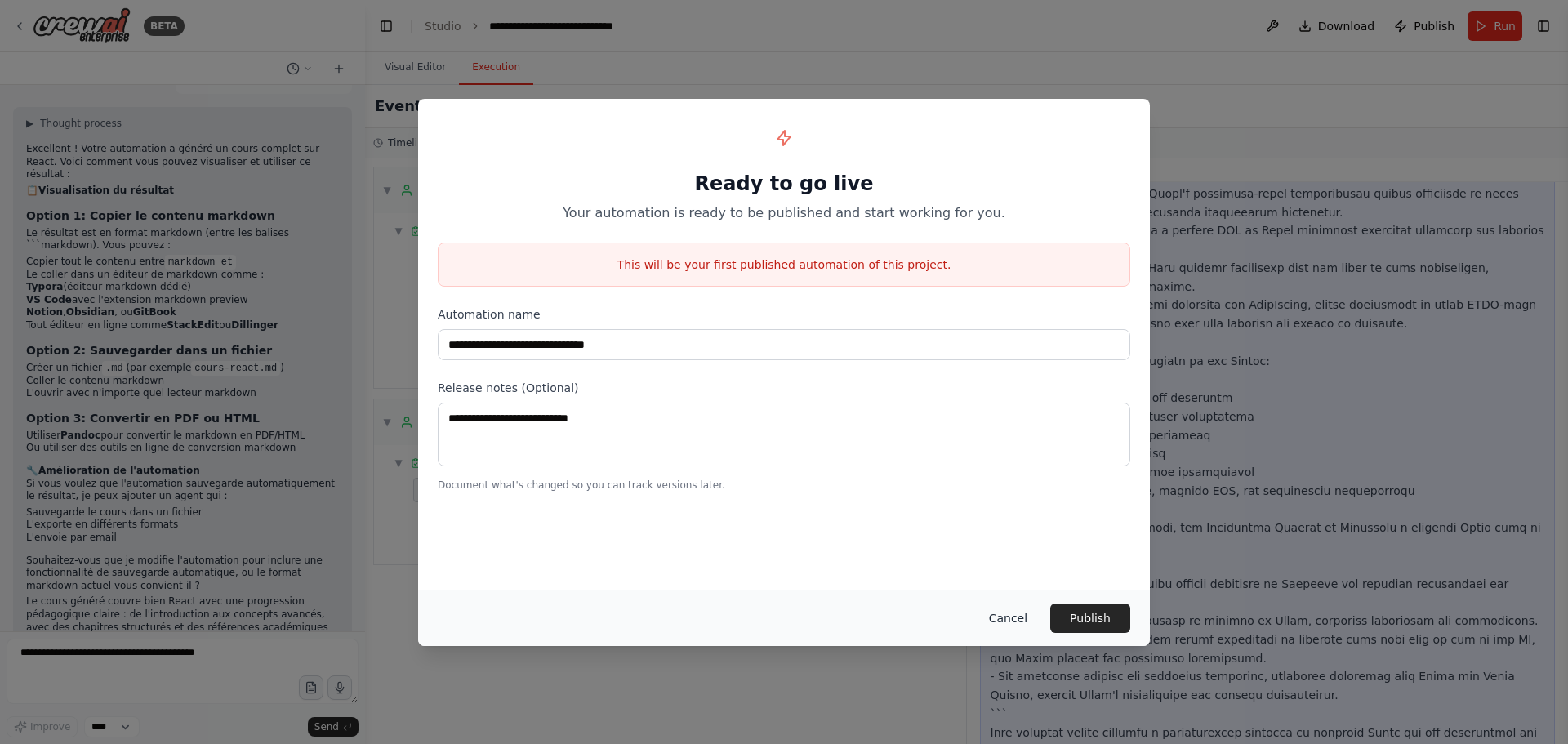
click at [1000, 617] on button "Cancel" at bounding box center [1008, 618] width 65 height 29
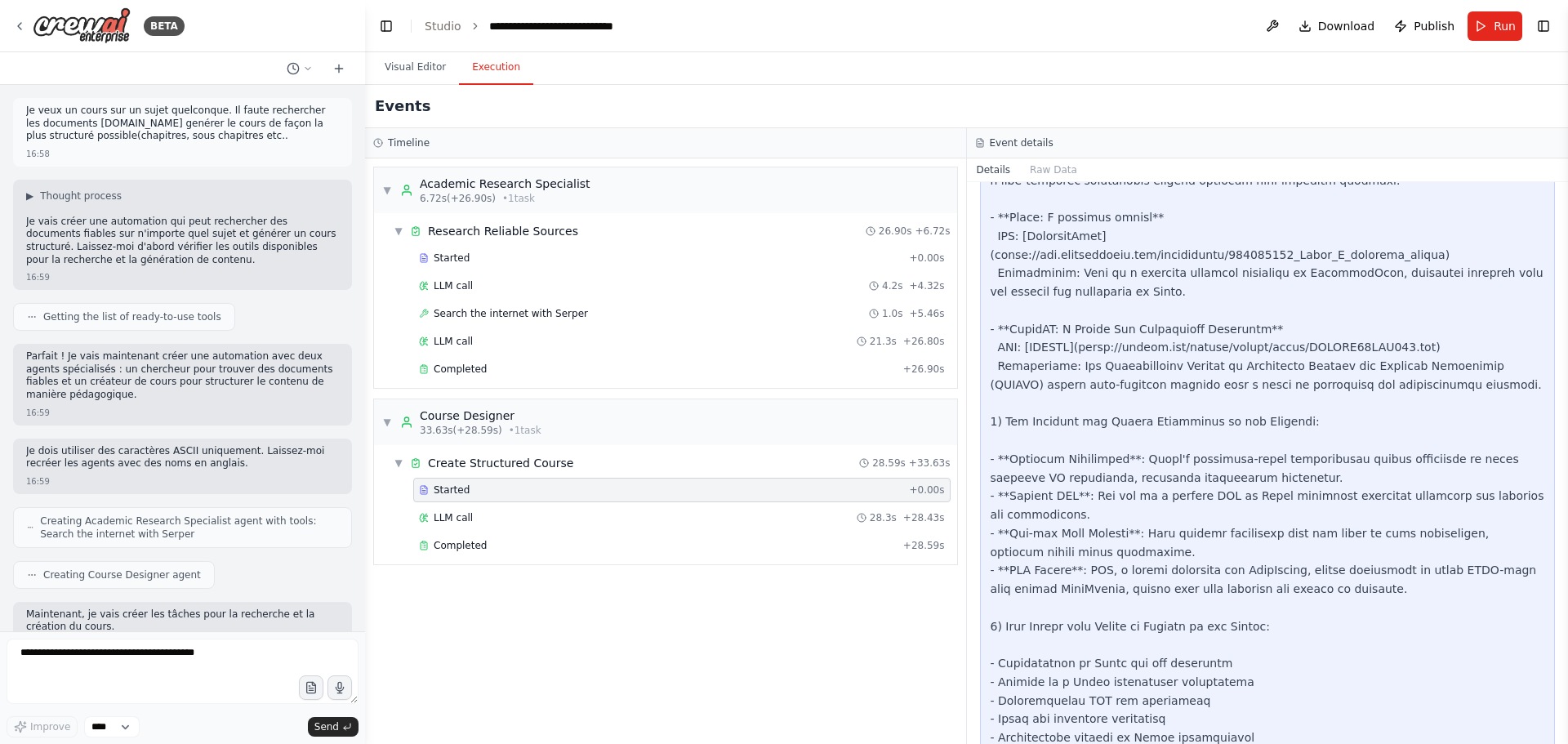
scroll to position [868, 0]
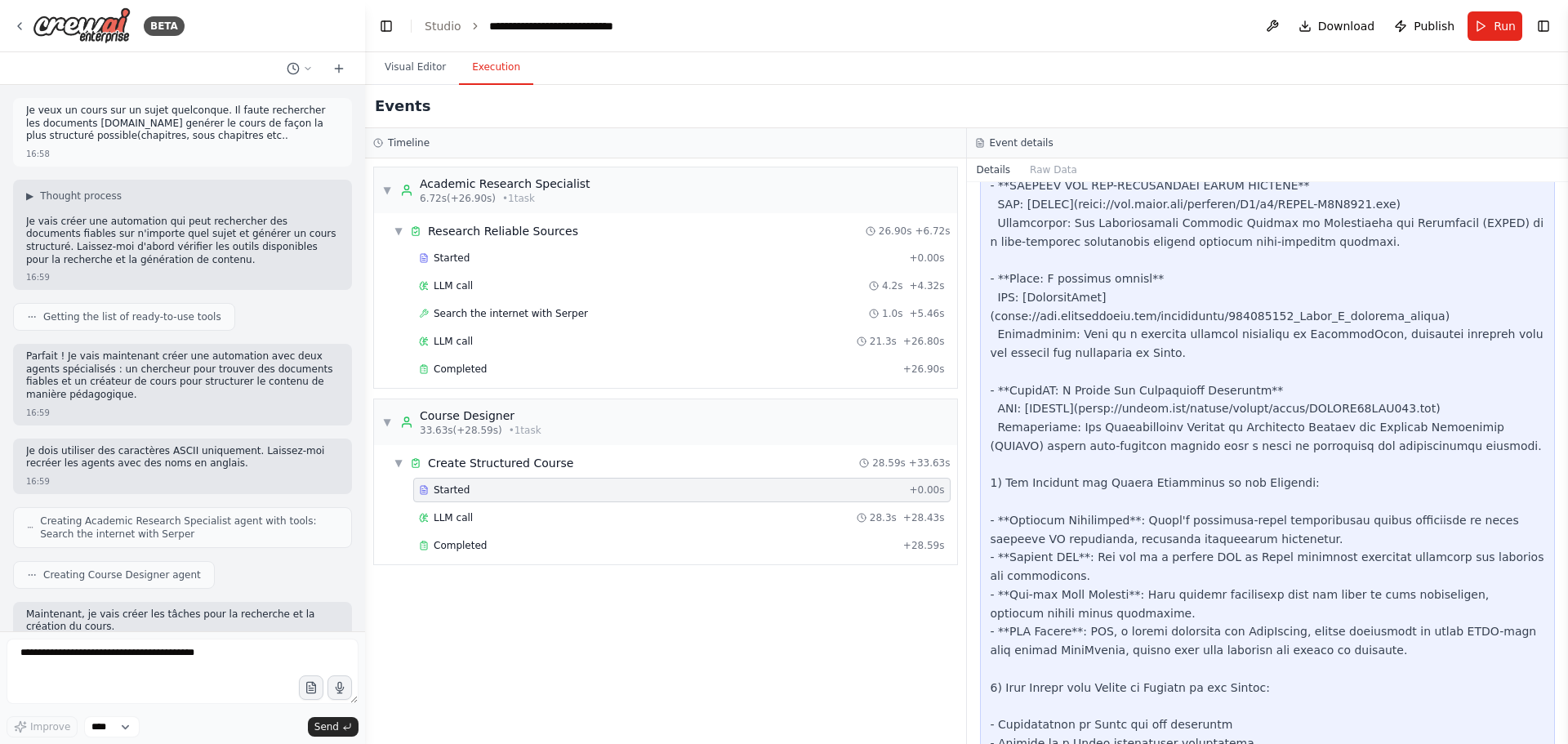
drag, startPoint x: 1564, startPoint y: 510, endPoint x: 1531, endPoint y: 377, distance: 137.0
click at [1531, 377] on div "BETA Je veux un cours sur un sujet quelconque. Il faute rechercher les document…" at bounding box center [784, 372] width 1568 height 744
click at [1565, 472] on button "Toggle Sidebar" at bounding box center [1567, 372] width 13 height 744
drag, startPoint x: 1563, startPoint y: 473, endPoint x: 1539, endPoint y: 373, distance: 102.8
click at [1539, 375] on div "BETA Je veux un cours sur un sujet quelconque. Il faute rechercher les document…" at bounding box center [784, 372] width 1568 height 744
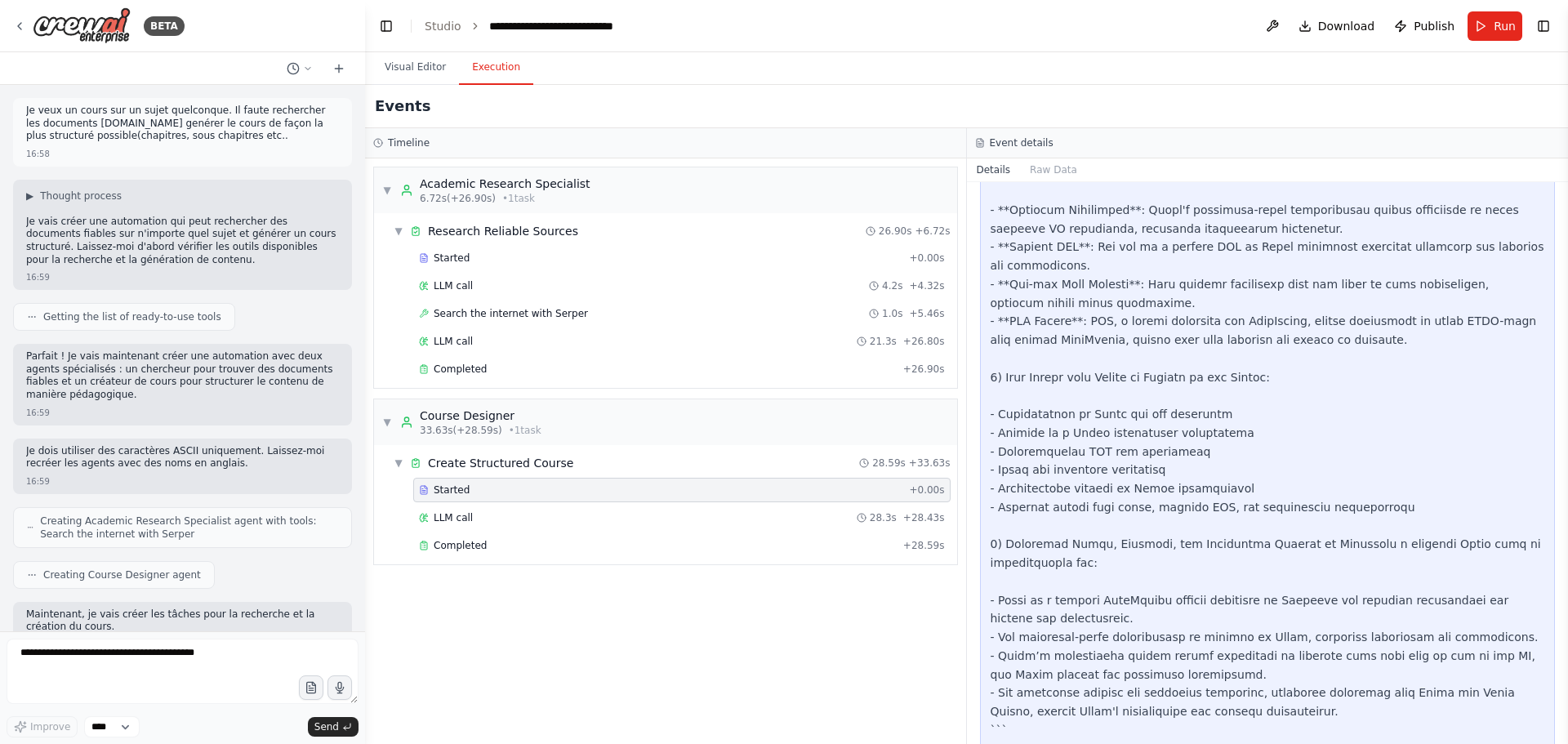
scroll to position [1195, 0]
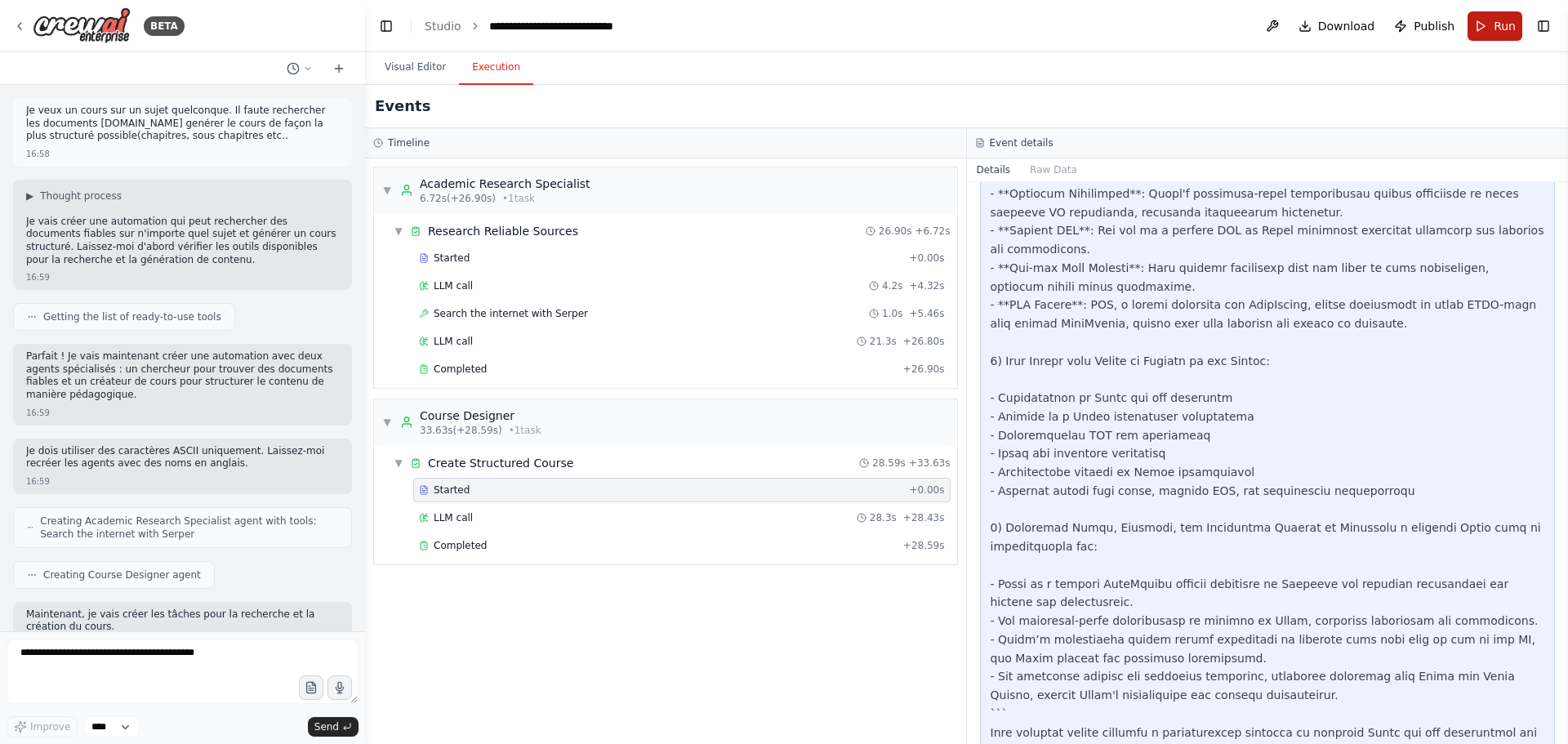
click at [1482, 29] on button "Run" at bounding box center [1495, 26] width 55 height 29
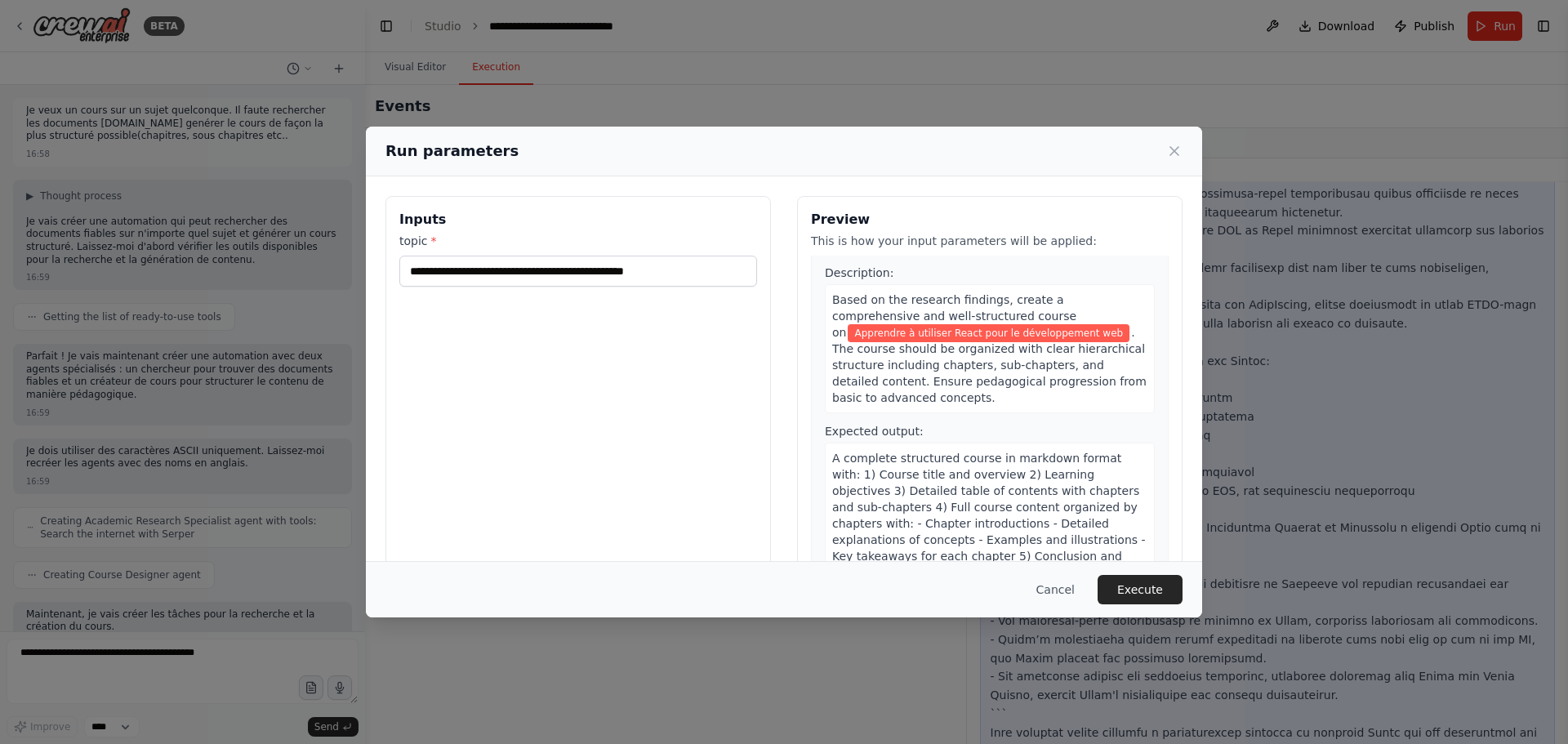
scroll to position [42, 0]
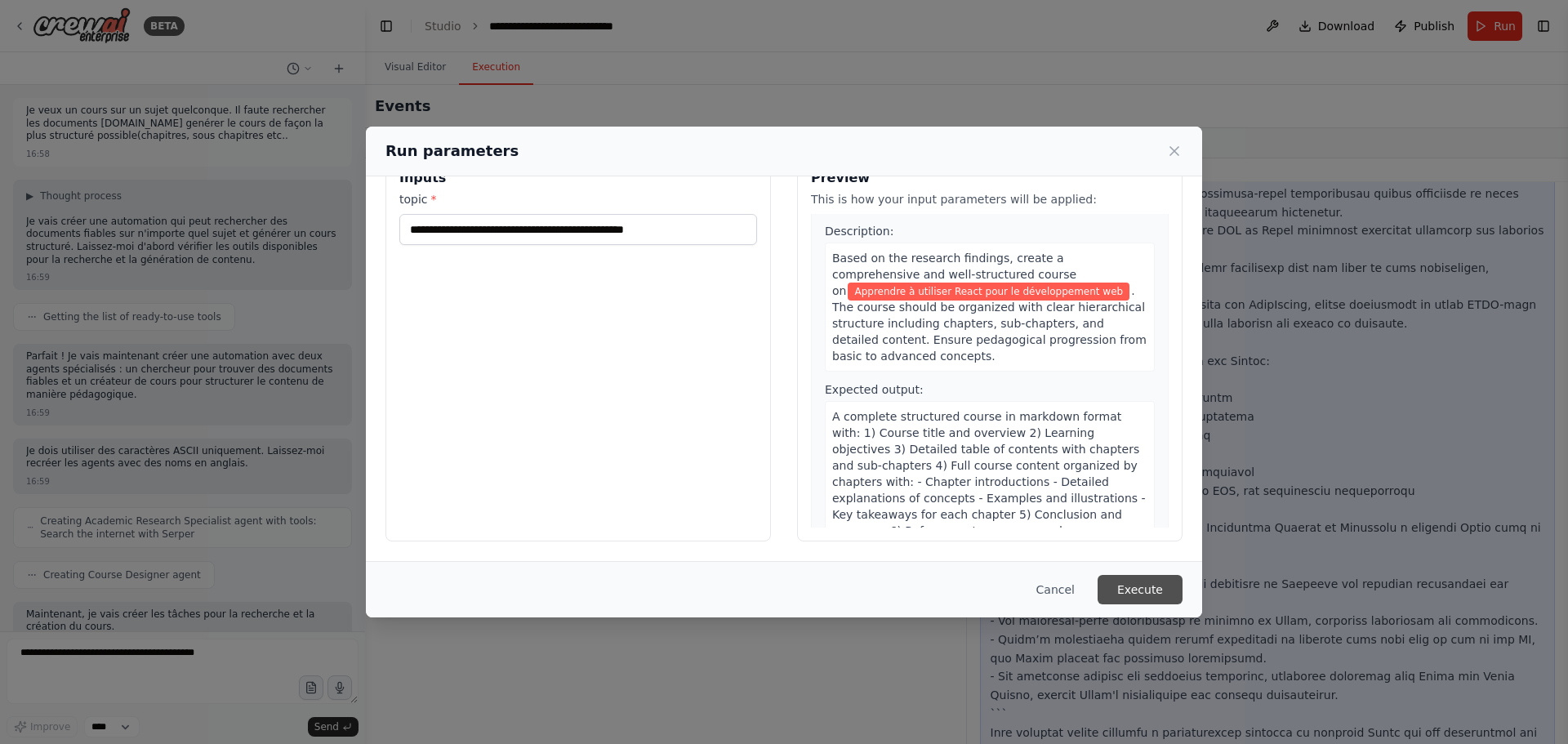
click at [1119, 601] on button "Execute" at bounding box center [1140, 590] width 85 height 29
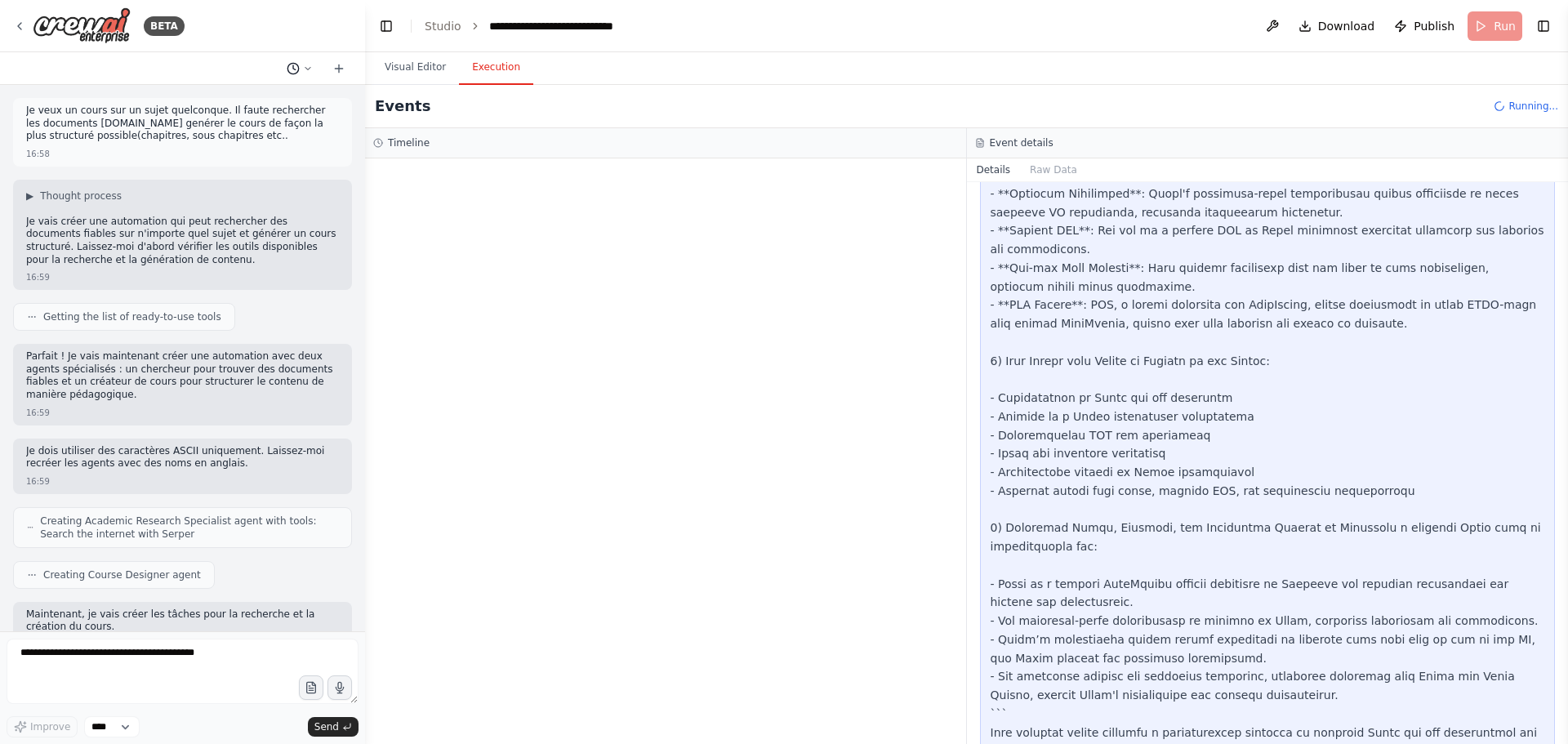
click at [303, 64] on icon at bounding box center [308, 68] width 9 height 9
click at [340, 68] on div at bounding box center [182, 372] width 365 height 744
click at [341, 69] on icon at bounding box center [338, 68] width 13 height 13
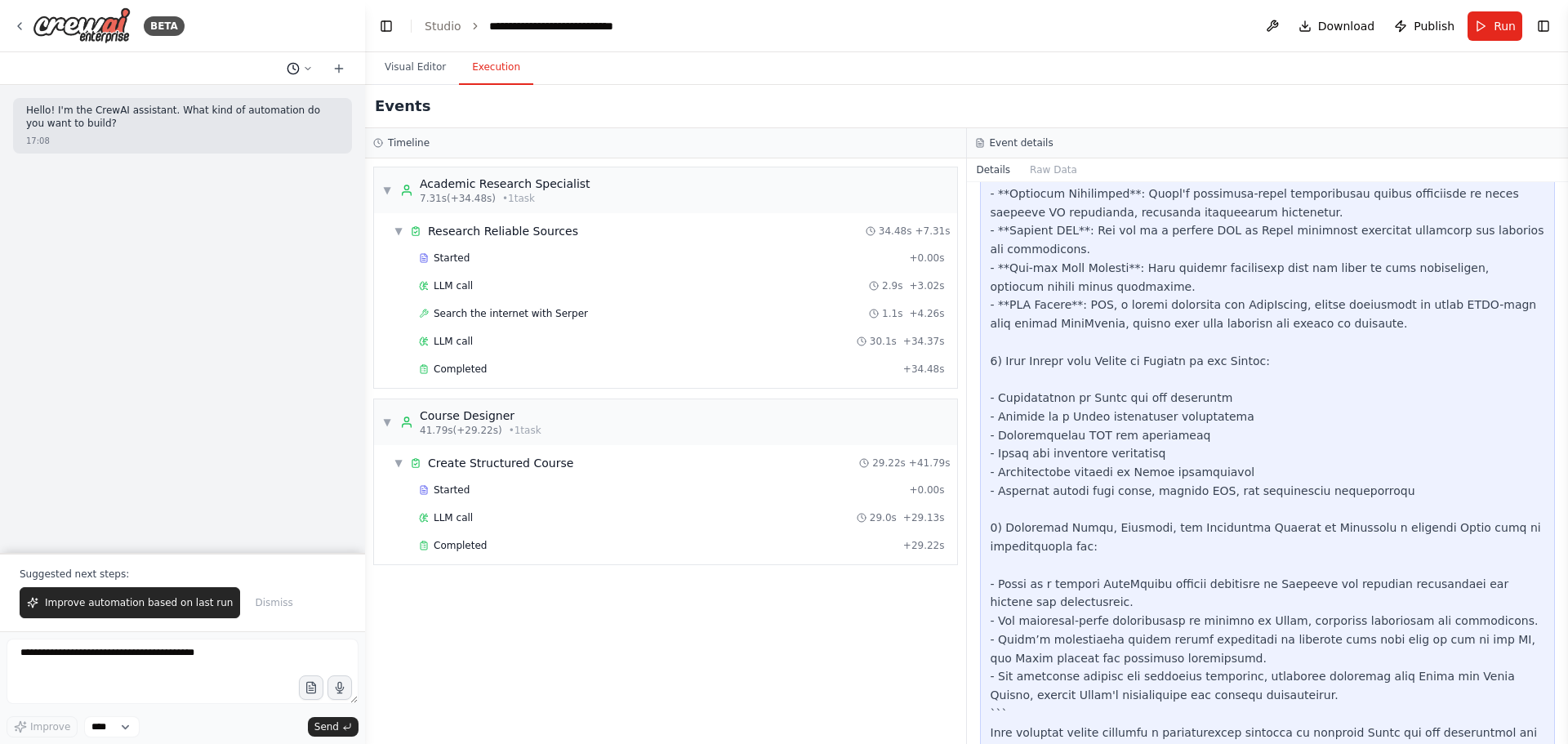
click at [303, 68] on icon at bounding box center [308, 68] width 9 height 9
click at [1046, 180] on button "Raw Data" at bounding box center [1053, 170] width 67 height 23
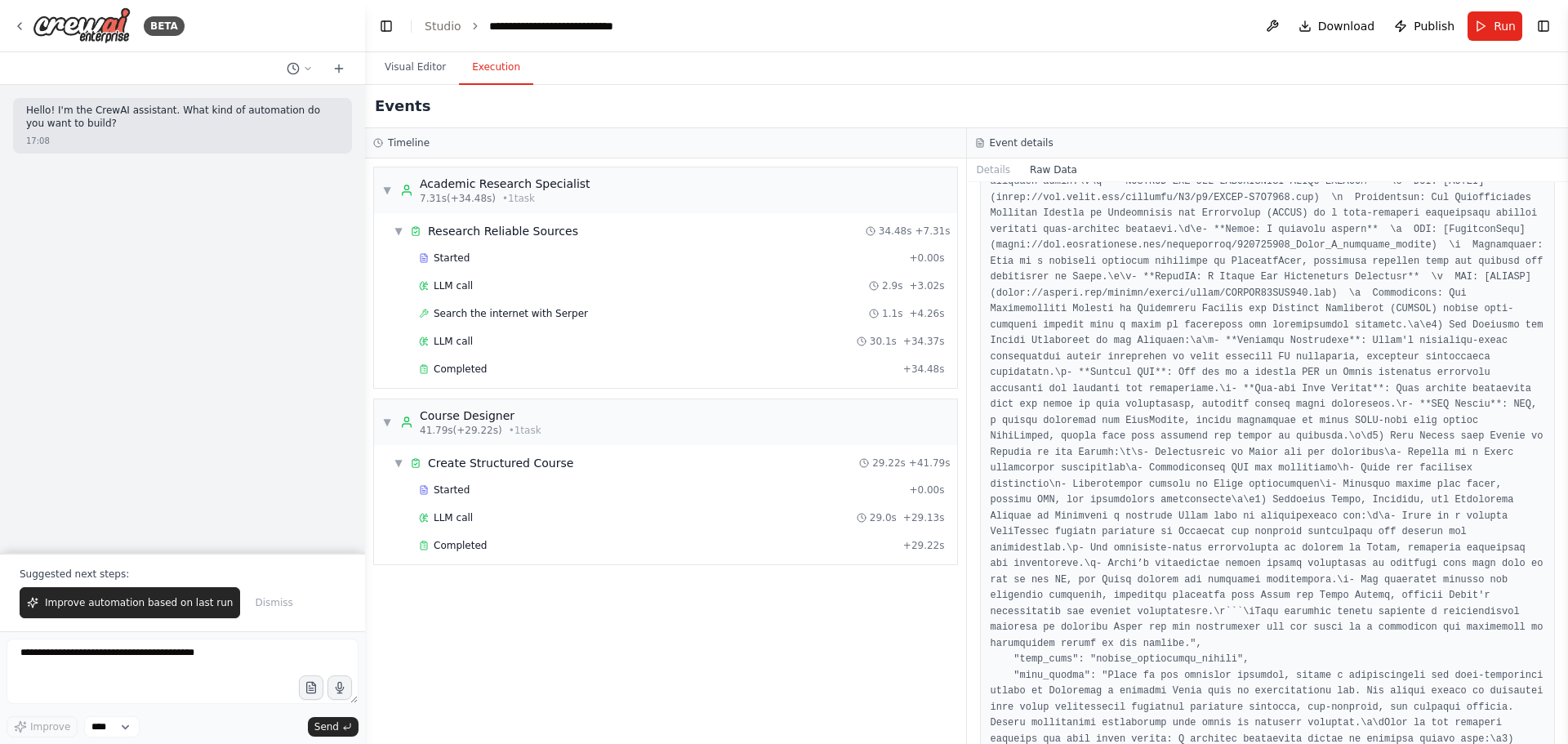
scroll to position [1445, 0]
